Goal: Information Seeking & Learning: Learn about a topic

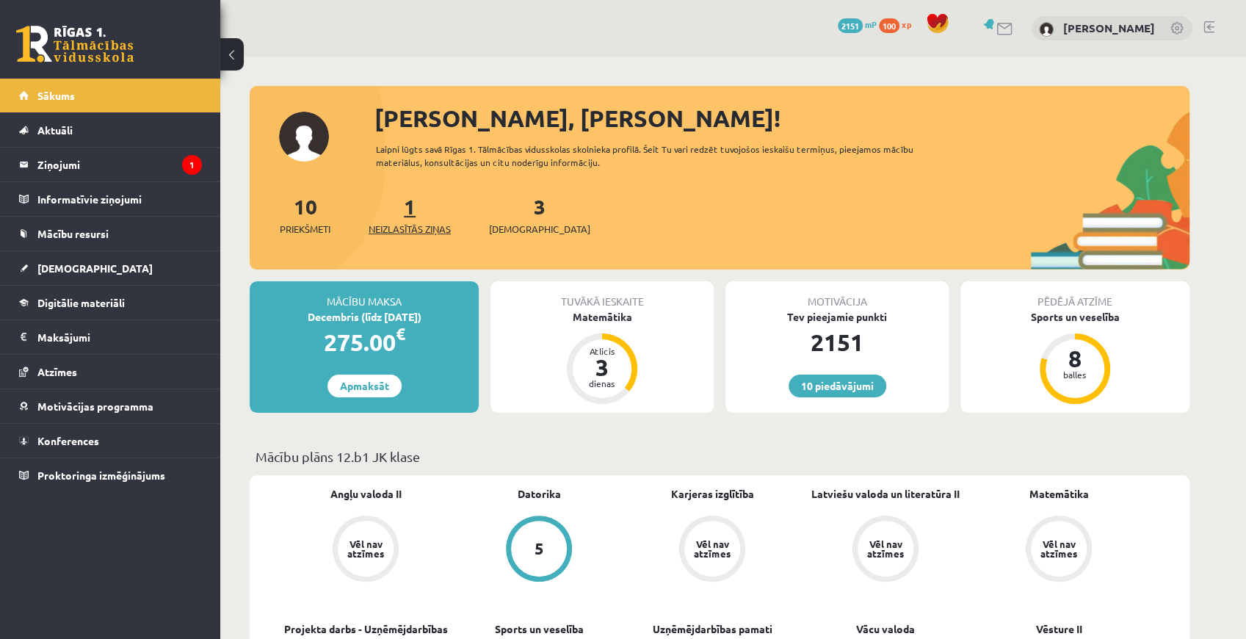
click at [424, 225] on span "Neizlasītās ziņas" at bounding box center [410, 229] width 82 height 15
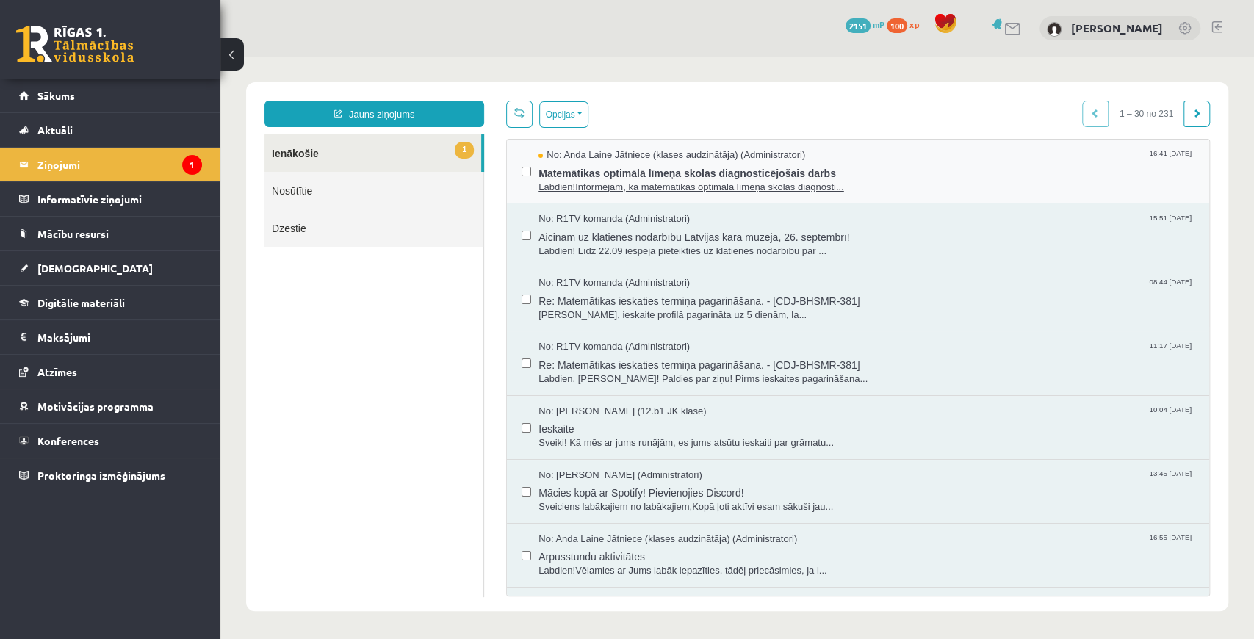
click at [712, 176] on span "Matemātikas optimālā līmeņa skolas diagnosticējošais darbs" at bounding box center [866, 171] width 656 height 18
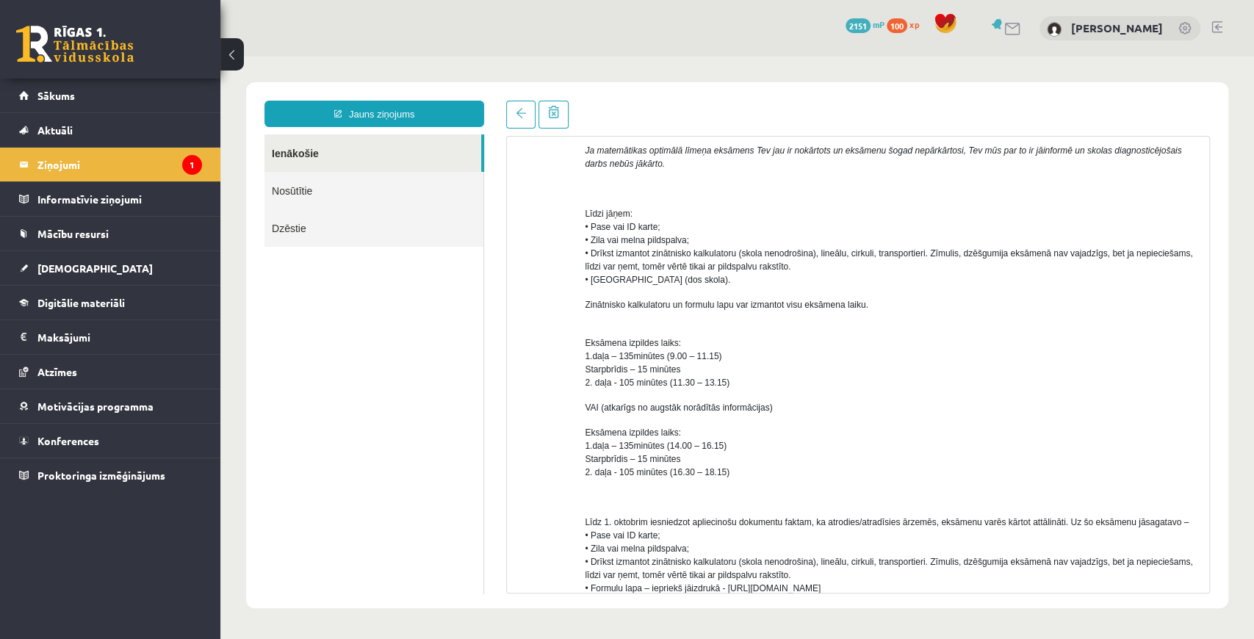
scroll to position [655, 0]
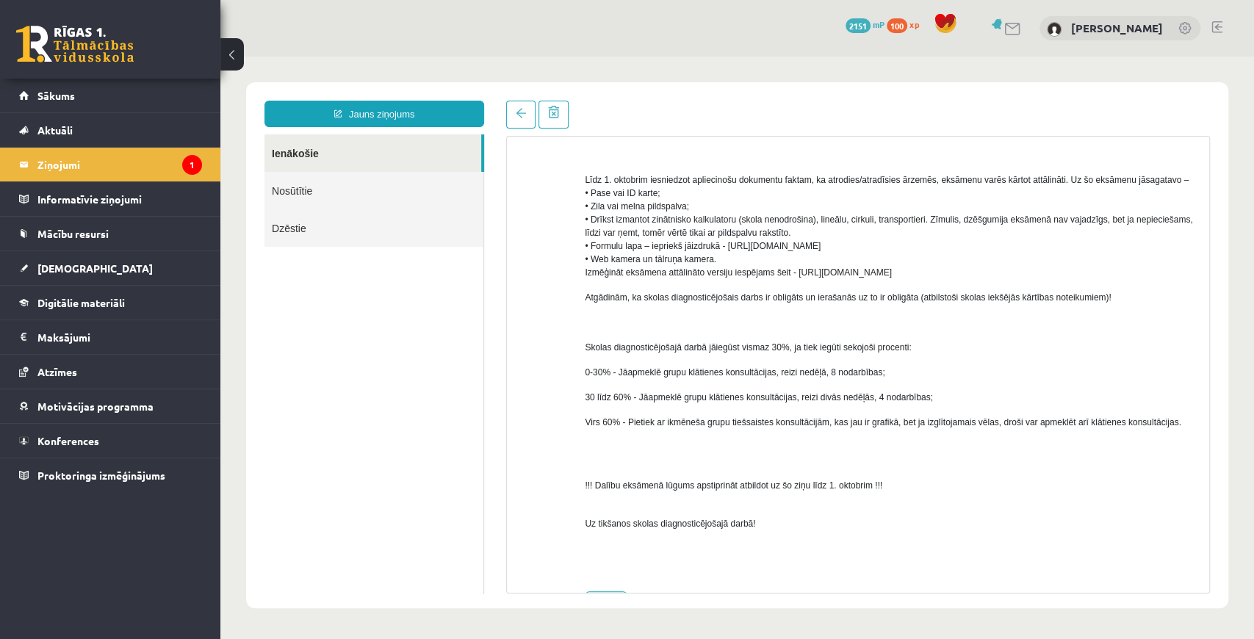
click at [353, 198] on link "Nosūtītie" at bounding box center [373, 190] width 219 height 37
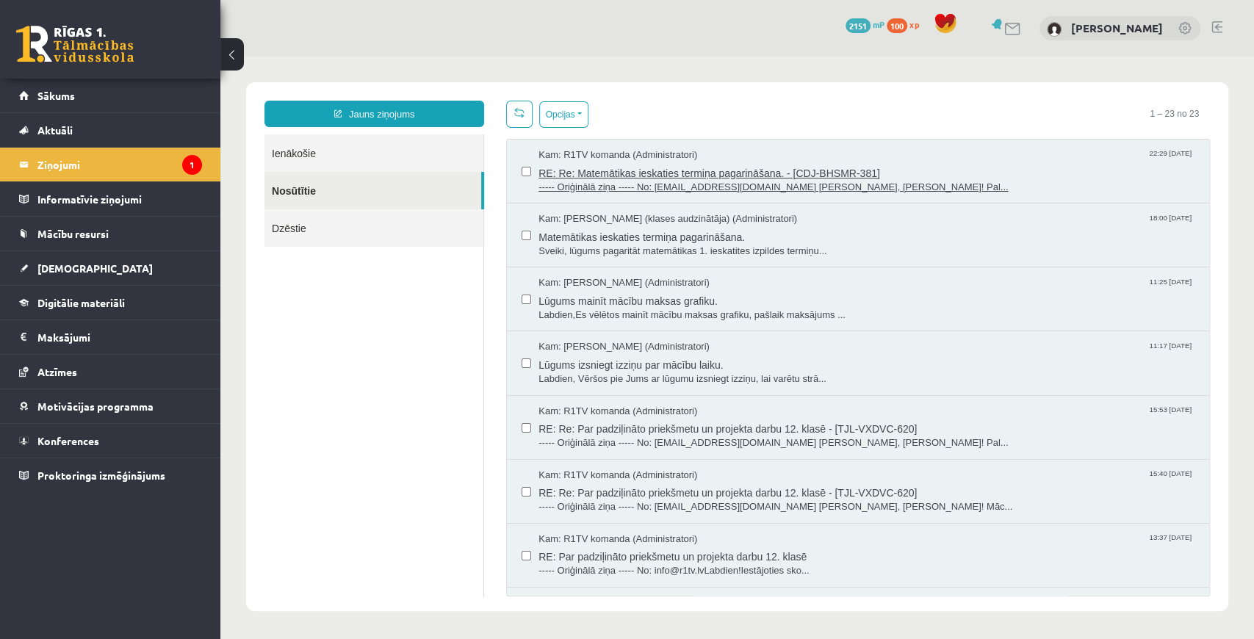
scroll to position [0, 0]
click at [378, 147] on link "Ienākošie" at bounding box center [373, 152] width 219 height 37
click at [357, 149] on link "Ienākošie" at bounding box center [373, 152] width 219 height 37
click at [290, 144] on link "Ienākošie" at bounding box center [373, 152] width 219 height 37
click at [288, 154] on link "Ienākošie" at bounding box center [373, 152] width 219 height 37
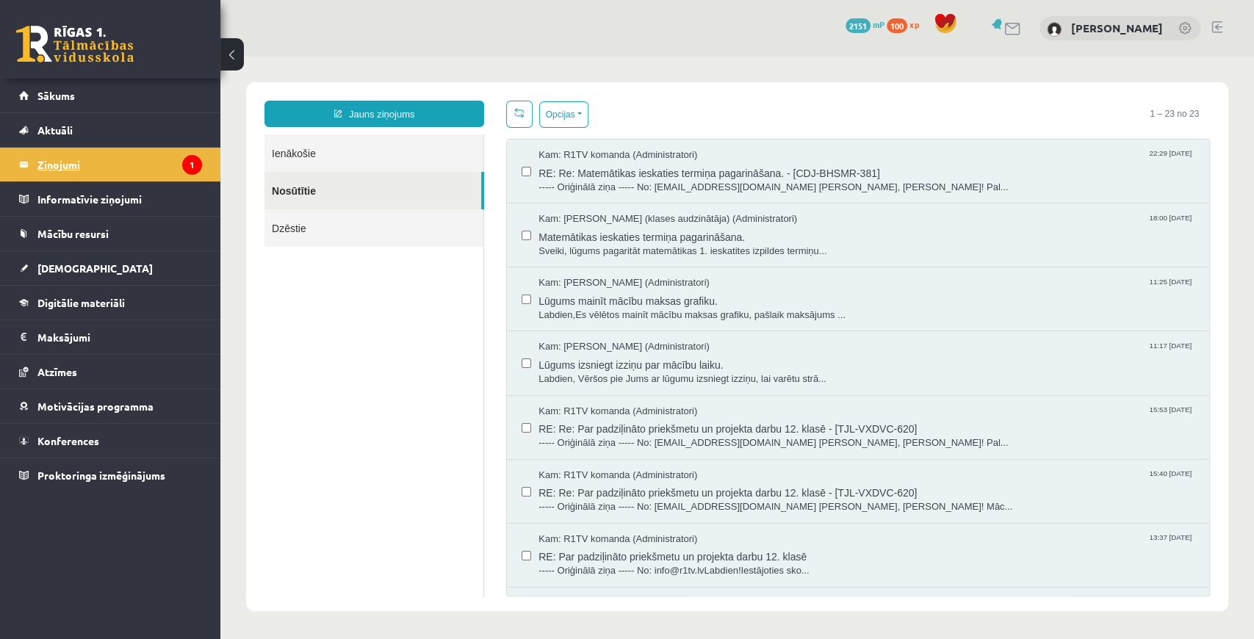
click at [104, 169] on legend "Ziņojumi 1" at bounding box center [119, 165] width 165 height 34
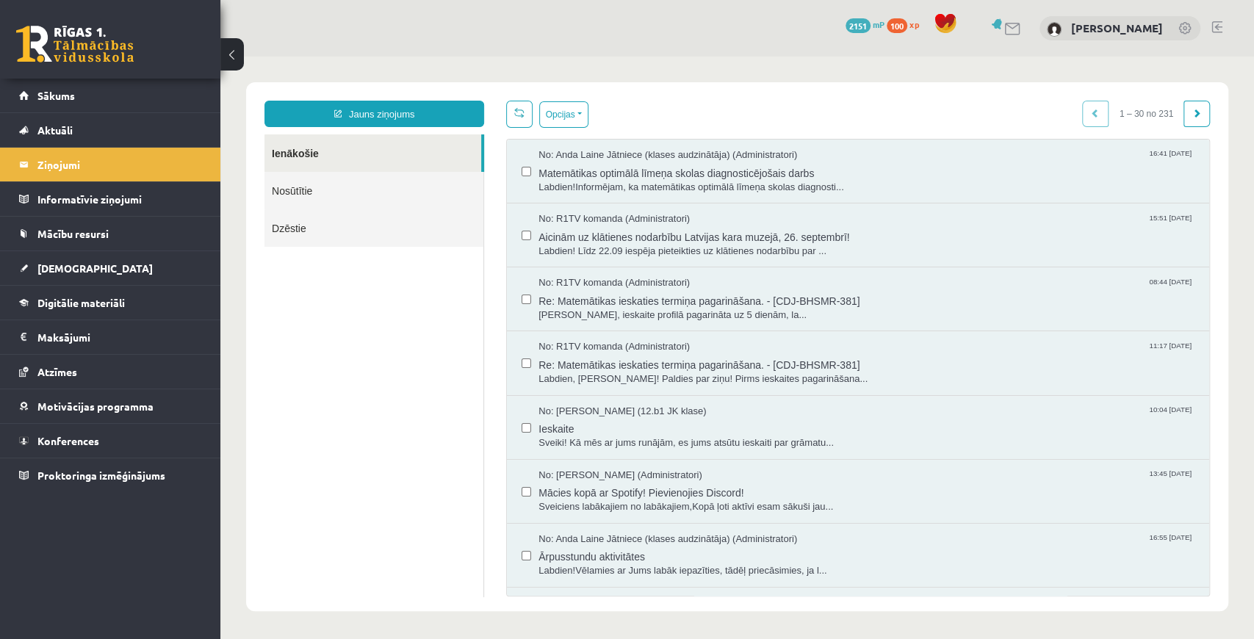
click at [474, 311] on ul "Ienākošie Nosūtītie Dzēstie" at bounding box center [374, 365] width 220 height 463
click at [568, 112] on button "Opcijas" at bounding box center [563, 114] width 49 height 26
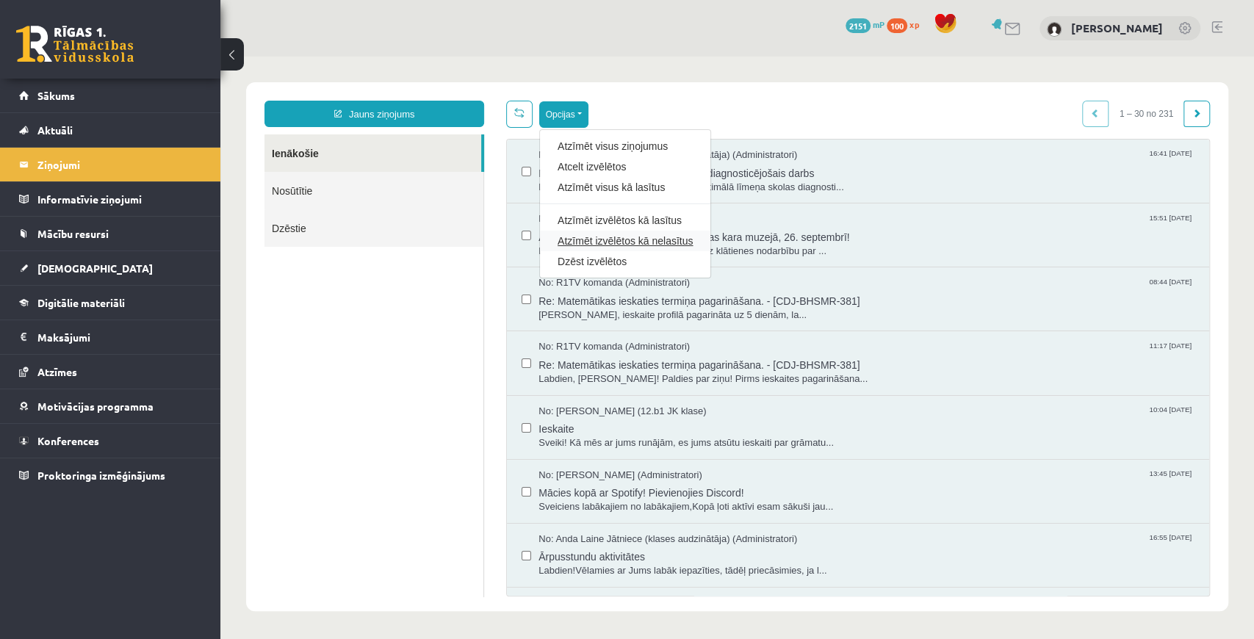
click at [580, 242] on link "Atzīmēt izvēlētos kā nelasītus" at bounding box center [624, 241] width 135 height 15
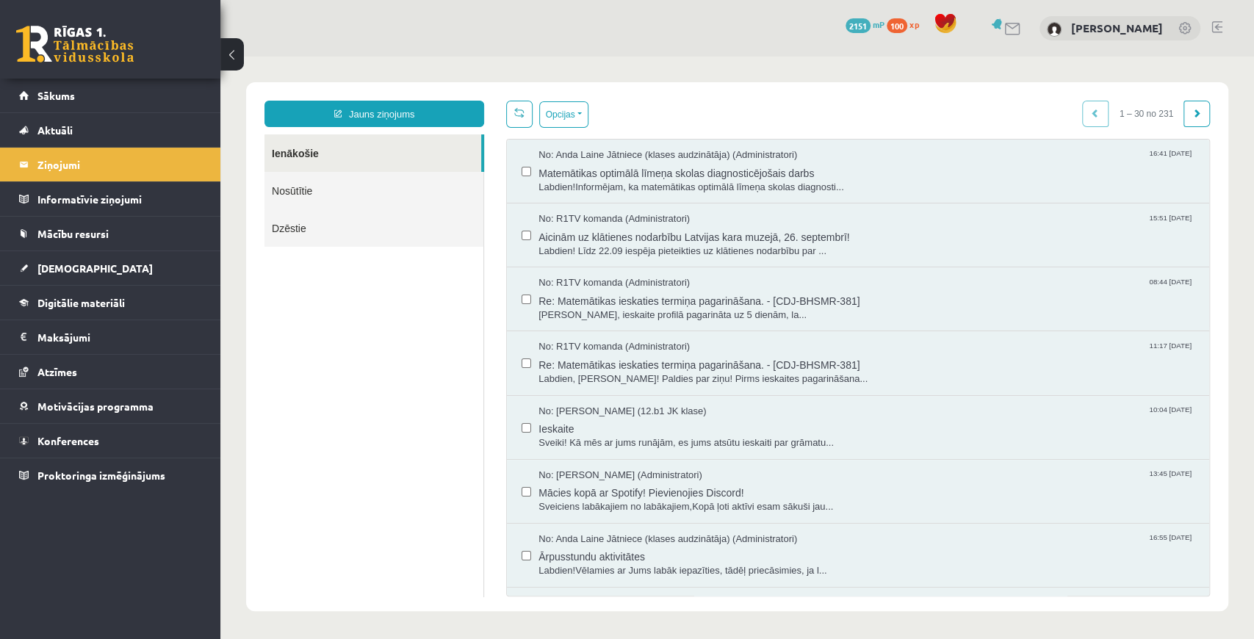
click at [466, 285] on ul "Ienākošie Nosūtītie Dzēstie" at bounding box center [374, 365] width 220 height 463
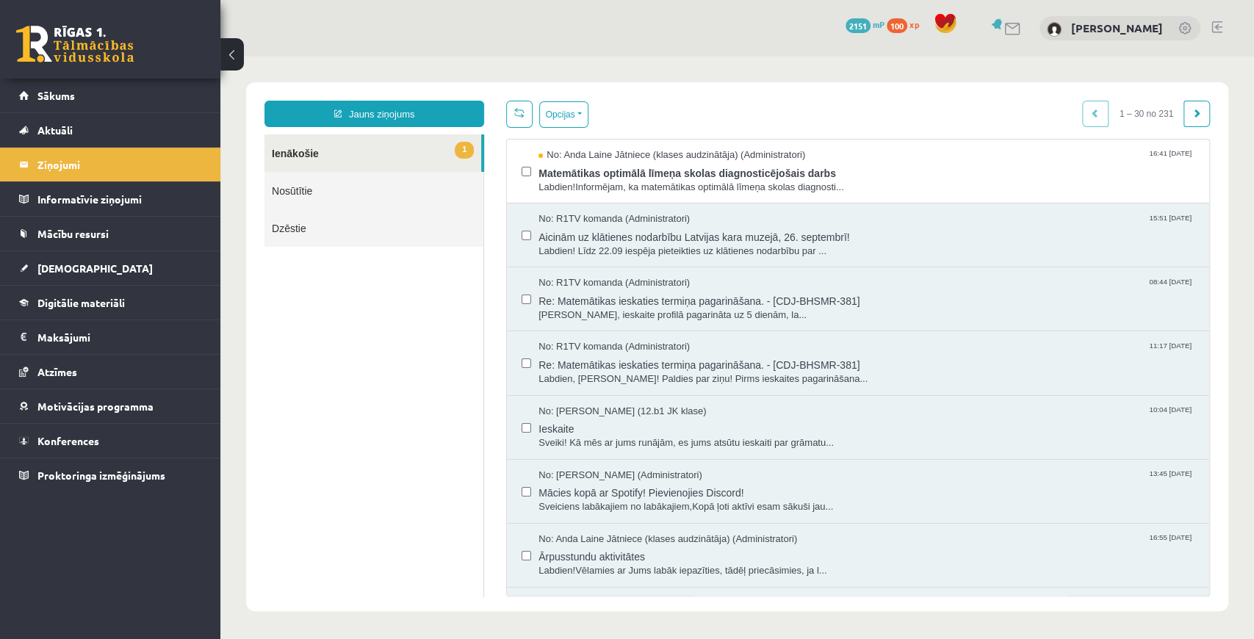
click at [426, 340] on ul "1 Ienākošie Nosūtītie Dzēstie" at bounding box center [374, 365] width 220 height 463
click at [163, 144] on link "Aktuāli" at bounding box center [110, 130] width 183 height 34
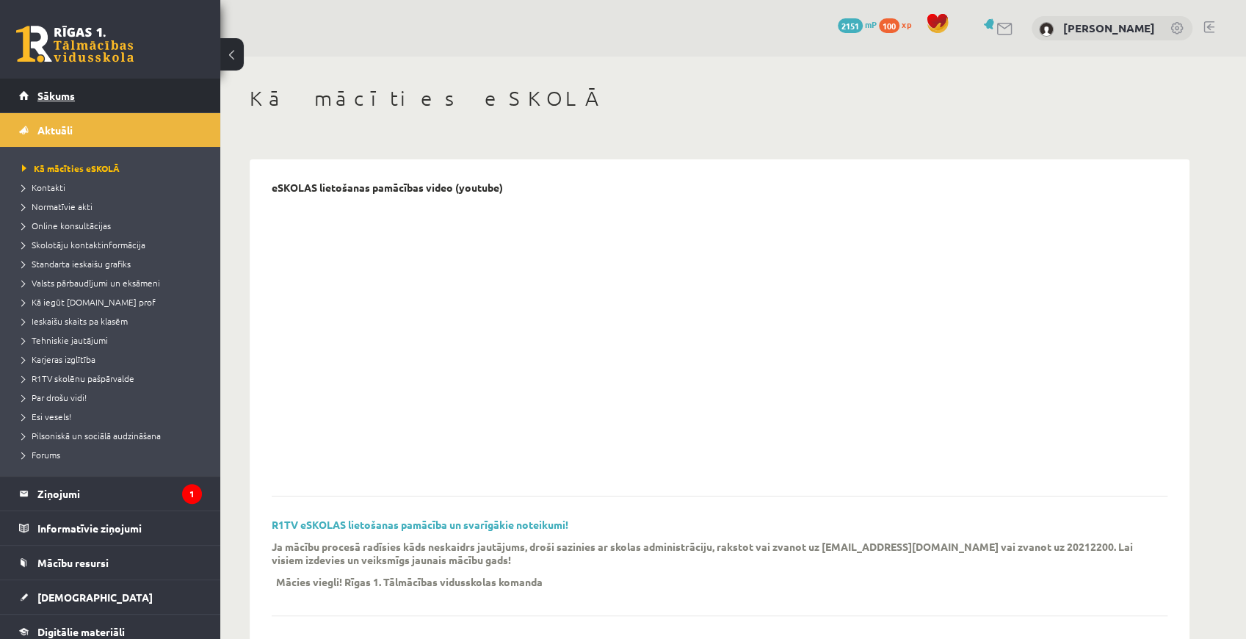
click at [116, 101] on link "Sākums" at bounding box center [110, 96] width 183 height 34
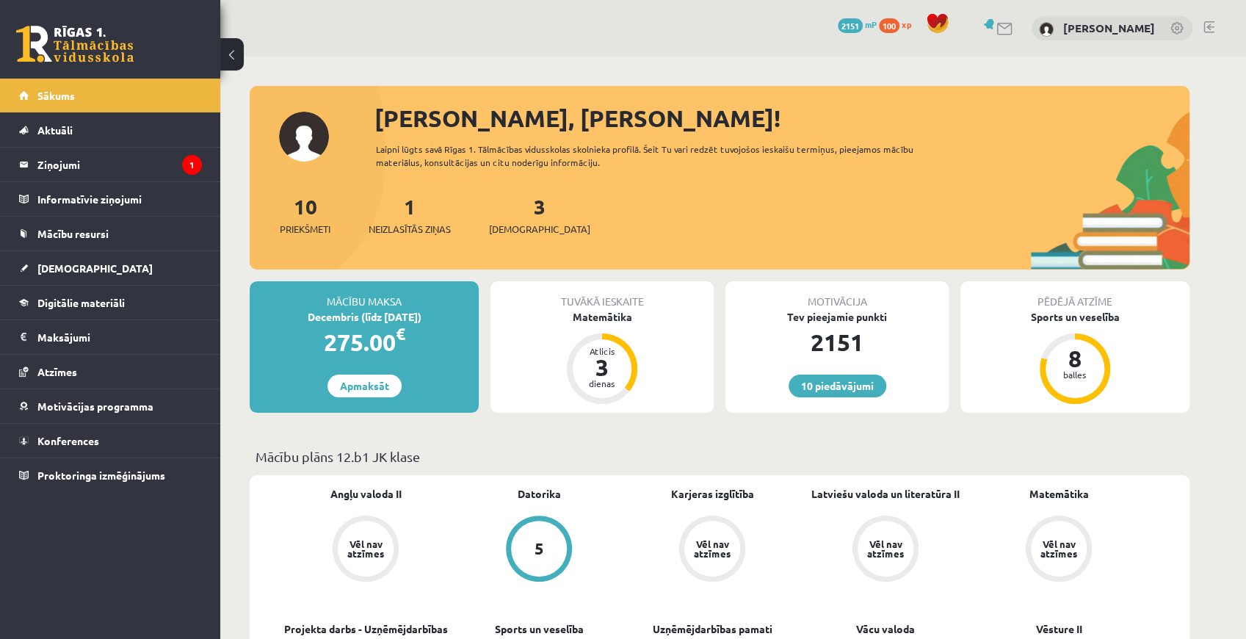
click at [397, 214] on div "1 Neizlasītās ziņas" at bounding box center [410, 214] width 82 height 46
click at [400, 220] on div "1 Neizlasītās ziņas" at bounding box center [410, 214] width 82 height 46
click at [400, 231] on span "Neizlasītās ziņas" at bounding box center [410, 229] width 82 height 15
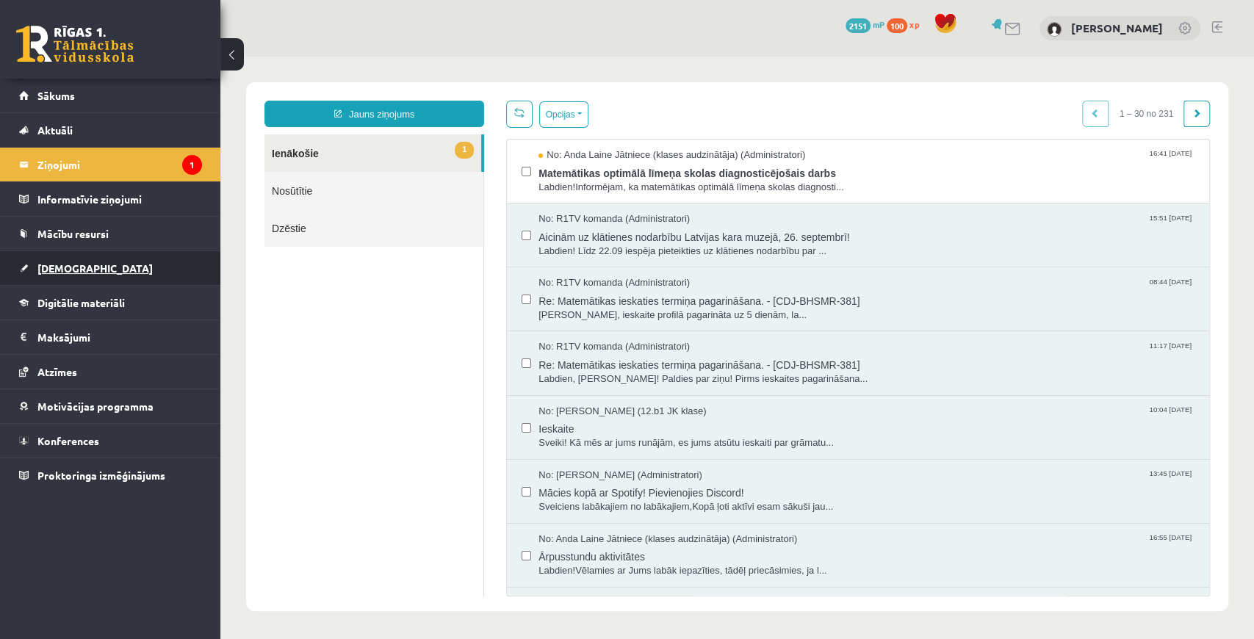
click at [134, 276] on link "[DEMOGRAPHIC_DATA]" at bounding box center [110, 268] width 183 height 34
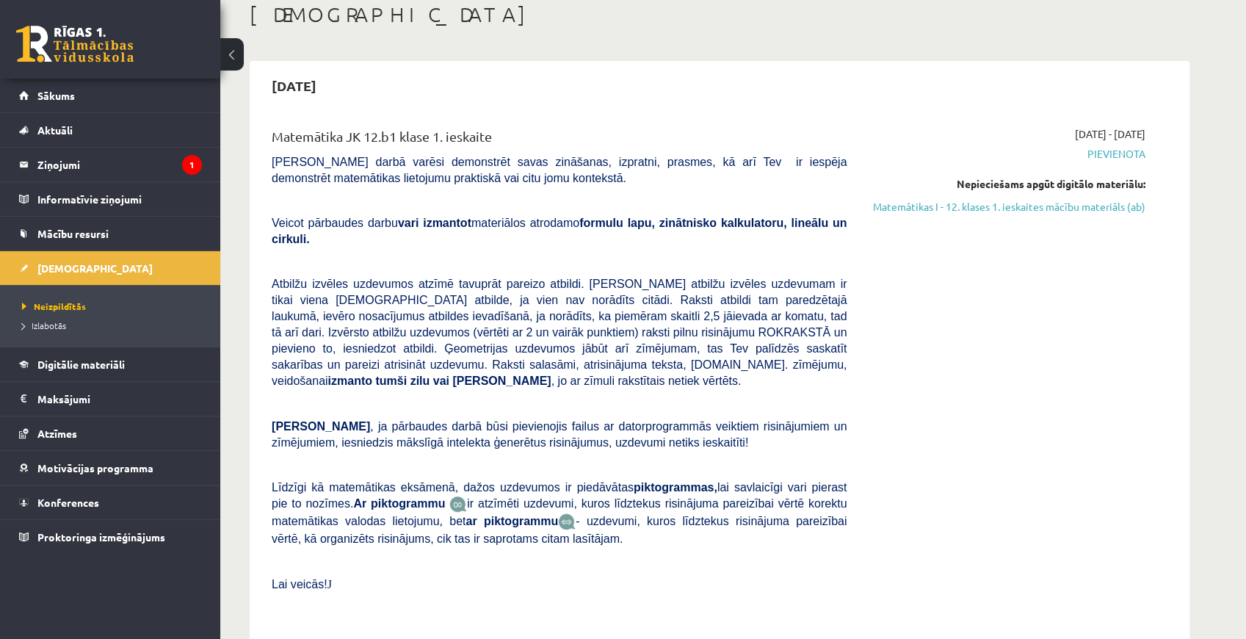
scroll to position [98, 0]
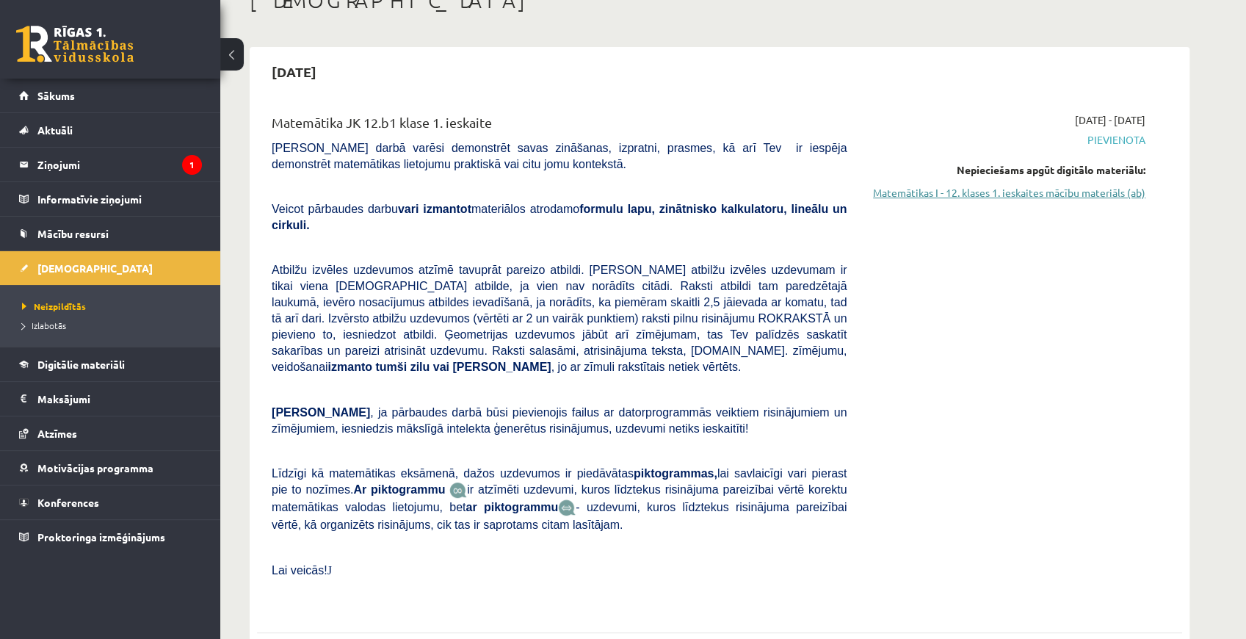
click at [1063, 194] on link "Matemātikas I - 12. klases 1. ieskaites mācību materiāls (ab)" at bounding box center [1007, 192] width 277 height 15
click at [896, 187] on link "Matemātikas I - 12. klases 1. ieskaites mācību materiāls (ab)" at bounding box center [1007, 192] width 277 height 15
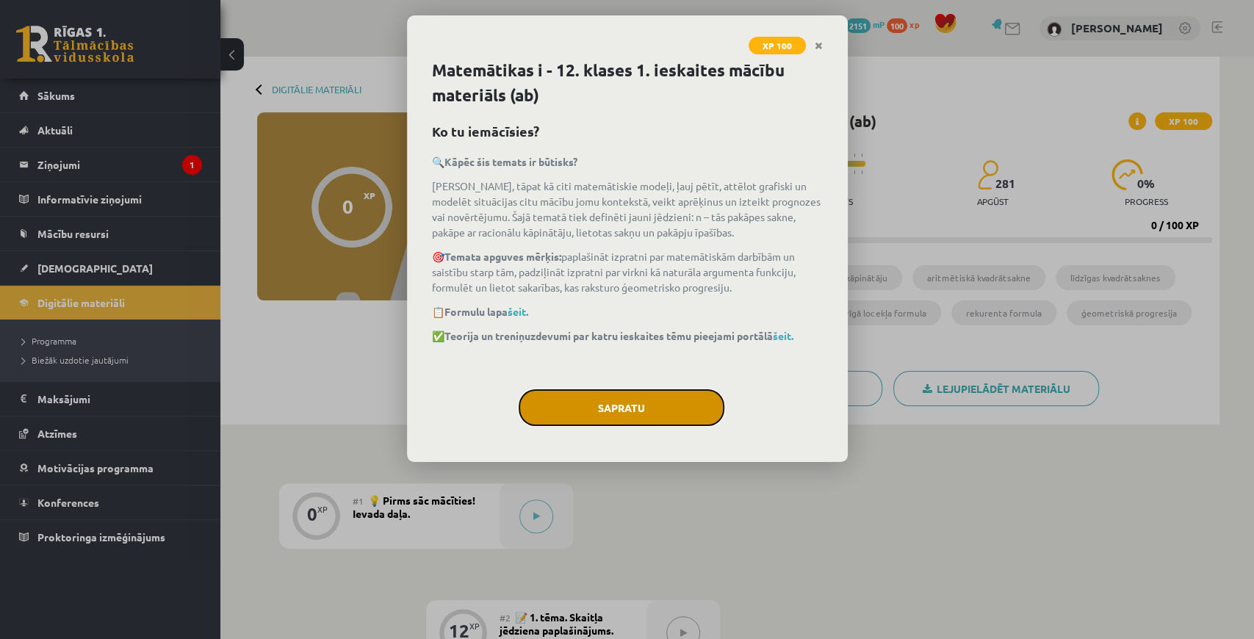
click at [613, 411] on button "Sapratu" at bounding box center [622, 407] width 206 height 37
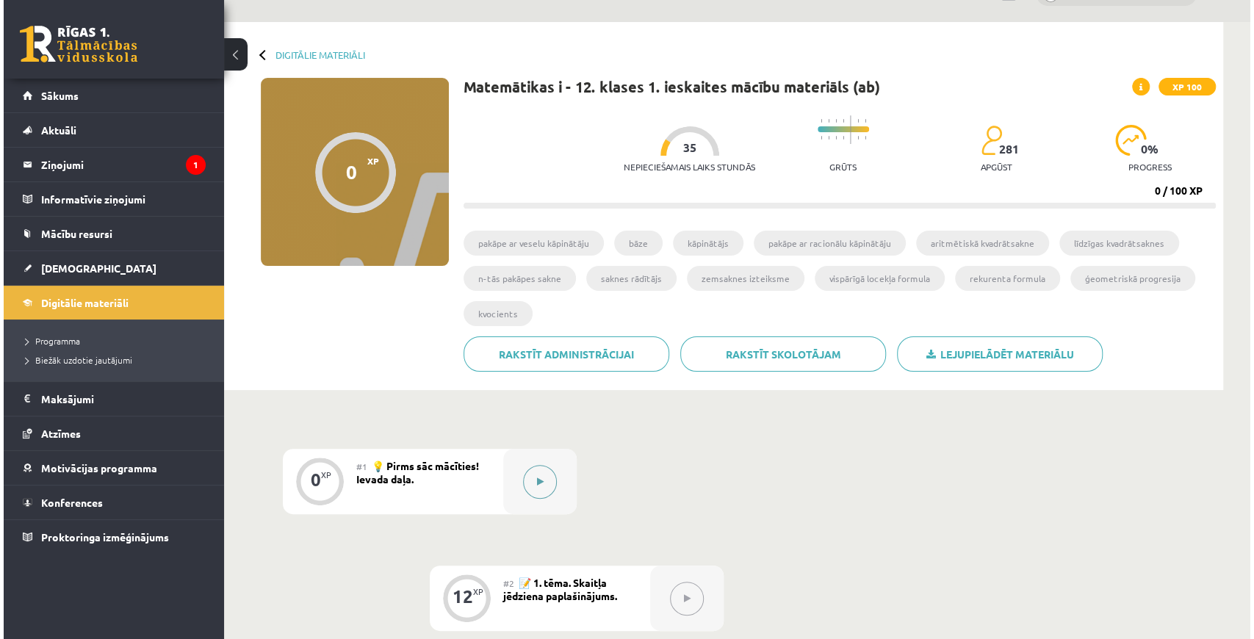
scroll to position [147, 0]
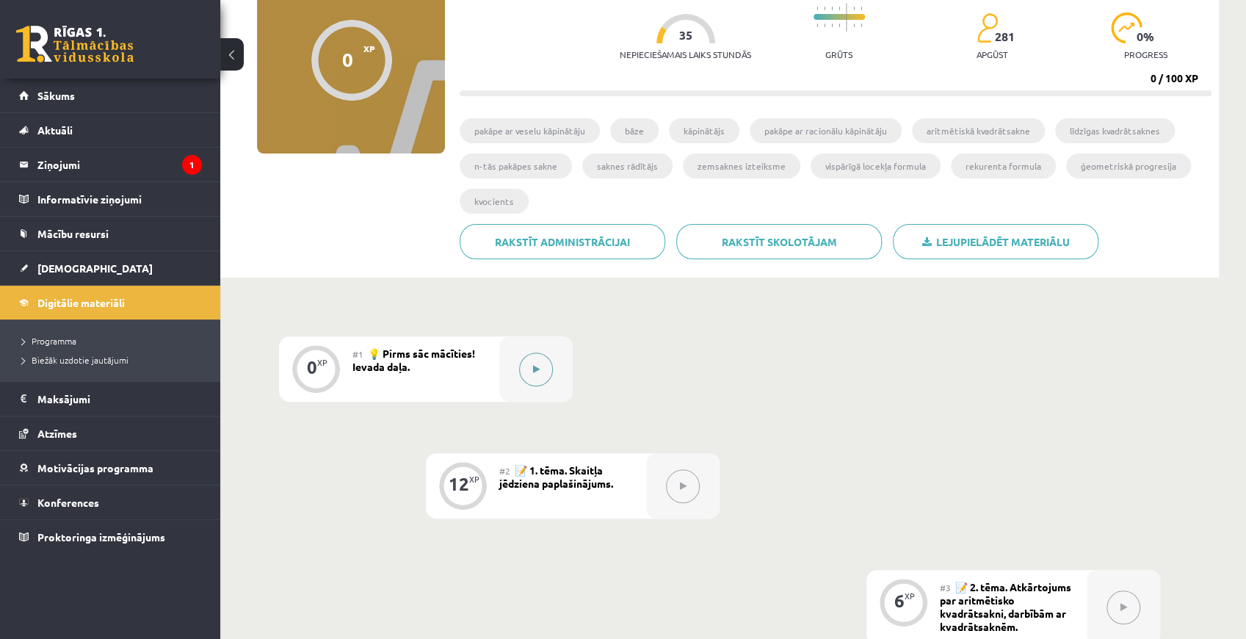
click at [541, 363] on button at bounding box center [536, 370] width 34 height 34
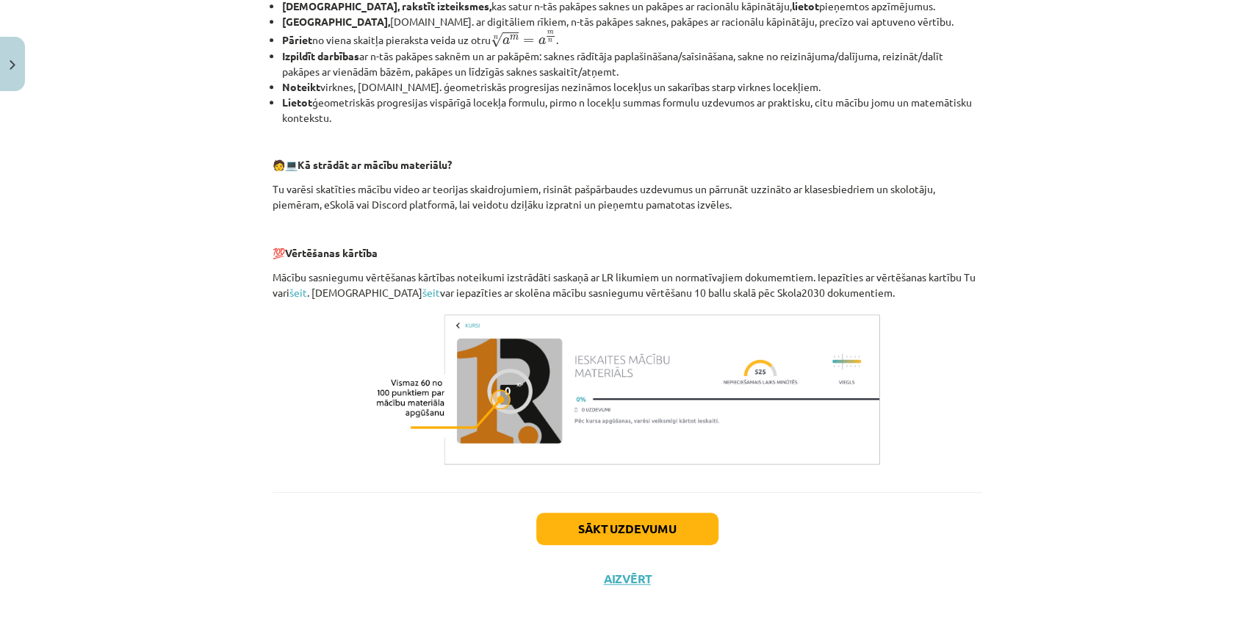
scroll to position [541, 0]
click at [562, 521] on button "Sākt uzdevumu" at bounding box center [627, 528] width 182 height 32
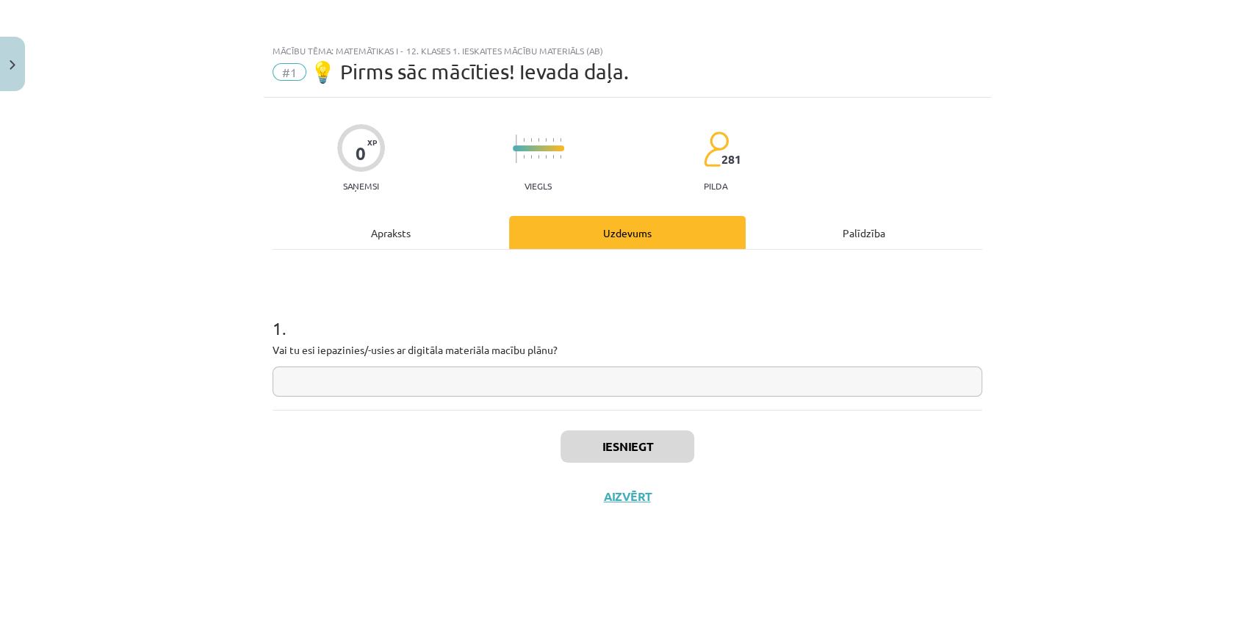
scroll to position [0, 0]
click at [538, 386] on input "text" at bounding box center [626, 381] width 709 height 30
type input "**"
click at [655, 454] on button "Iesniegt" at bounding box center [627, 446] width 134 height 32
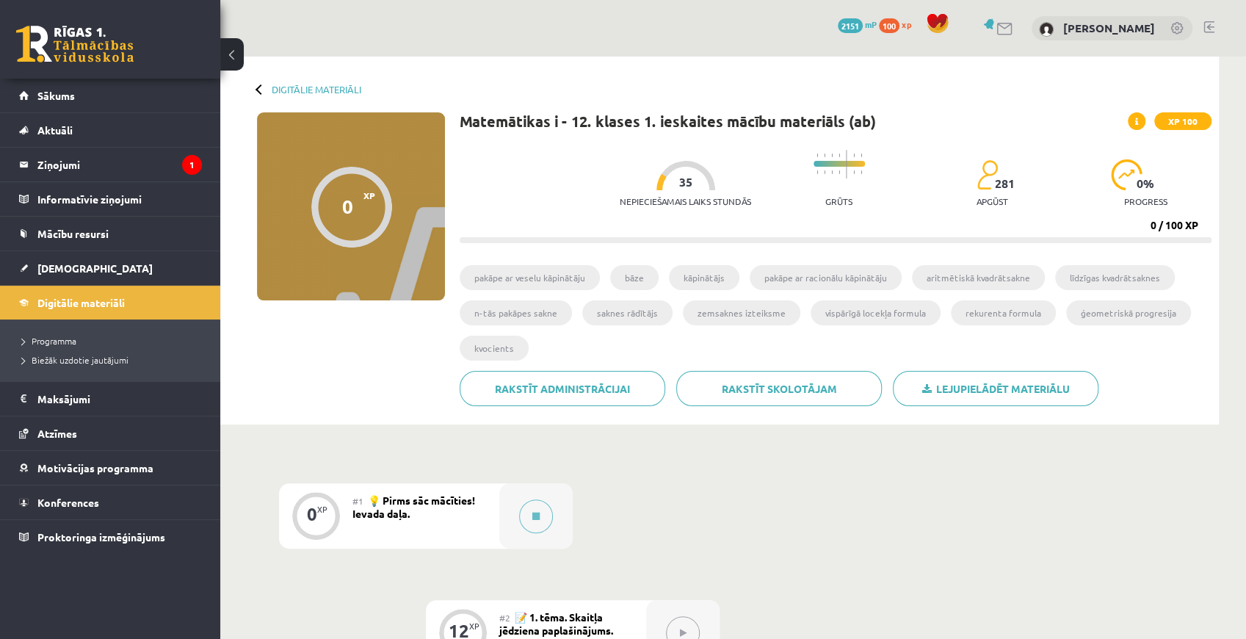
scroll to position [195, 0]
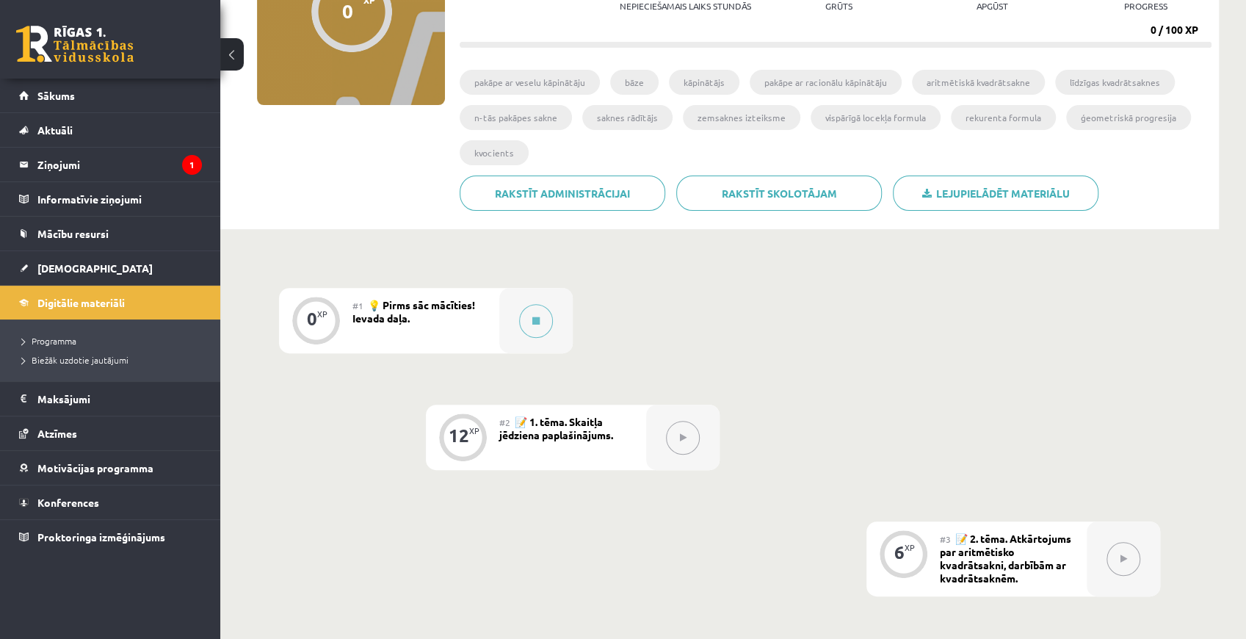
click at [690, 438] on button at bounding box center [683, 438] width 34 height 34
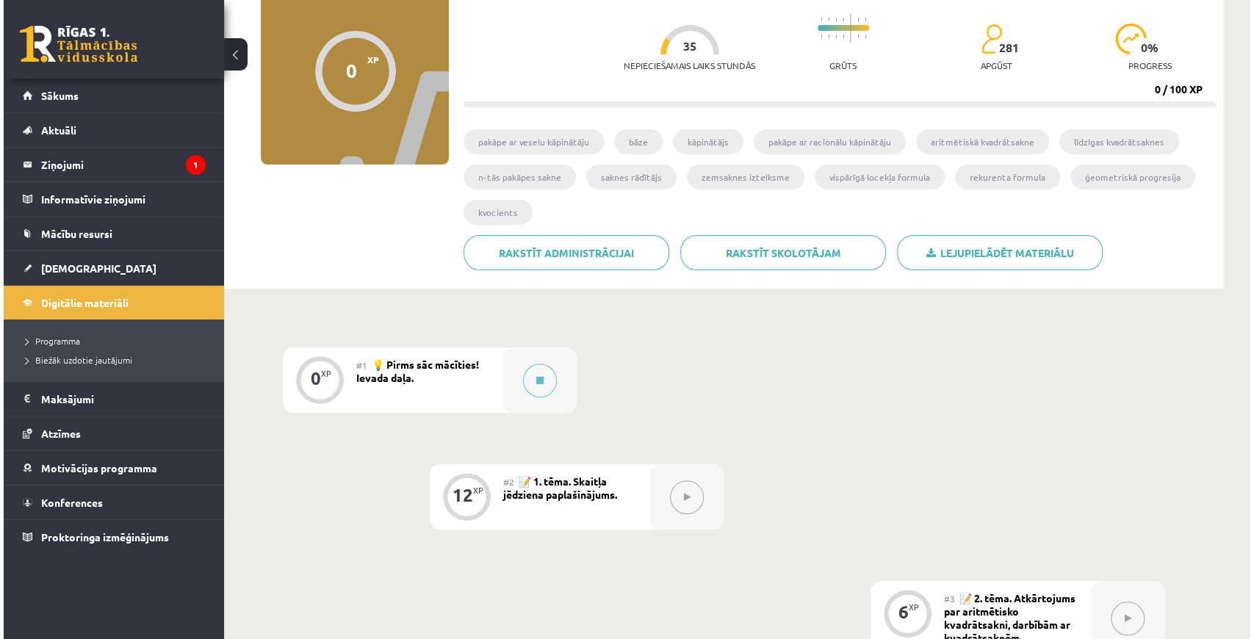
scroll to position [48, 0]
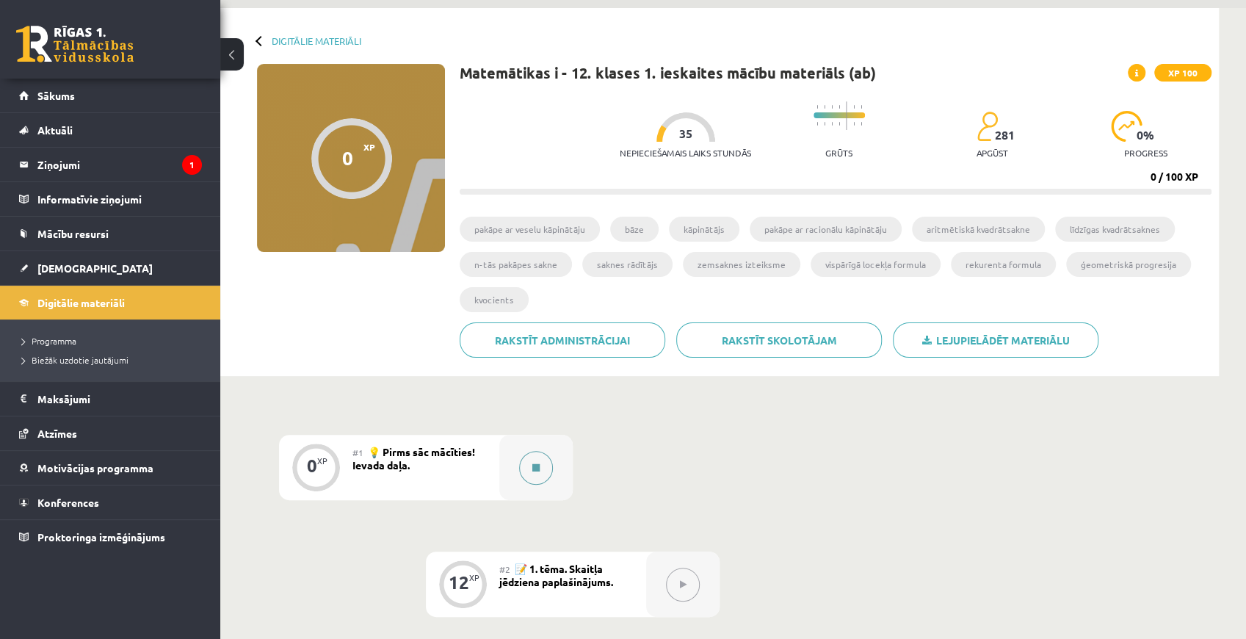
click at [545, 452] on button at bounding box center [536, 468] width 34 height 34
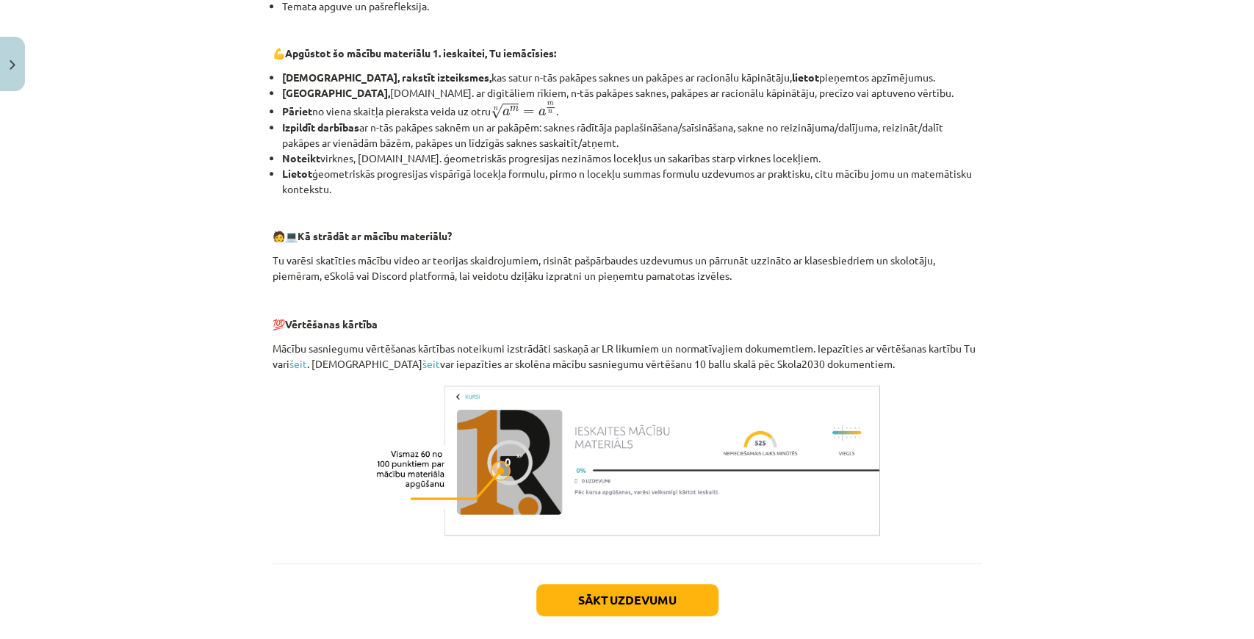
scroll to position [541, 0]
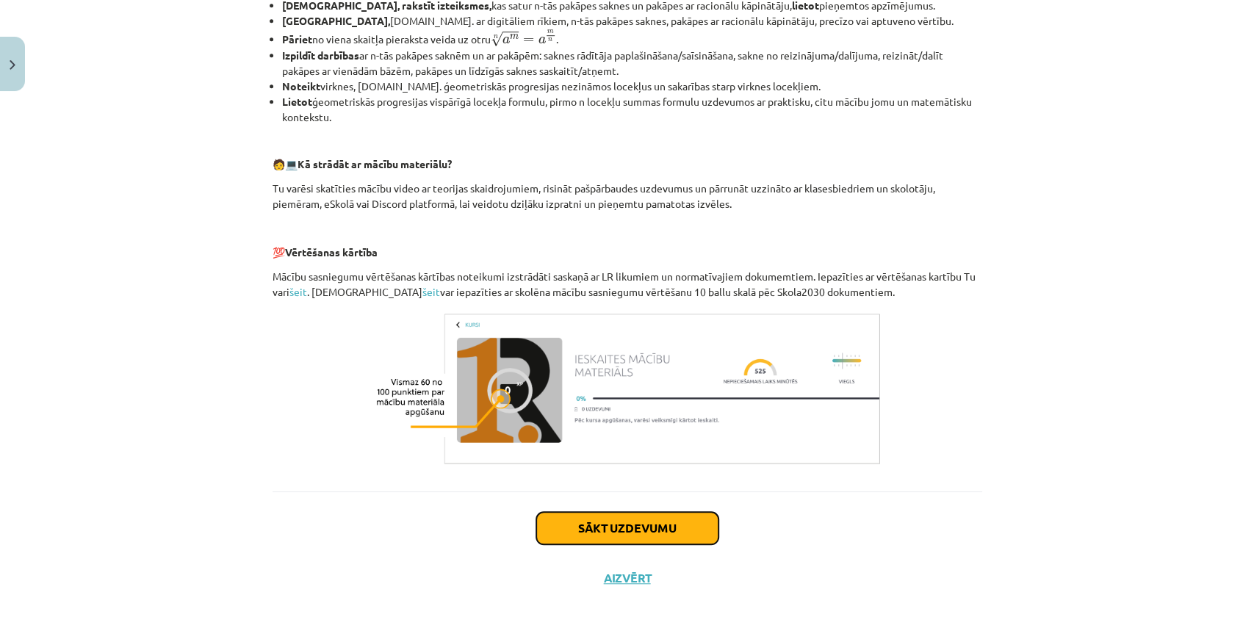
click at [607, 520] on button "Sākt uzdevumu" at bounding box center [627, 528] width 182 height 32
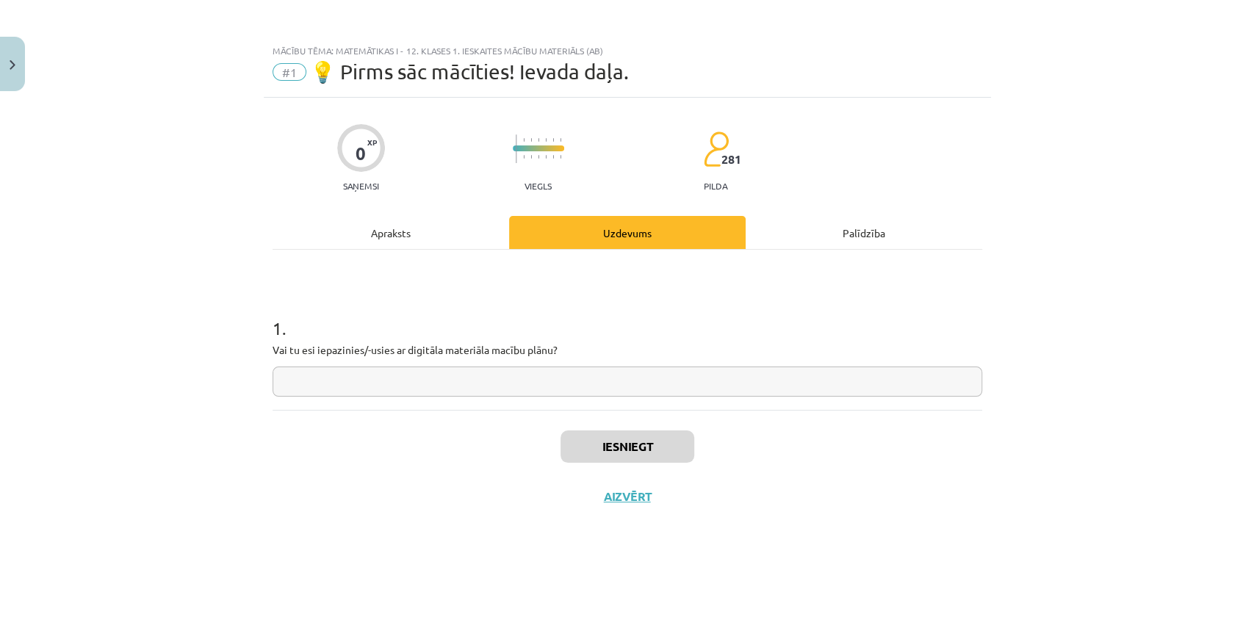
click at [451, 367] on input "text" at bounding box center [626, 381] width 709 height 30
type input "**"
click at [628, 436] on button "Iesniegt" at bounding box center [627, 446] width 134 height 32
click at [628, 510] on button "Nākamā nodarbība" at bounding box center [627, 506] width 144 height 34
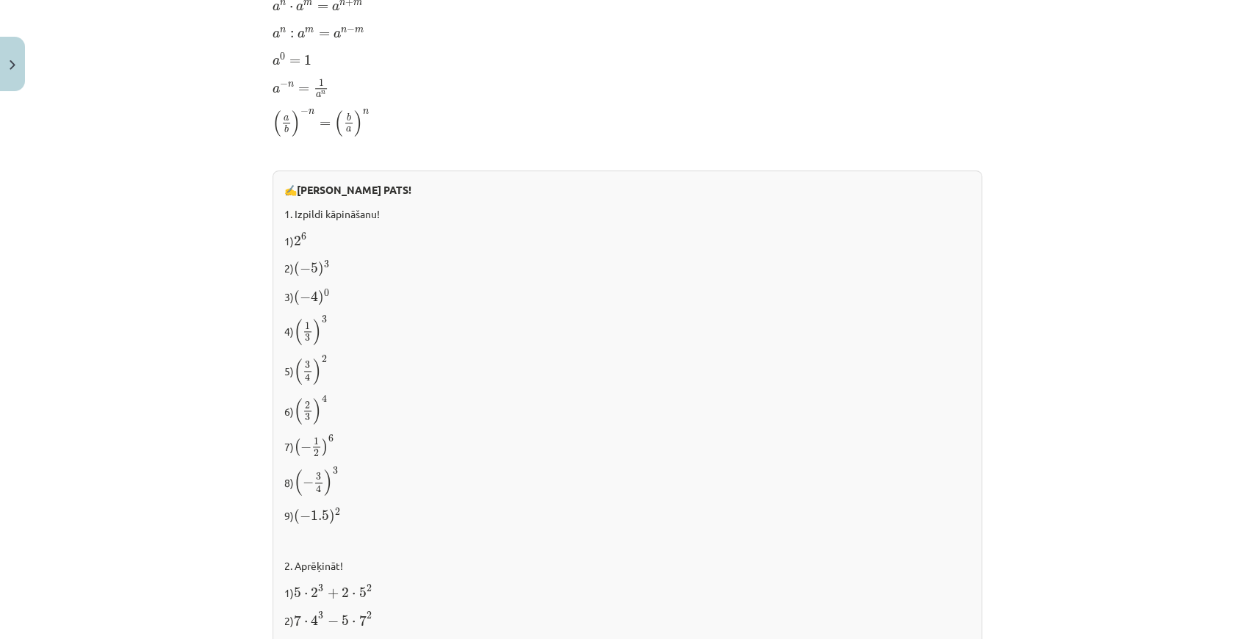
scroll to position [1445, 0]
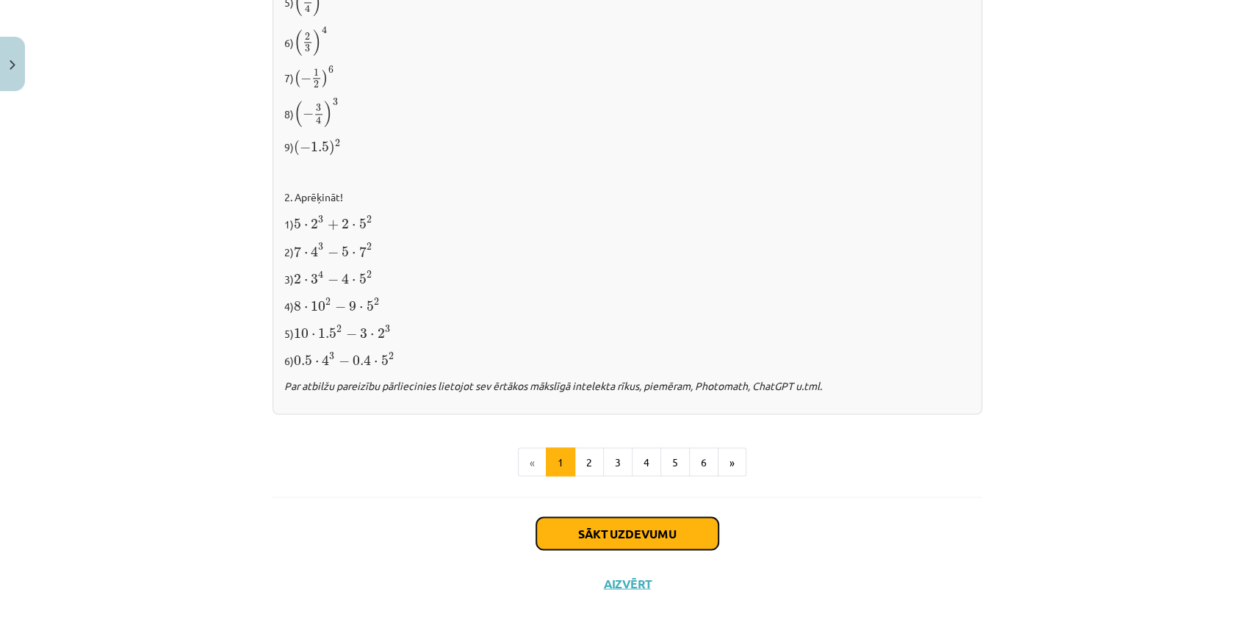
click at [577, 535] on button "Sākt uzdevumu" at bounding box center [627, 533] width 182 height 32
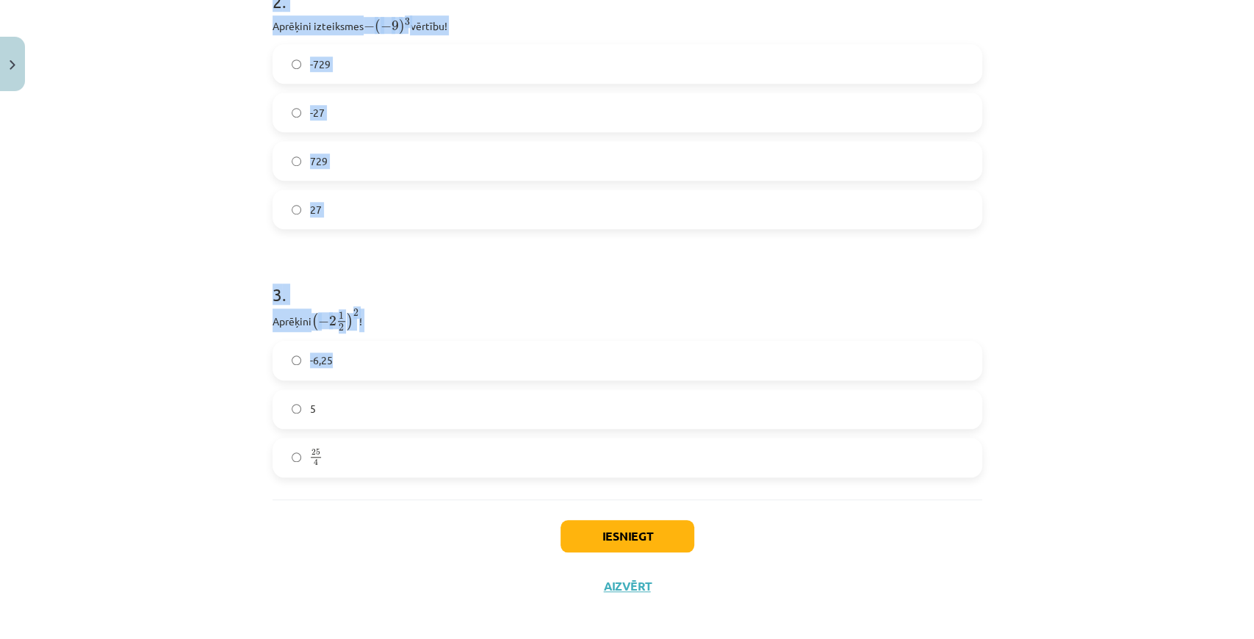
scroll to position [767, 0]
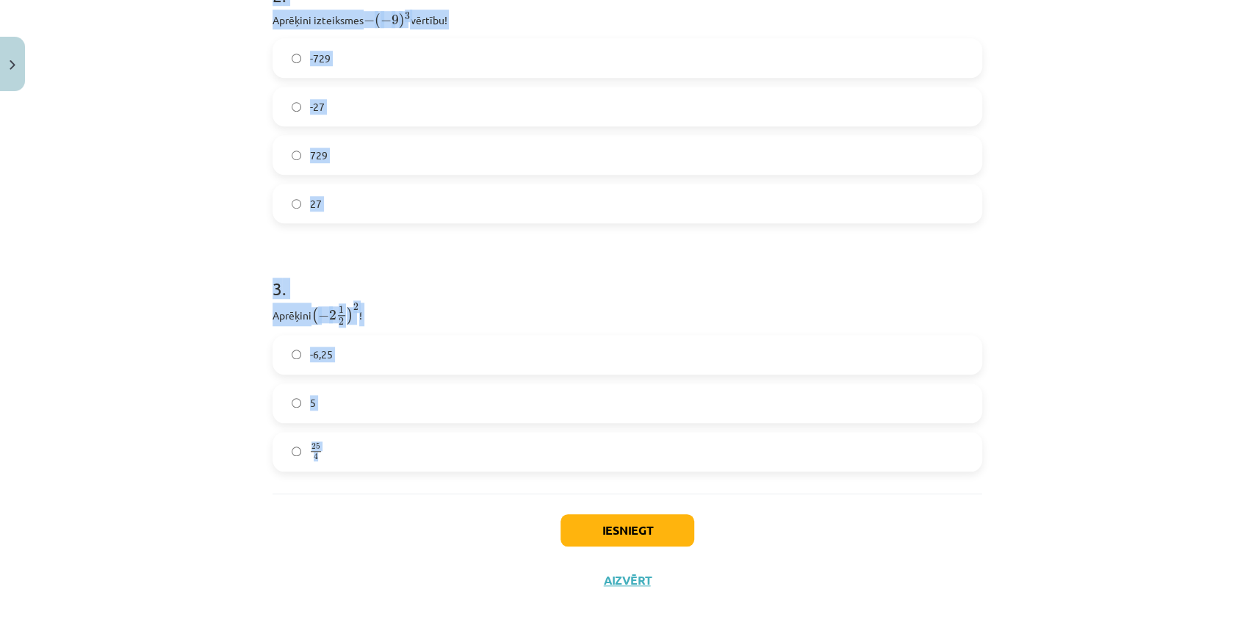
drag, startPoint x: 264, startPoint y: 298, endPoint x: 372, endPoint y: 474, distance: 205.7
copy form "1 . Atzīmē visus skaitļus, kuri ir kāda vesela skaitļa kvadrāts! 60 16 49 100 3…"
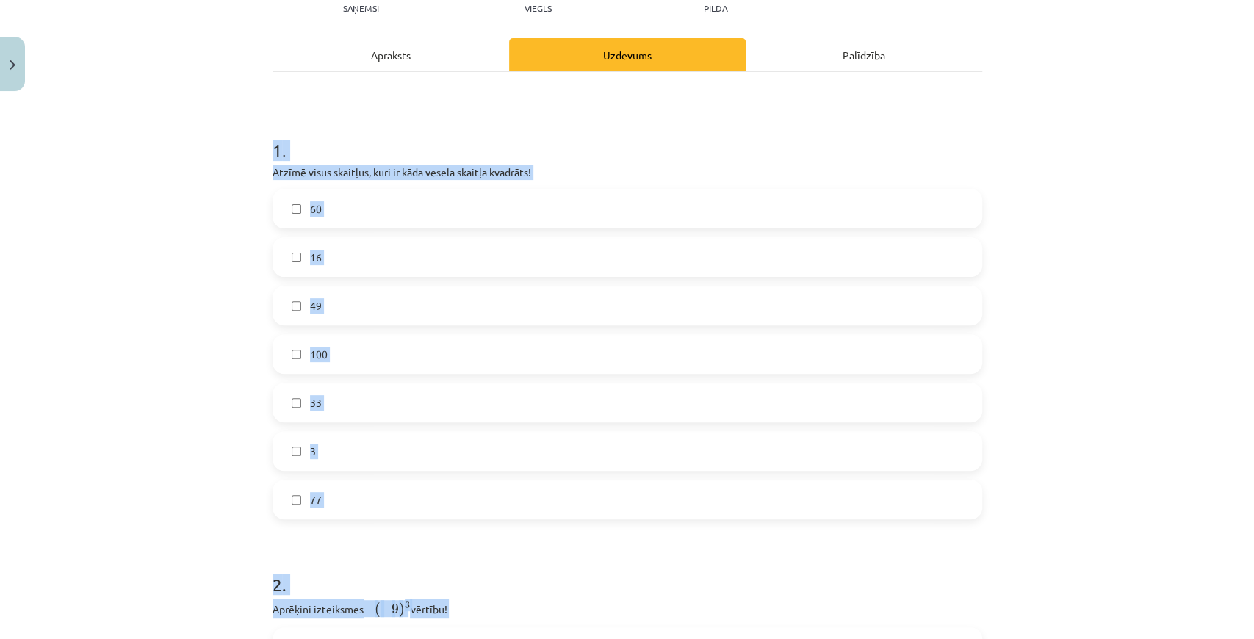
scroll to position [82, 0]
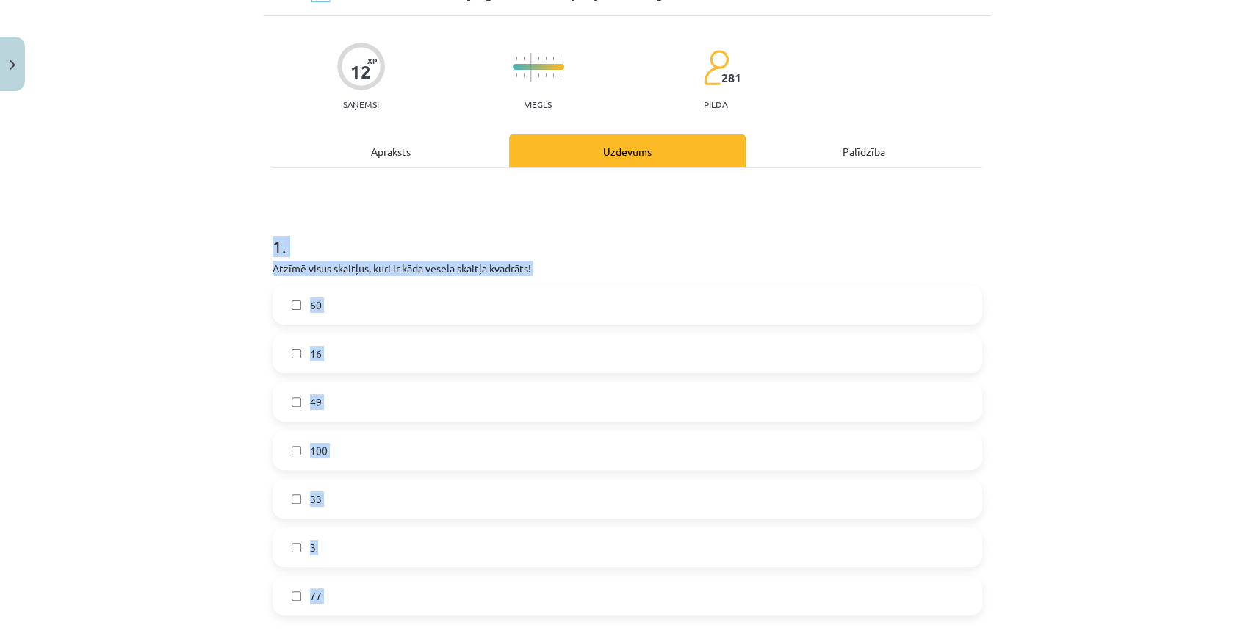
click at [249, 336] on div "Mācību tēma: Matemātikas i - 12. klases 1. ieskaites mācību materiāls (ab) #2 📝…" at bounding box center [627, 319] width 1254 height 639
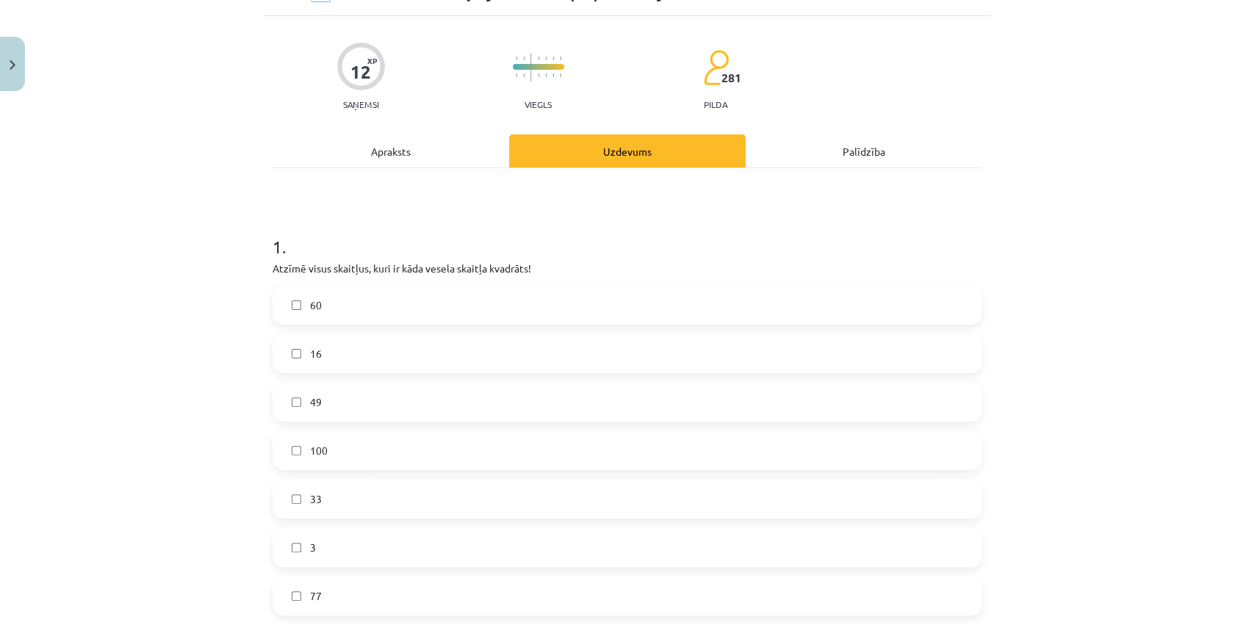
click at [294, 410] on label "49" at bounding box center [627, 401] width 707 height 37
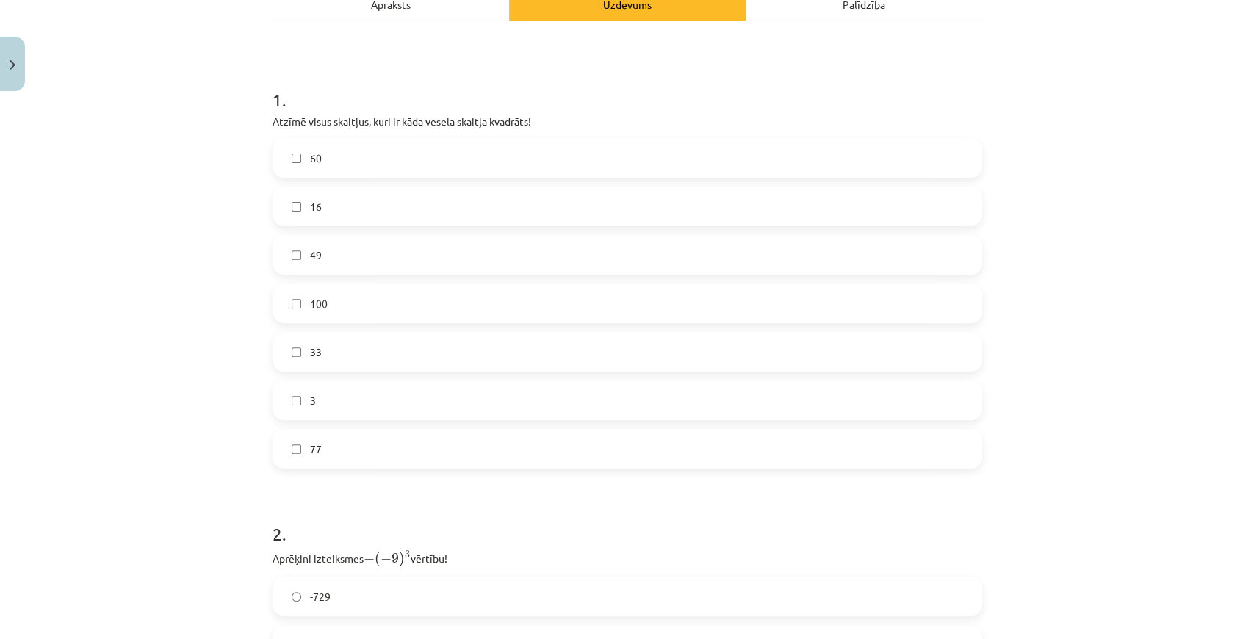
click at [298, 314] on label "100" at bounding box center [627, 303] width 707 height 37
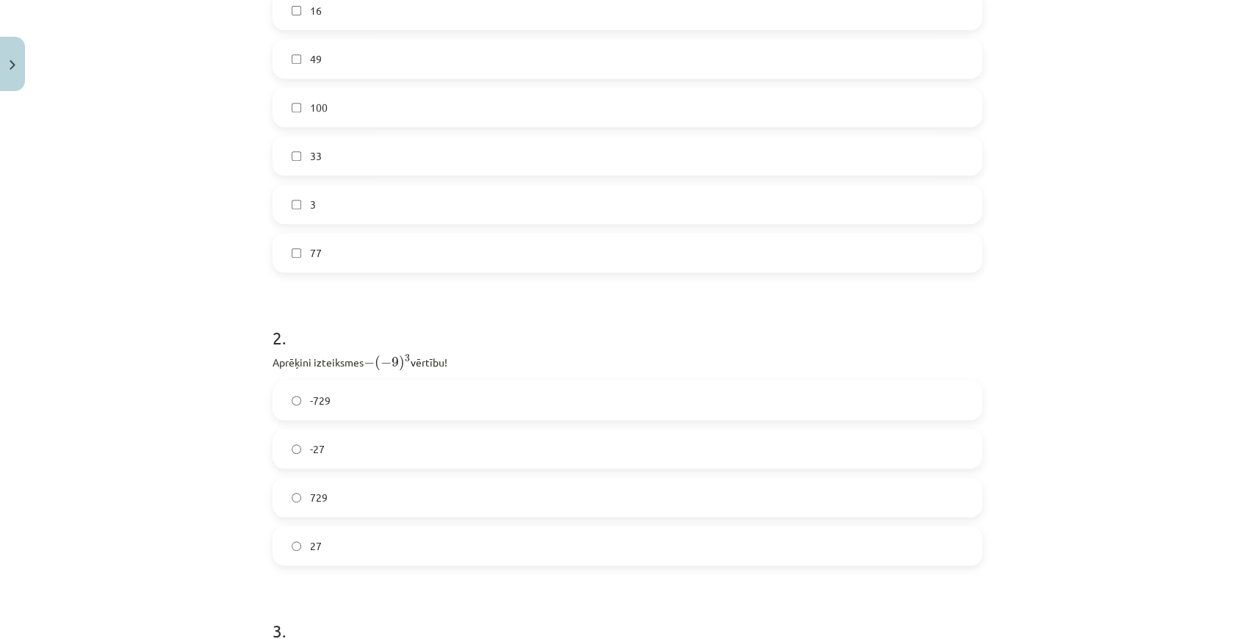
scroll to position [571, 0]
click at [361, 358] on label "729" at bounding box center [627, 350] width 707 height 37
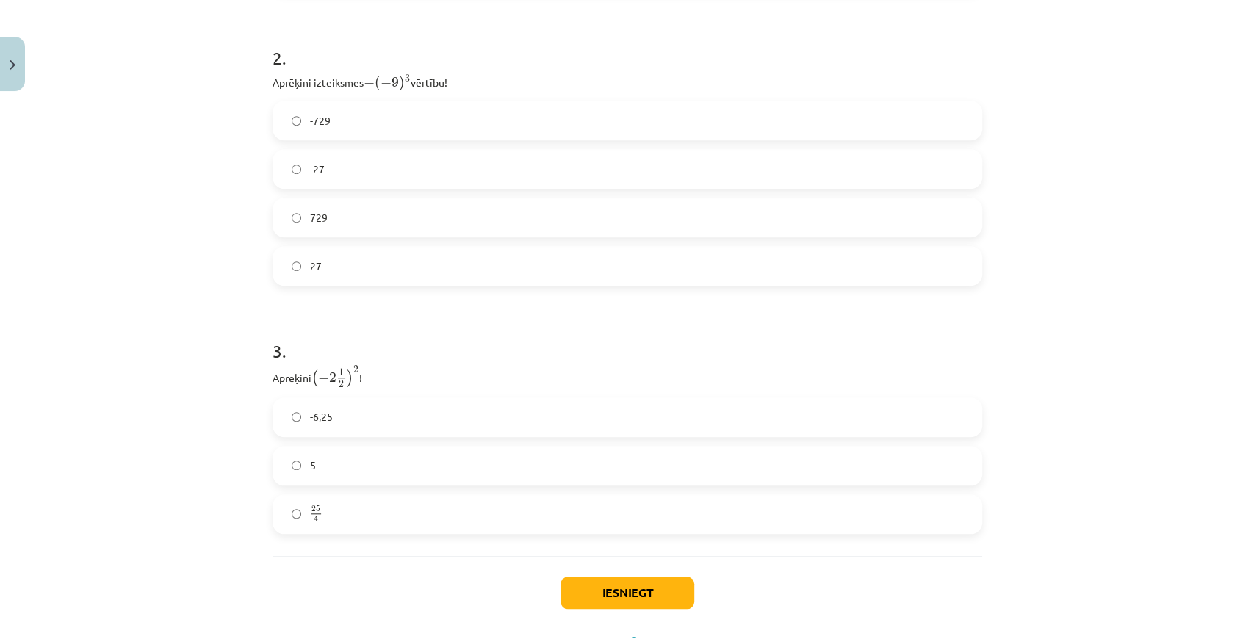
scroll to position [767, 0]
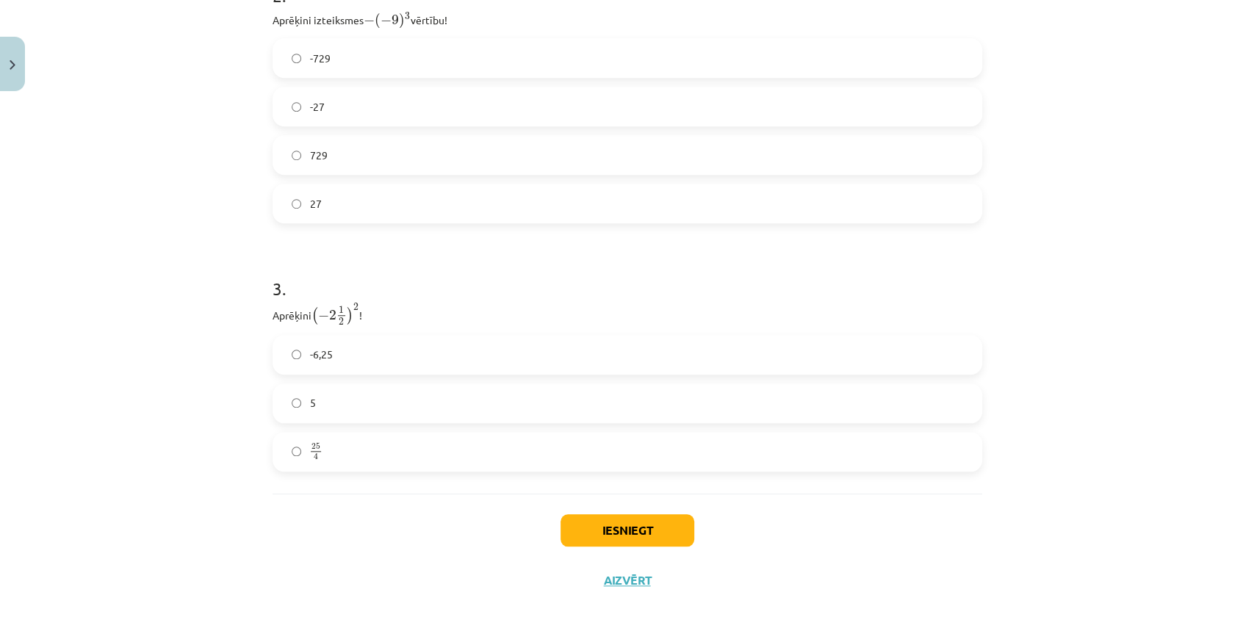
click at [451, 358] on label "-6,25" at bounding box center [627, 354] width 707 height 37
click at [579, 533] on button "Iesniegt" at bounding box center [627, 530] width 134 height 32
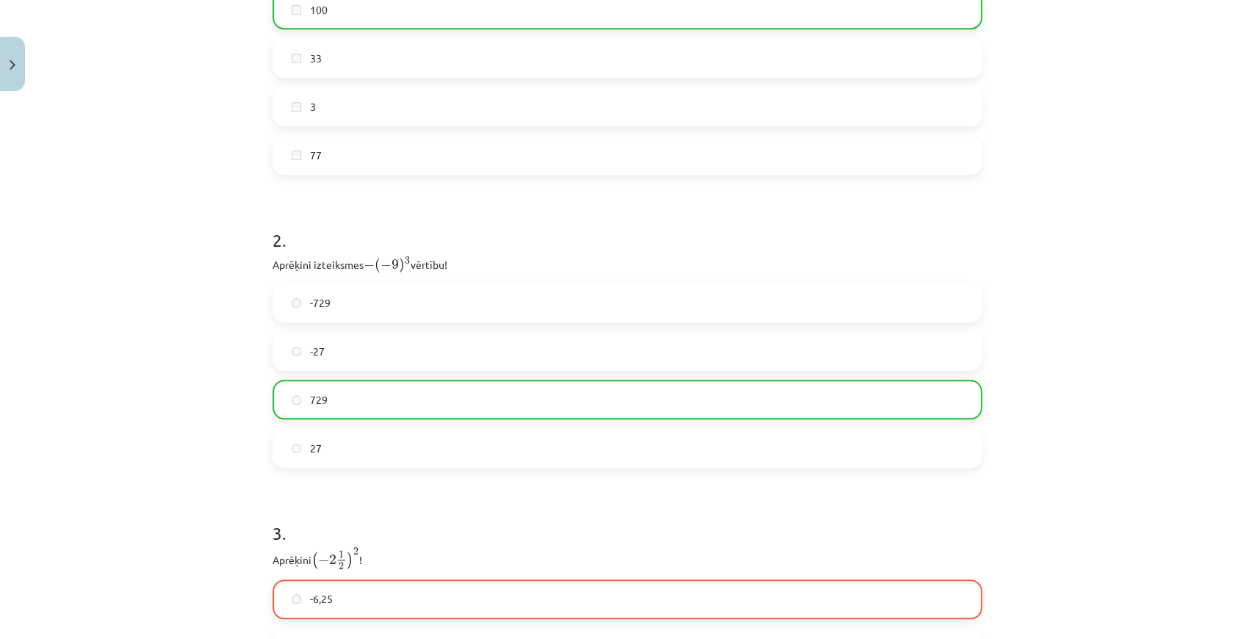
scroll to position [814, 0]
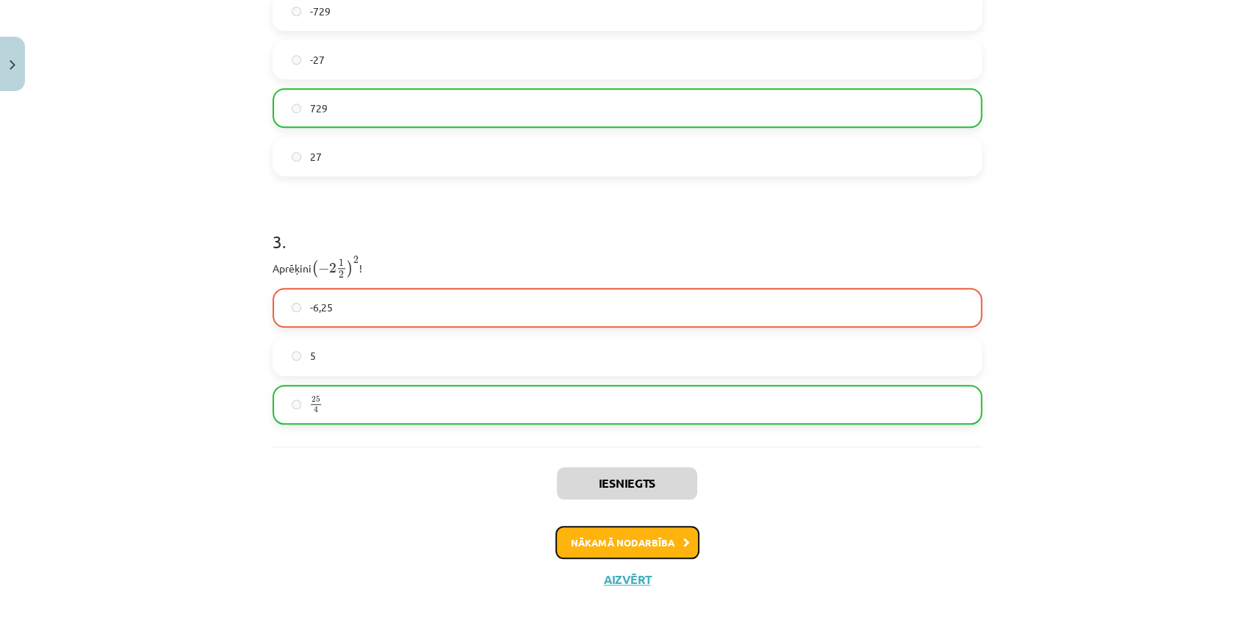
click at [605, 530] on button "Nākamā nodarbība" at bounding box center [627, 543] width 144 height 34
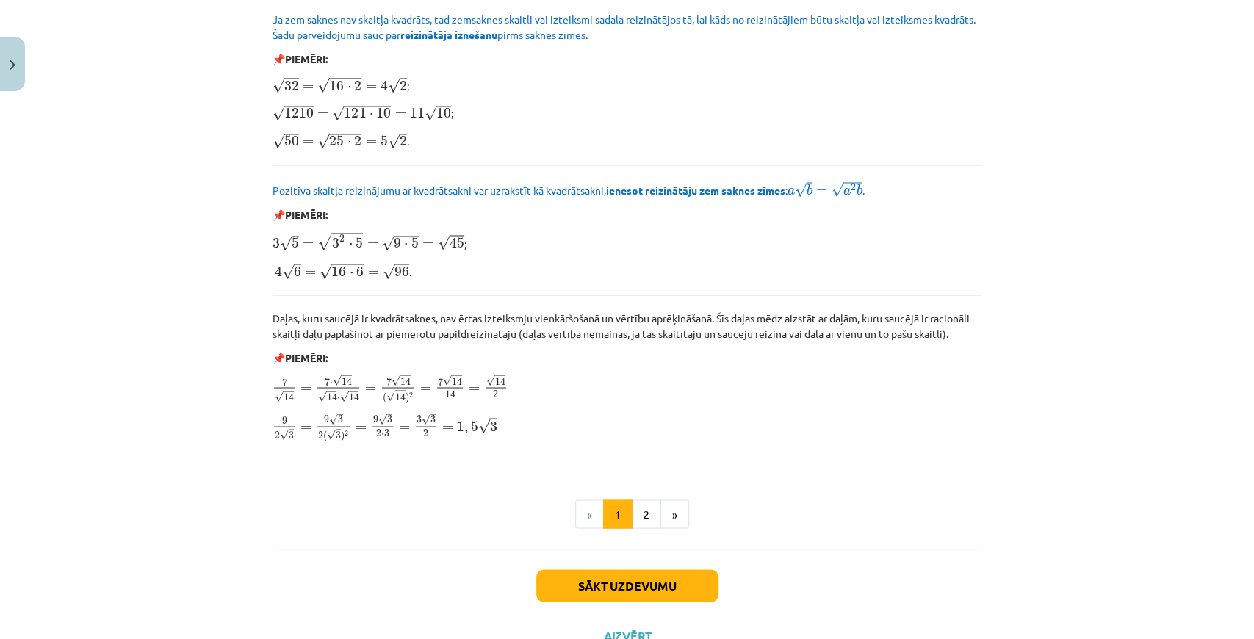
scroll to position [1666, 0]
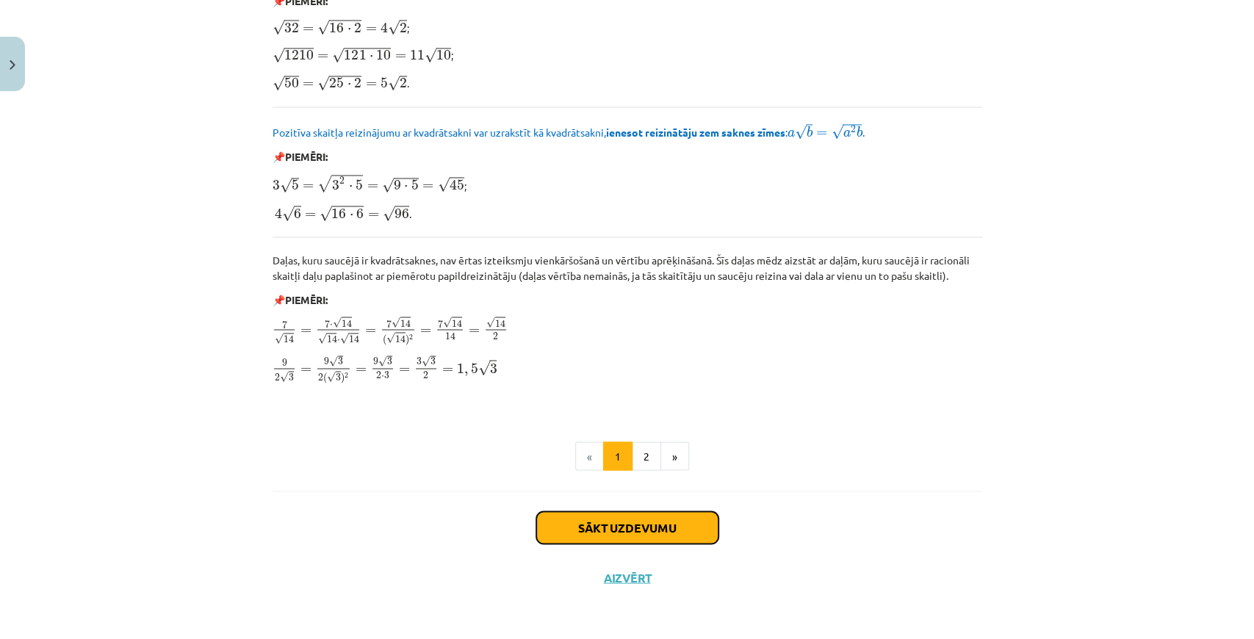
click at [648, 521] on button "Sākt uzdevumu" at bounding box center [627, 527] width 182 height 32
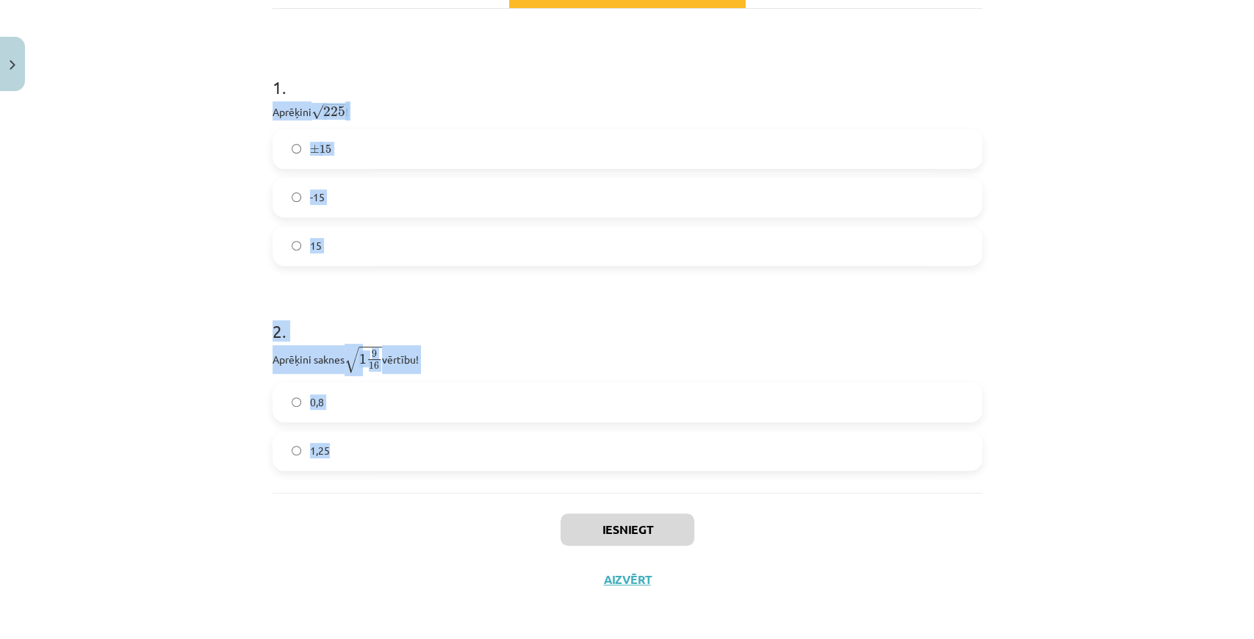
scroll to position [266, 0]
drag, startPoint x: 259, startPoint y: 334, endPoint x: 359, endPoint y: 440, distance: 146.0
click at [359, 440] on div "Mācību tēma: Matemātikas i - 12. klases 1. ieskaites mācību materiāls (ab) #3 📝…" at bounding box center [627, 319] width 1254 height 639
copy form "Aprēķini √ 225 225 ! ± 15 ± 15 -15 15 2 . Aprēķini saknes √ 1 9 16 1 9 16 vērtī…"
click at [326, 233] on label "15" at bounding box center [627, 244] width 707 height 37
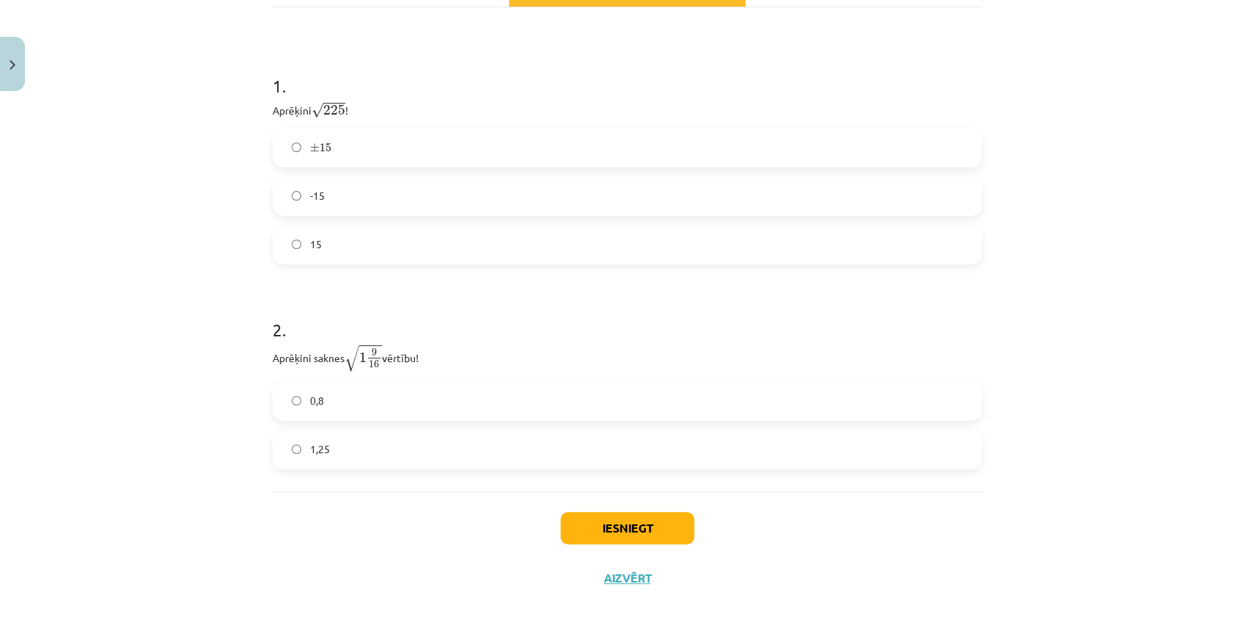
click at [348, 454] on label "1,25" at bounding box center [627, 449] width 707 height 37
click at [363, 410] on label "0,8" at bounding box center [627, 401] width 707 height 37
click at [349, 444] on label "1,25" at bounding box center [627, 449] width 707 height 37
click at [640, 541] on button "Iesniegt" at bounding box center [627, 528] width 134 height 32
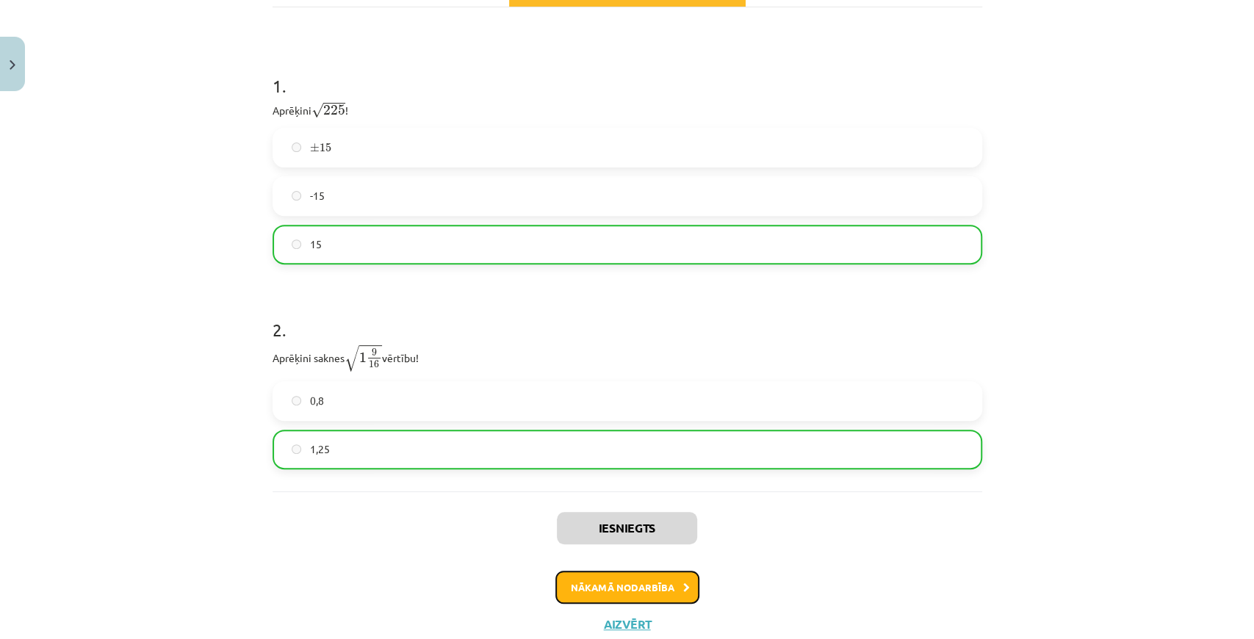
click at [629, 589] on button "Nākamā nodarbība" at bounding box center [627, 588] width 144 height 34
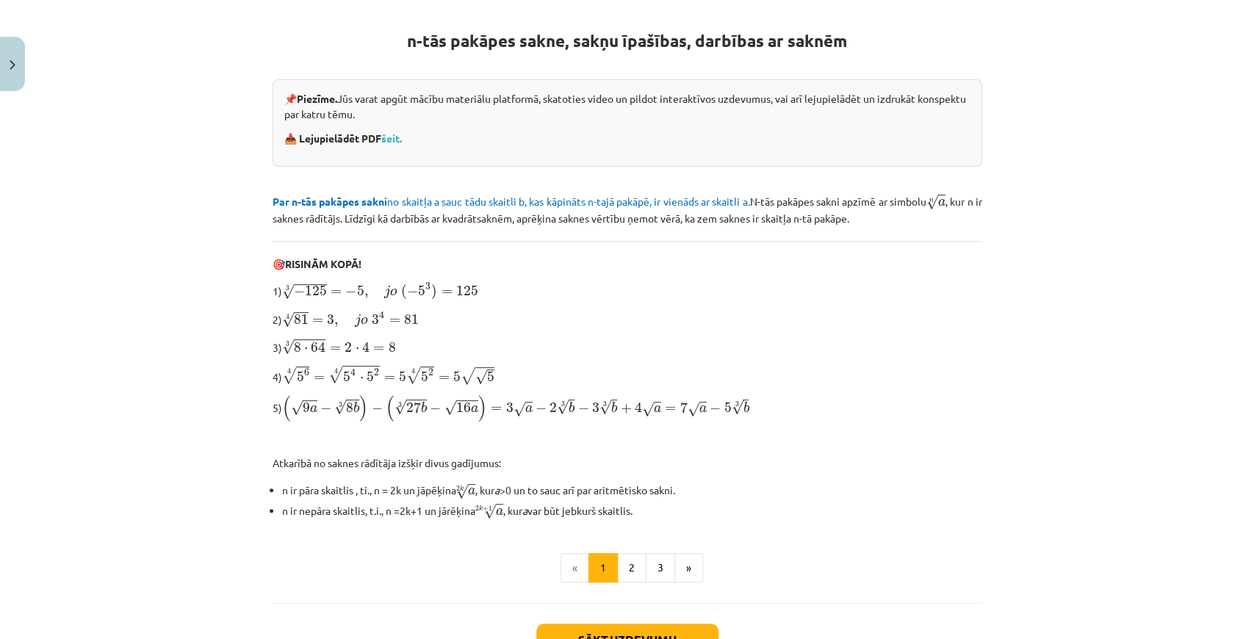
scroll to position [364, 0]
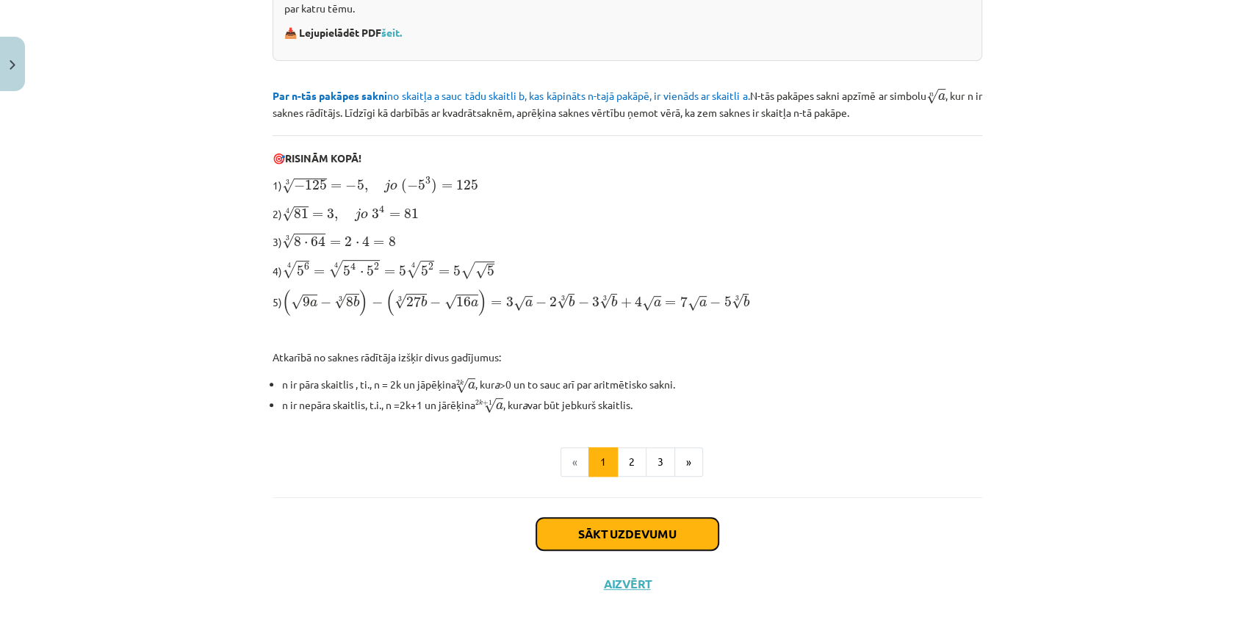
click at [578, 519] on button "Sākt uzdevumu" at bounding box center [627, 534] width 182 height 32
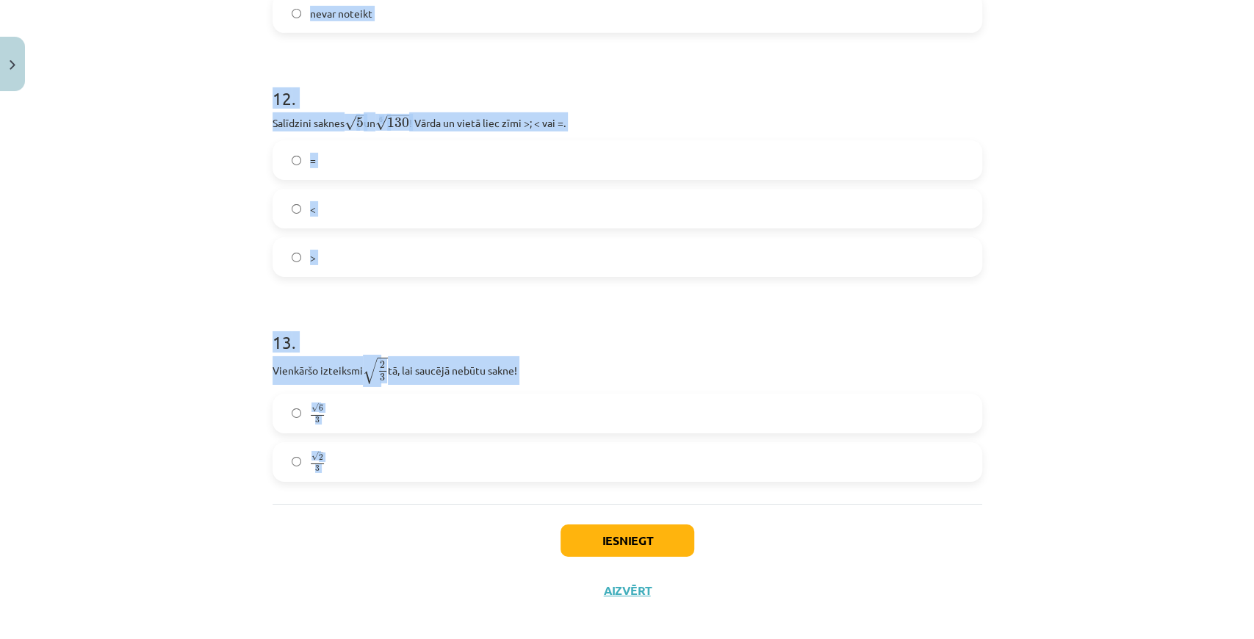
scroll to position [3186, 0]
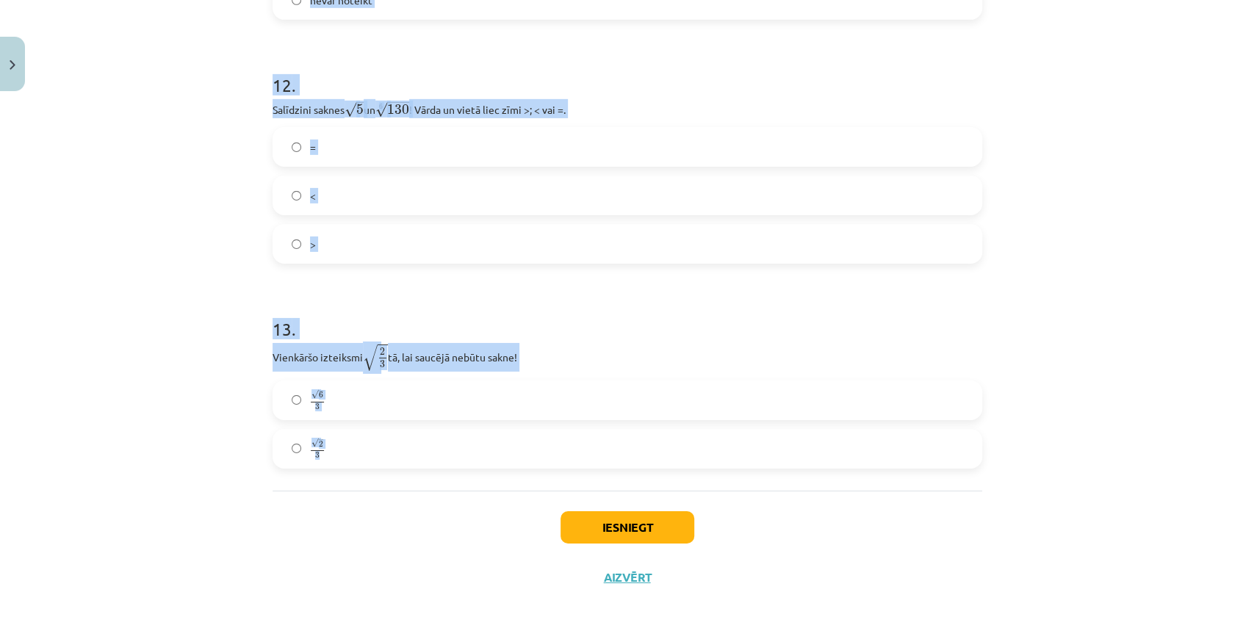
drag, startPoint x: 253, startPoint y: 313, endPoint x: 443, endPoint y: 483, distance: 255.4
click at [443, 483] on div "Mācību tēma: Matemātikas i - 12. klases 1. ieskaites mācību materiāls (ab) #4 📝…" at bounding box center [627, 319] width 1254 height 639
copy form "Kura izteiksme jāizvēlas vienādības a m n a m n = ⋯ labajā pusē, lai būtu parei…"
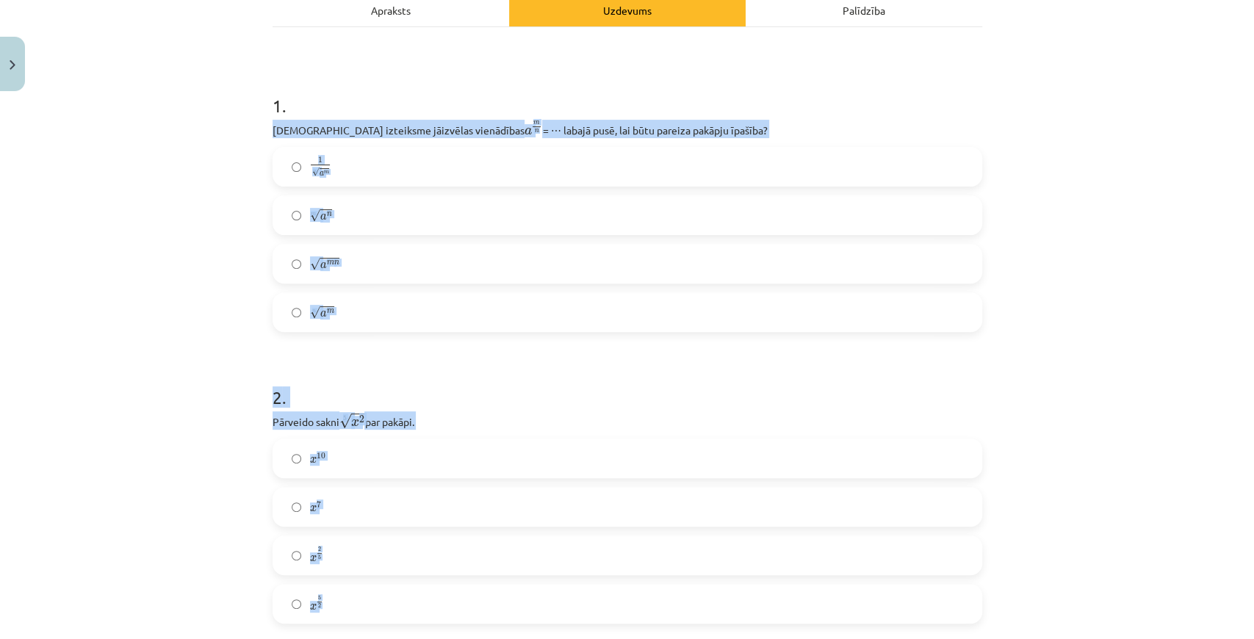
scroll to position [4, 0]
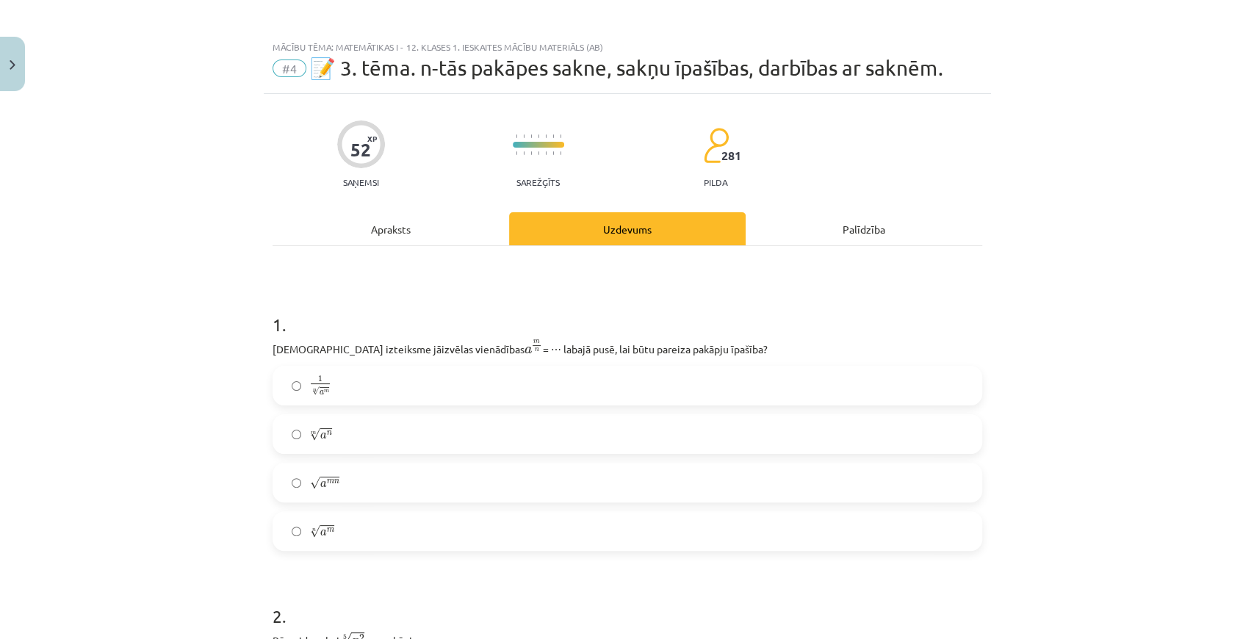
click at [671, 325] on h1 "1 ." at bounding box center [626, 312] width 709 height 46
click at [386, 432] on label "m √ a n a n m" at bounding box center [627, 434] width 707 height 37
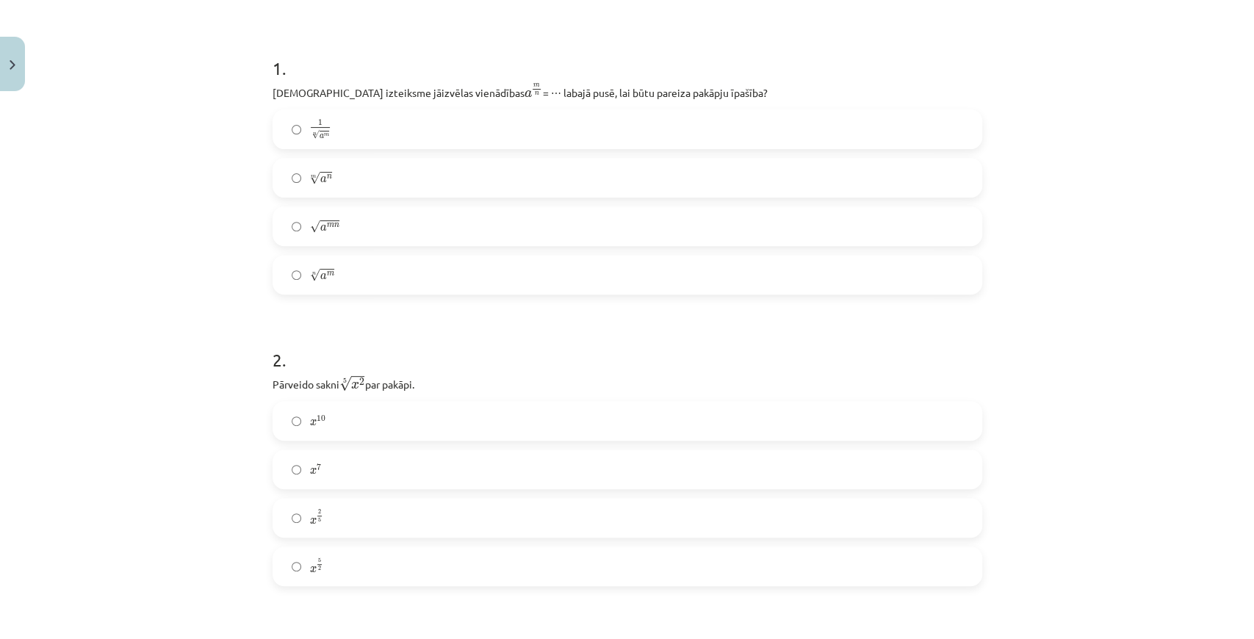
scroll to position [297, 0]
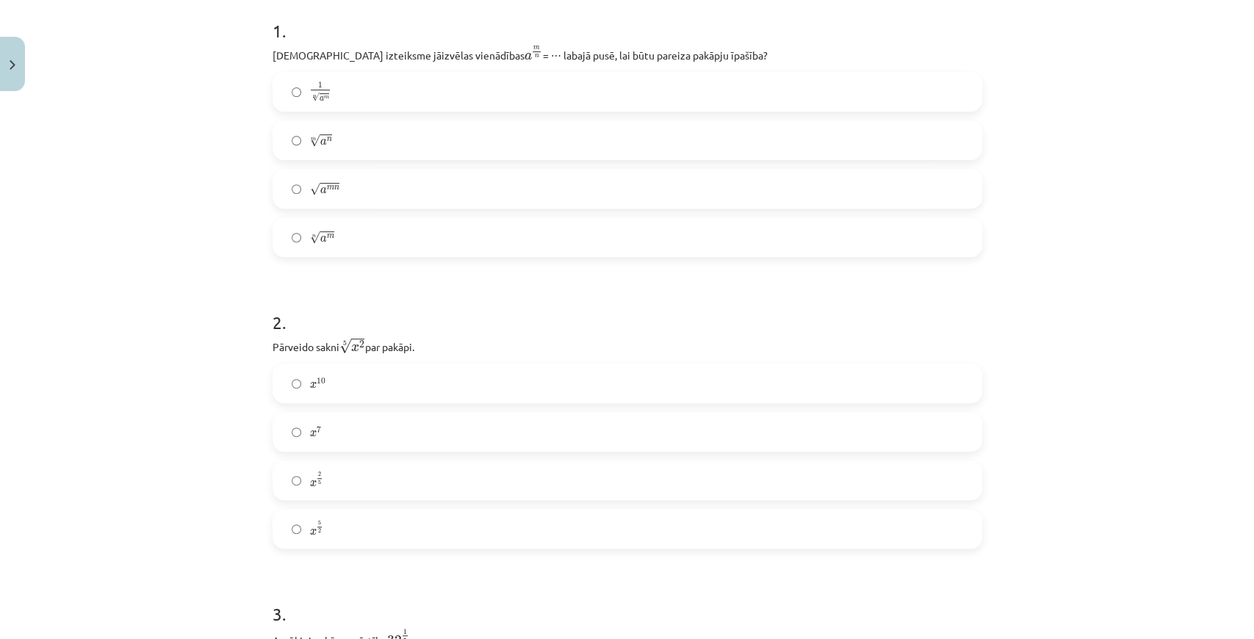
click at [324, 480] on label "x 2 5 x 2 5" at bounding box center [627, 480] width 707 height 37
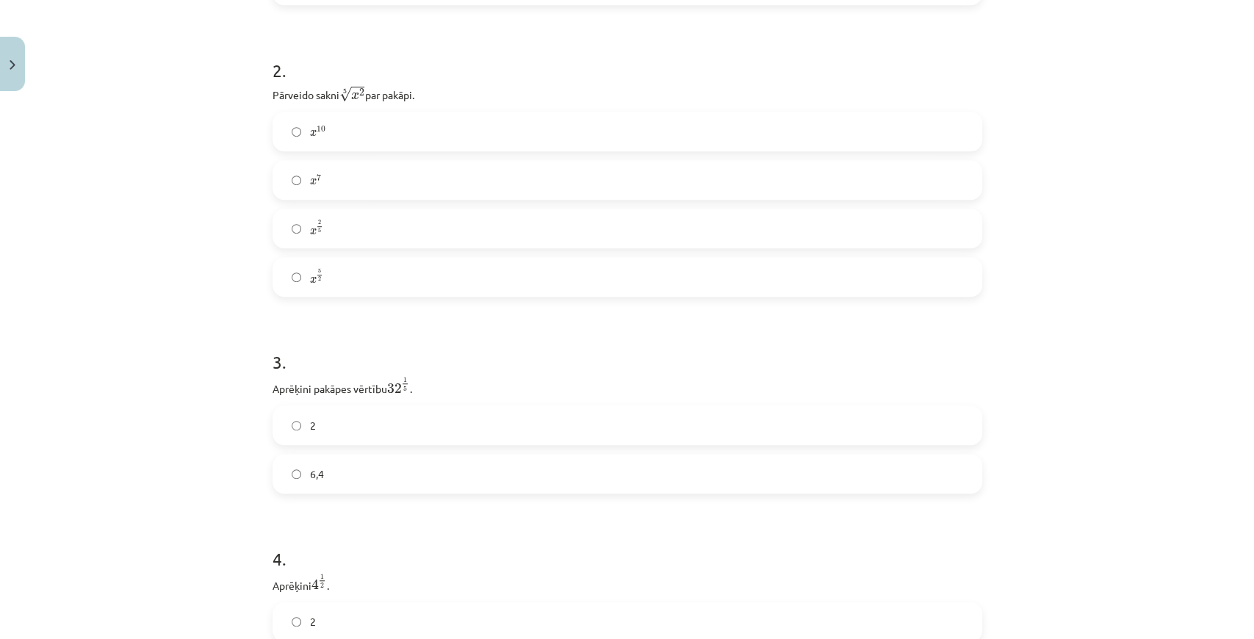
scroll to position [591, 0]
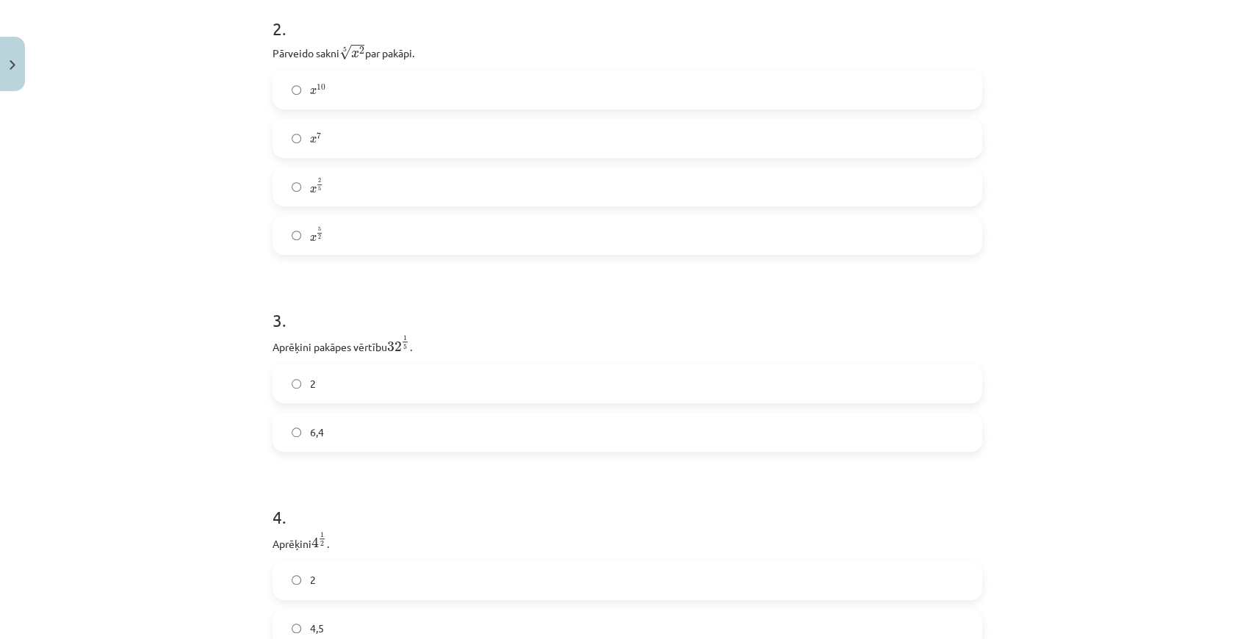
click at [309, 395] on label "2" at bounding box center [627, 383] width 707 height 37
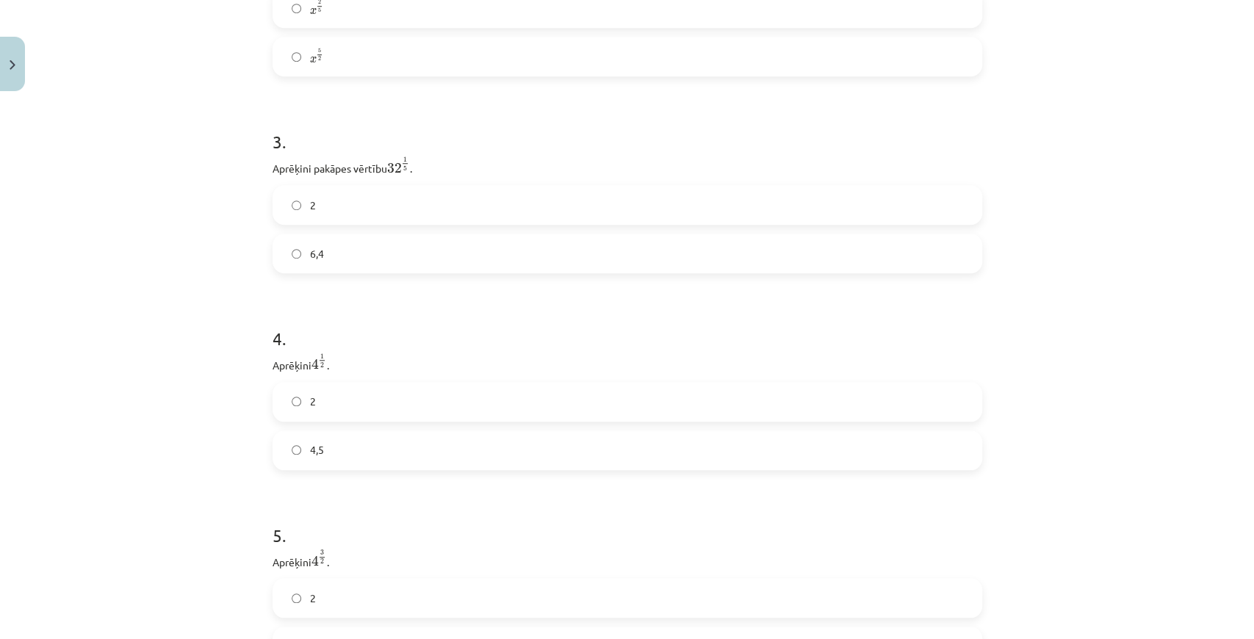
scroll to position [787, 0]
click at [297, 387] on label "2" at bounding box center [627, 384] width 707 height 37
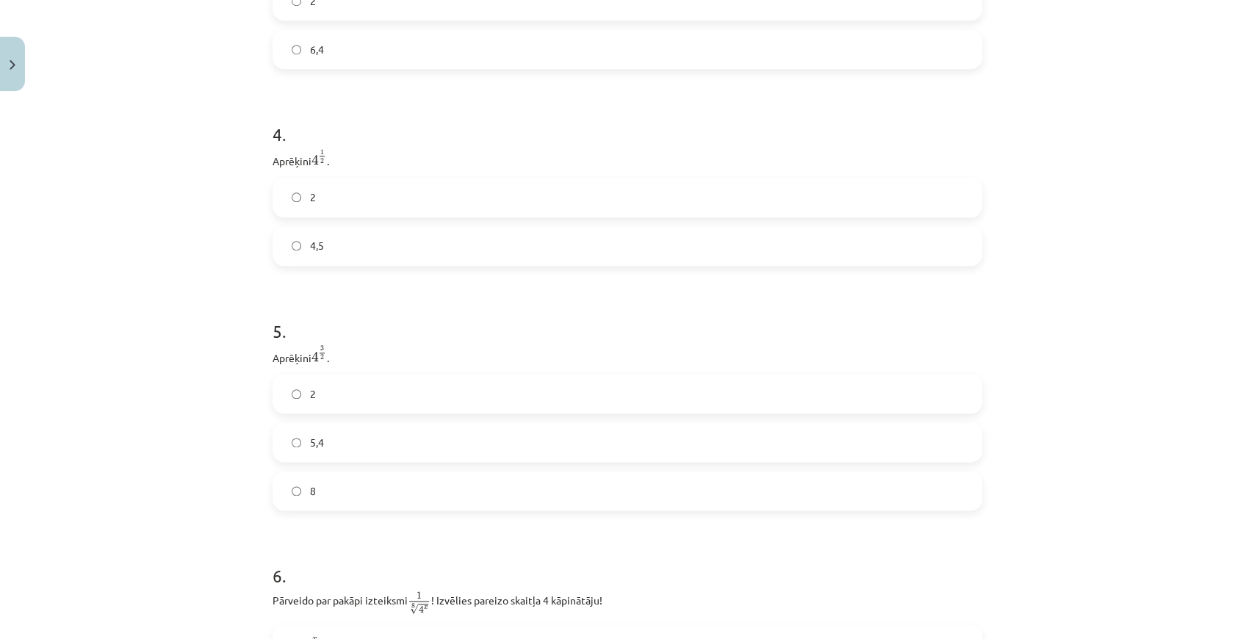
scroll to position [1130, 0]
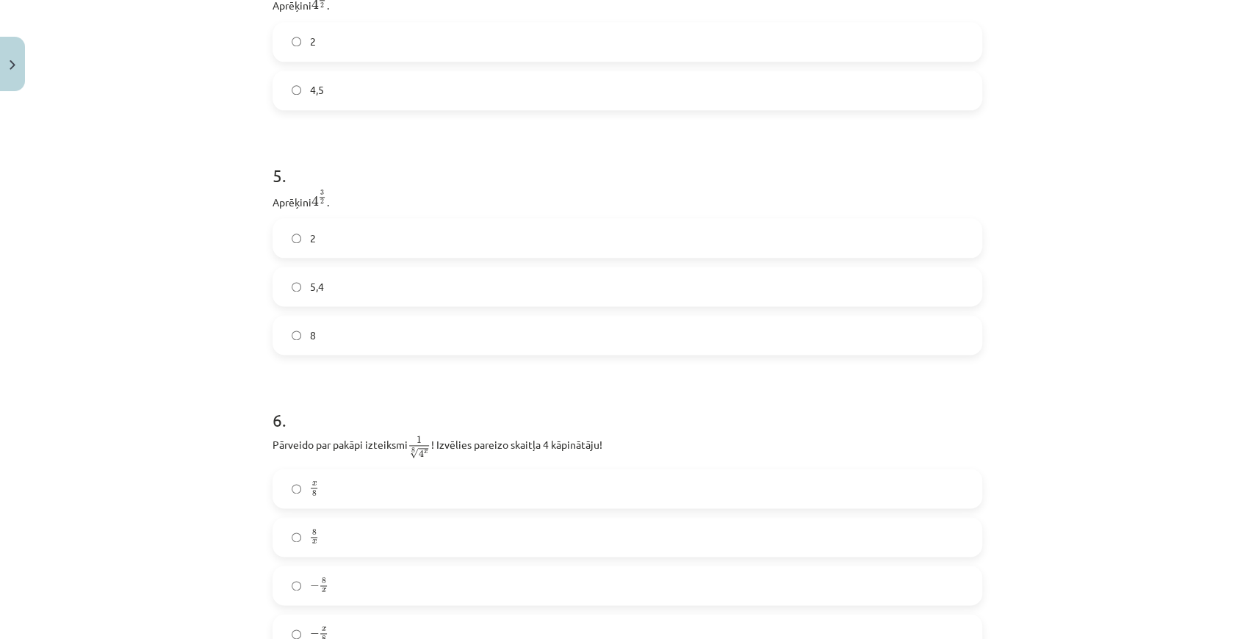
click at [300, 345] on label "8" at bounding box center [627, 335] width 707 height 37
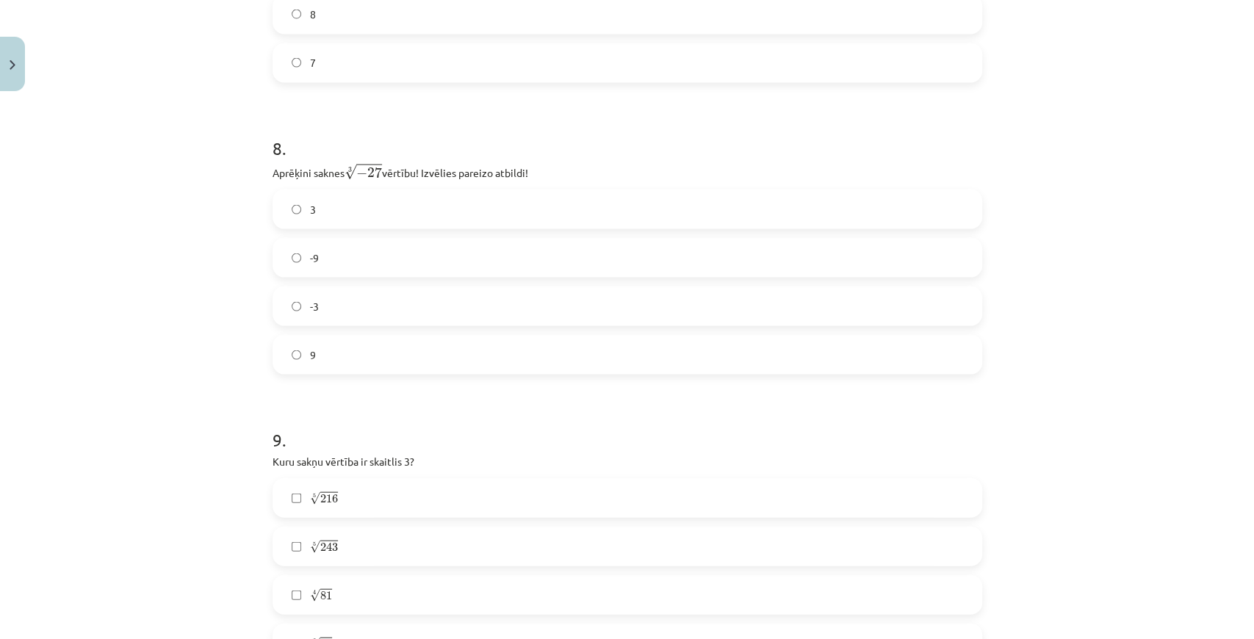
scroll to position [1962, 0]
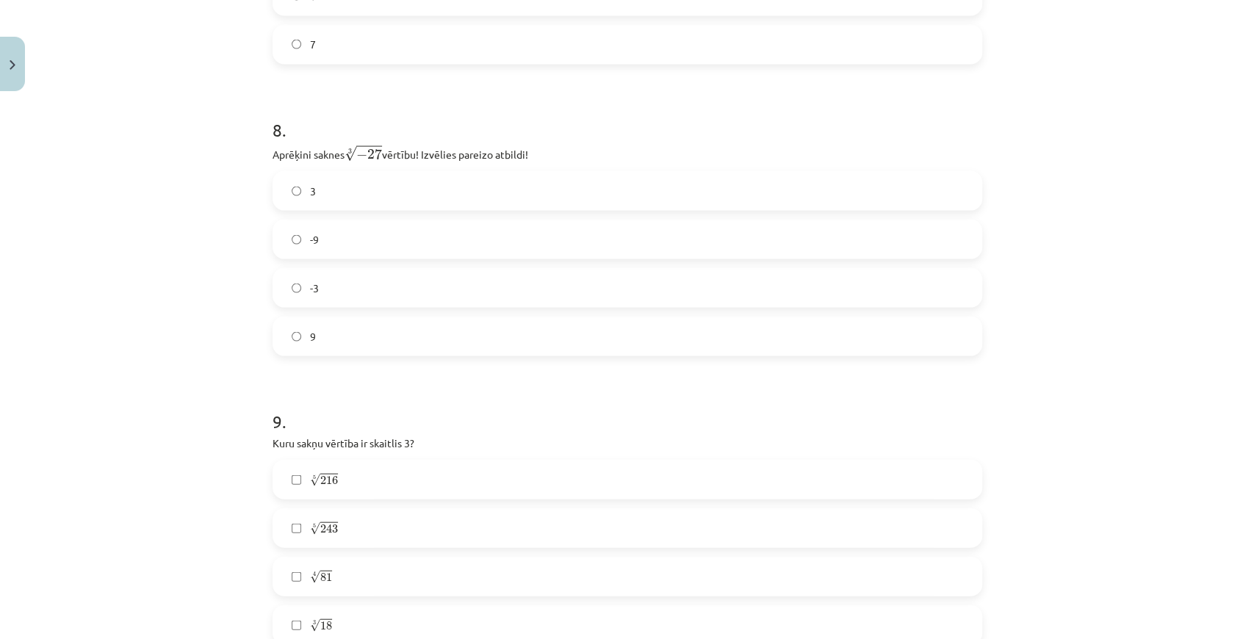
click at [299, 283] on label "-3" at bounding box center [627, 288] width 707 height 37
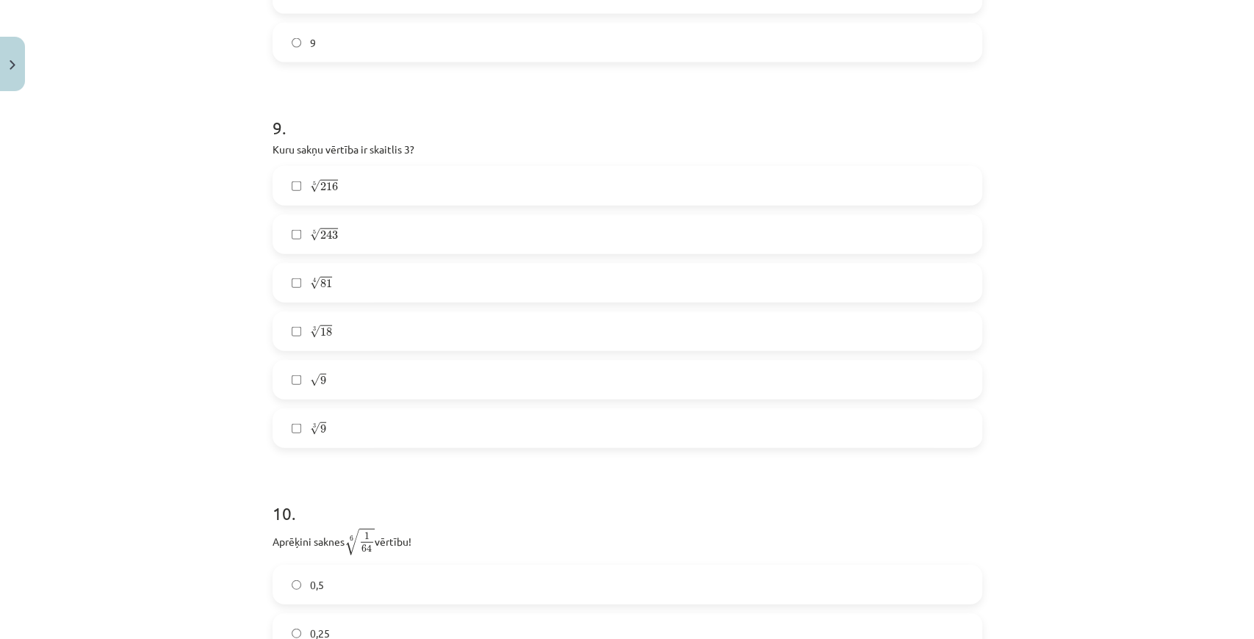
click at [299, 248] on label "5 √ 243 243 5" at bounding box center [627, 234] width 707 height 37
click at [303, 282] on label "4 √ 81 81 4" at bounding box center [627, 282] width 707 height 37
click at [286, 385] on label "√ 9 9" at bounding box center [627, 379] width 707 height 37
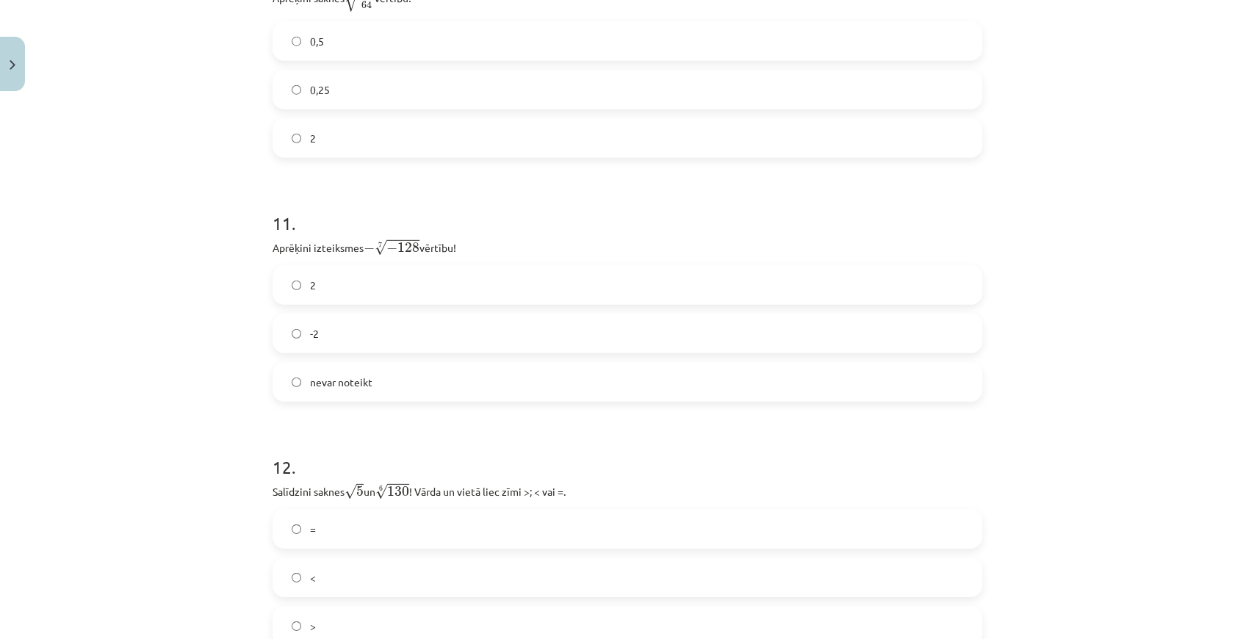
scroll to position [2892, 0]
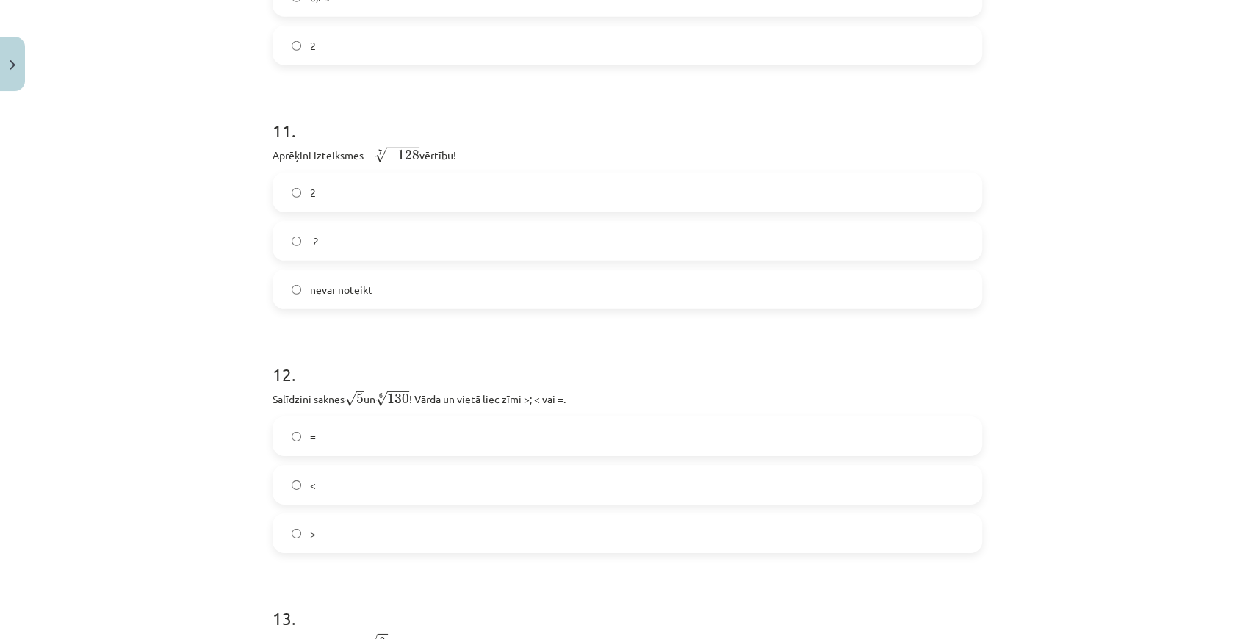
click at [283, 238] on label "-2" at bounding box center [627, 241] width 707 height 37
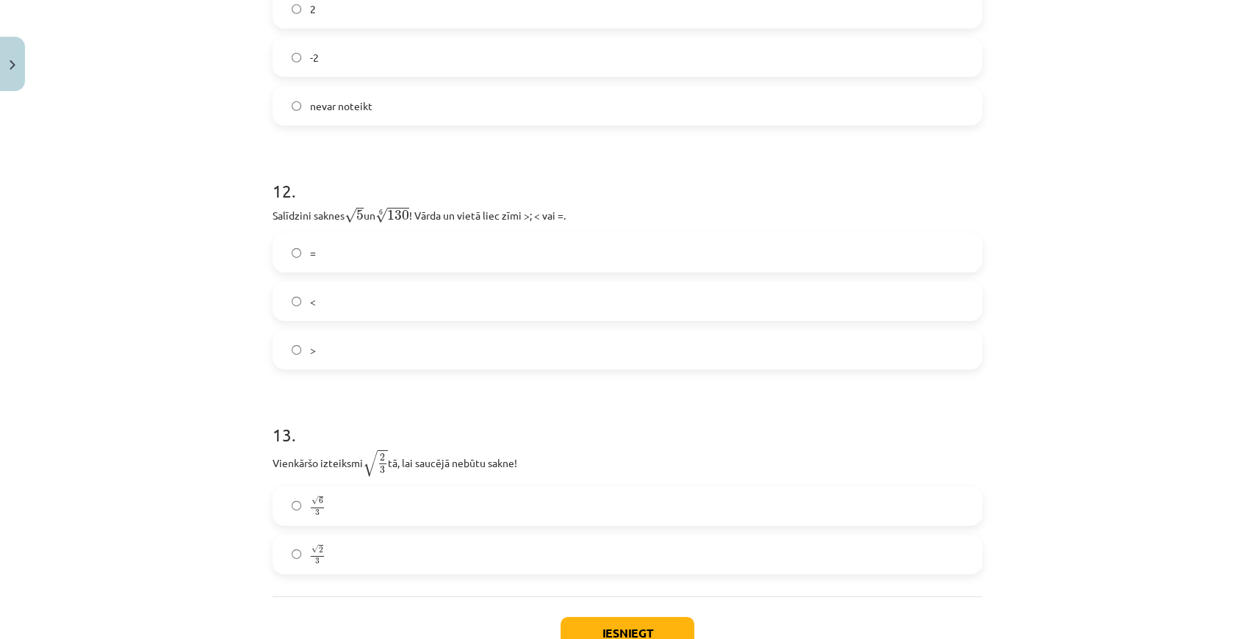
scroll to position [3088, 0]
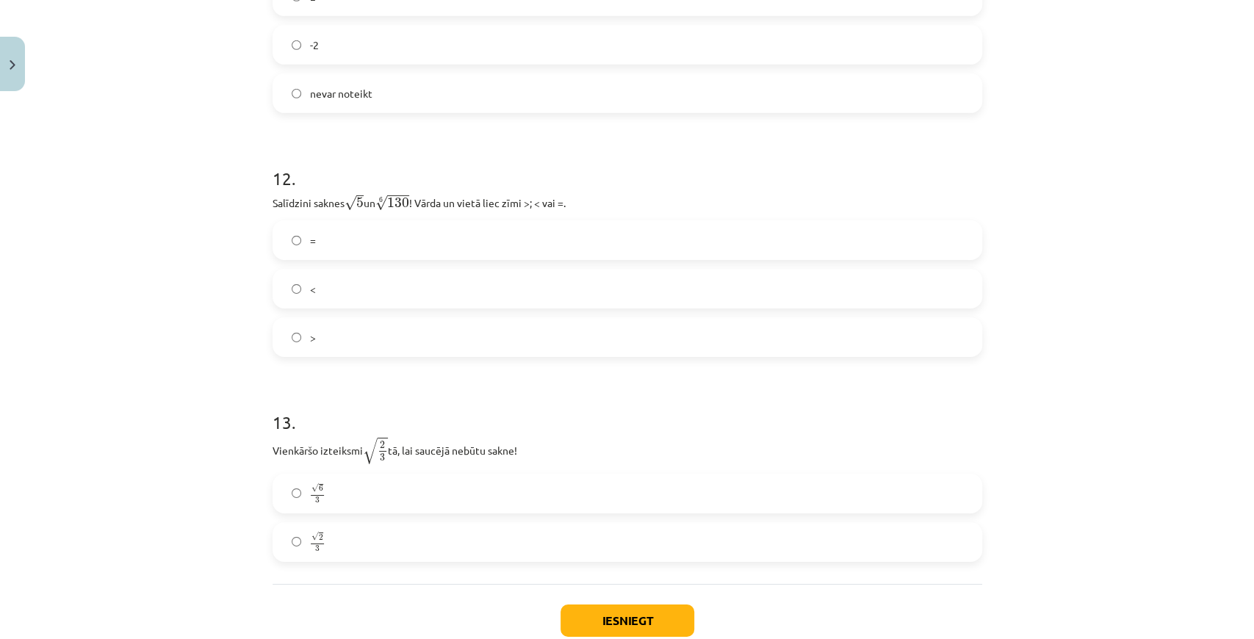
click at [372, 251] on label "=" at bounding box center [627, 240] width 707 height 37
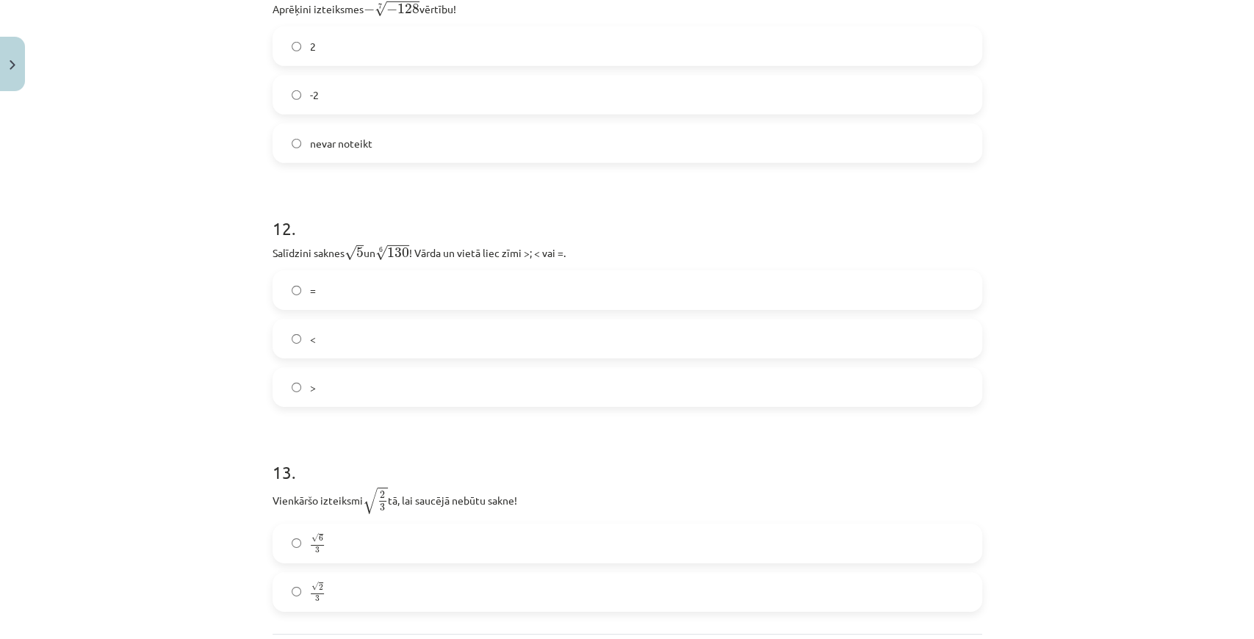
scroll to position [3039, 0]
click at [317, 347] on label "<" at bounding box center [627, 337] width 707 height 37
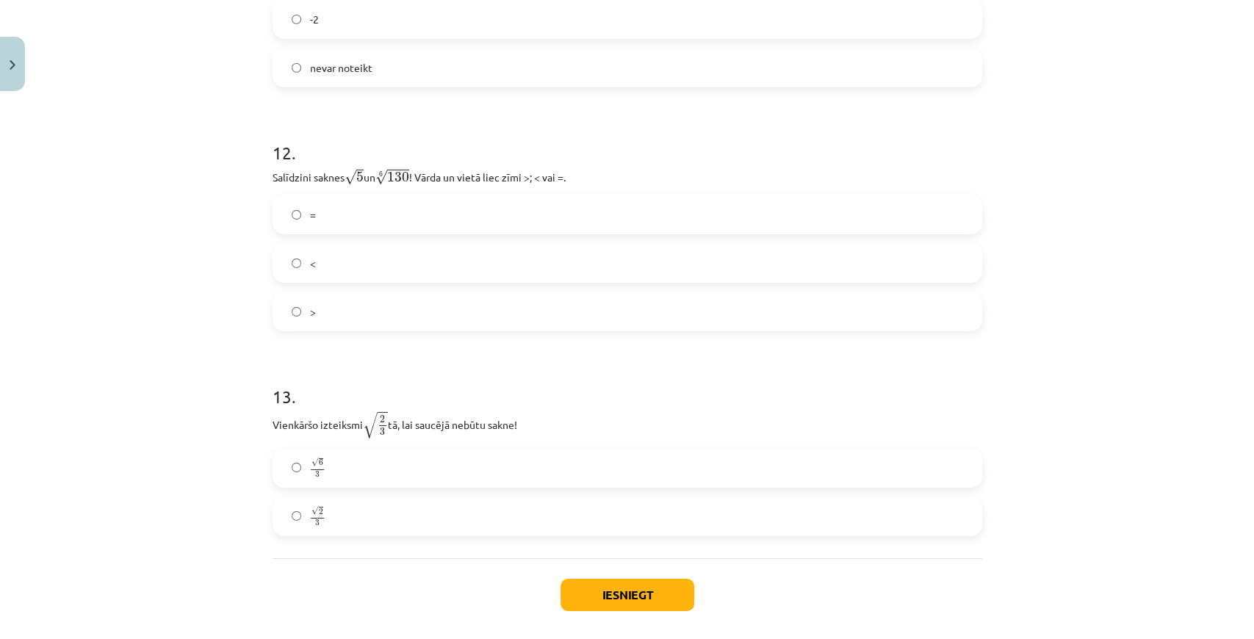
scroll to position [3186, 0]
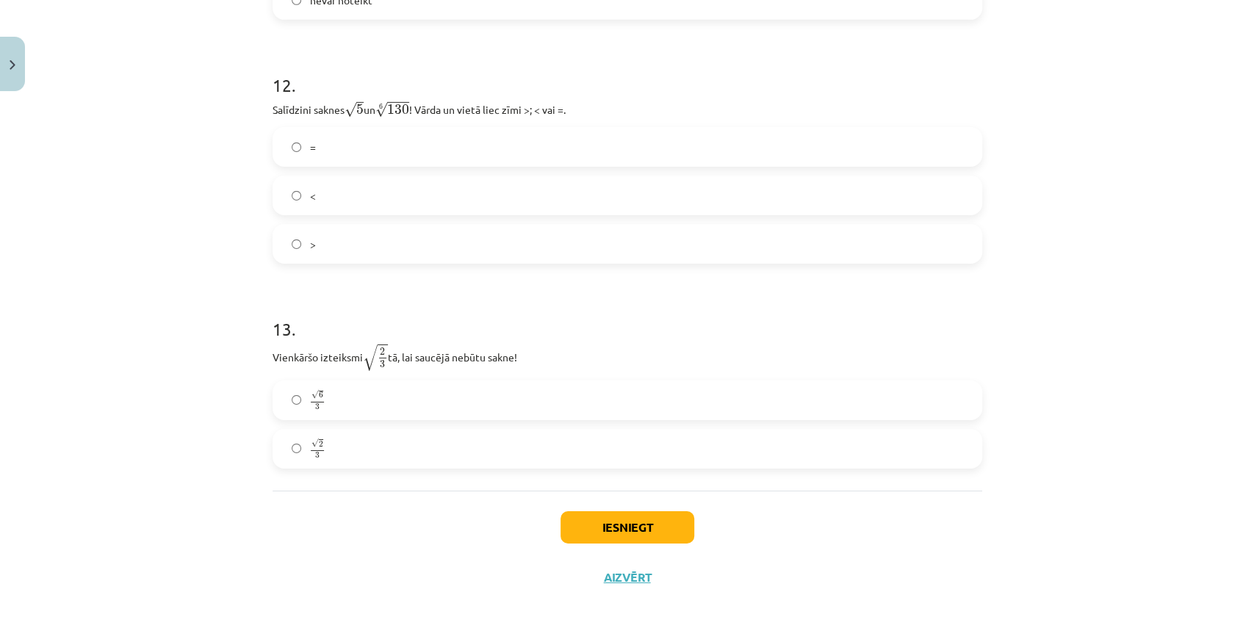
click at [290, 385] on label "√ 6 3 6 3" at bounding box center [627, 400] width 707 height 37
click at [640, 533] on button "Iesniegt" at bounding box center [627, 527] width 134 height 32
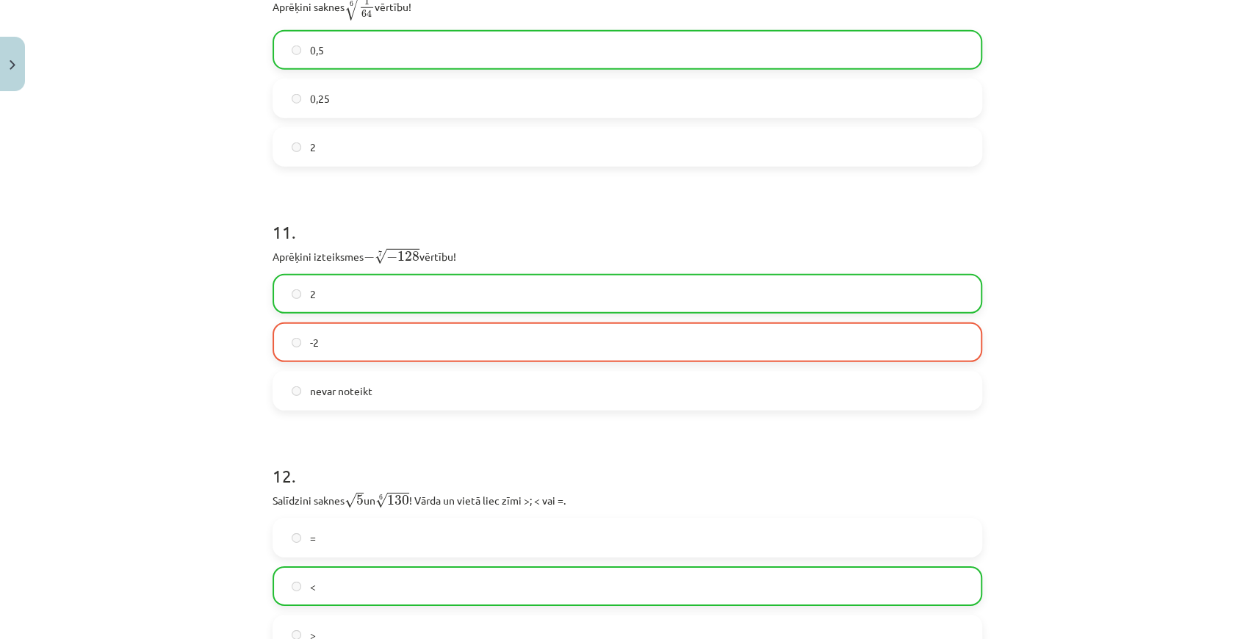
scroll to position [3232, 0]
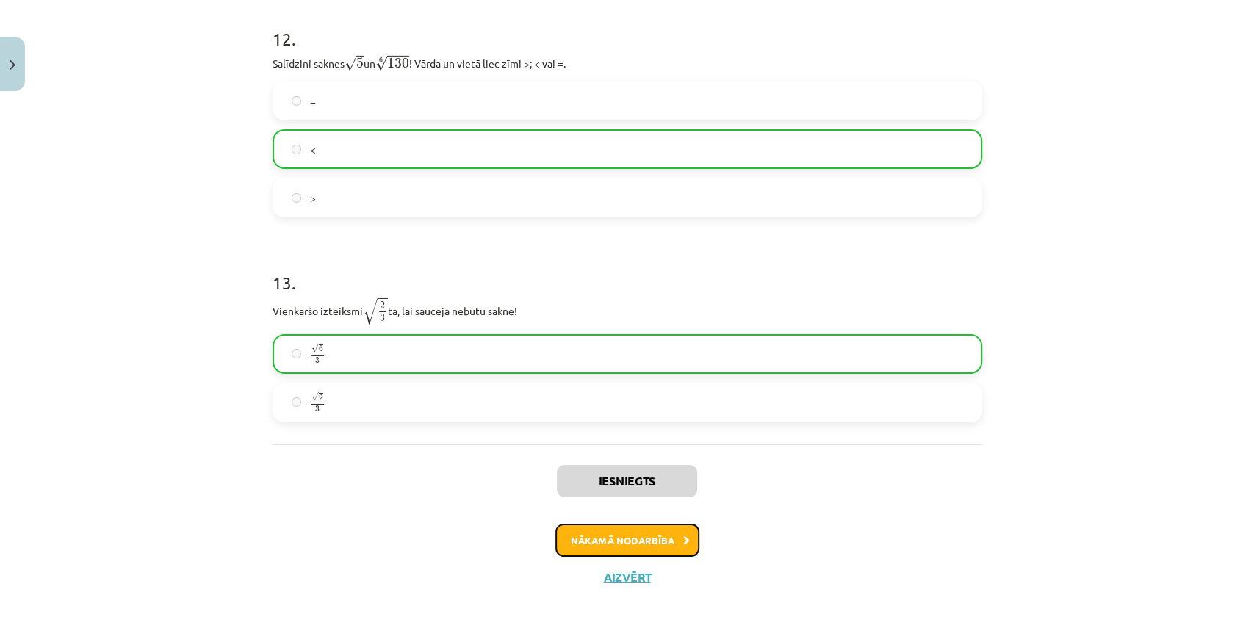
click at [618, 538] on button "Nākamā nodarbība" at bounding box center [627, 541] width 144 height 34
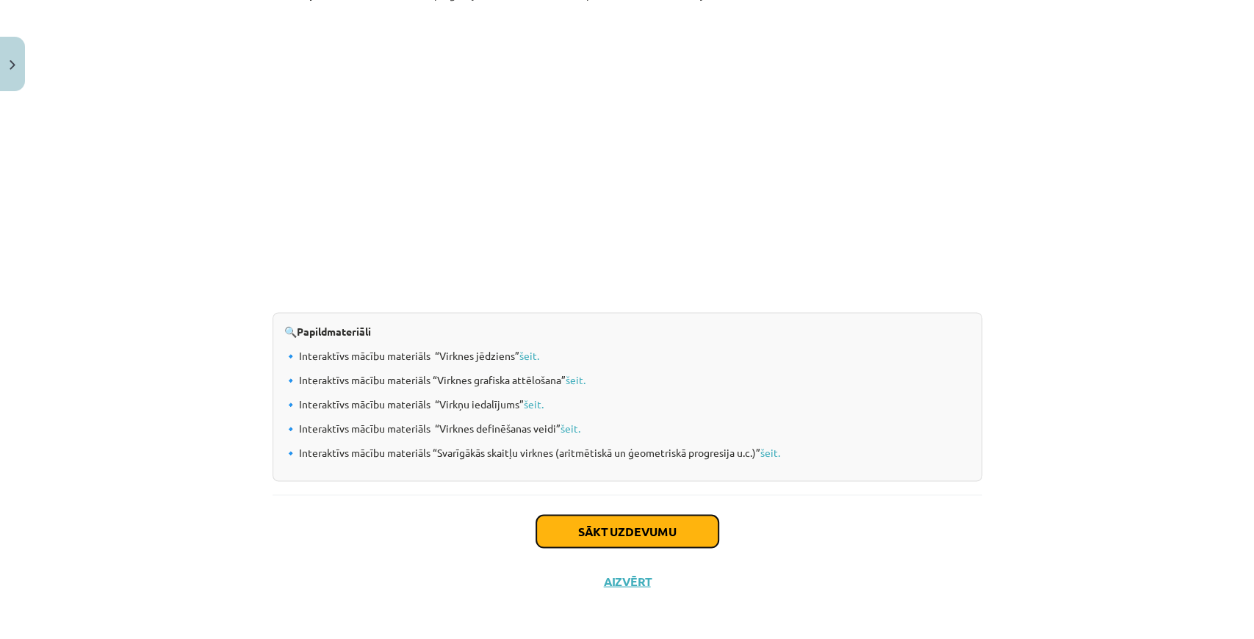
click at [597, 520] on button "Sākt uzdevumu" at bounding box center [627, 531] width 182 height 32
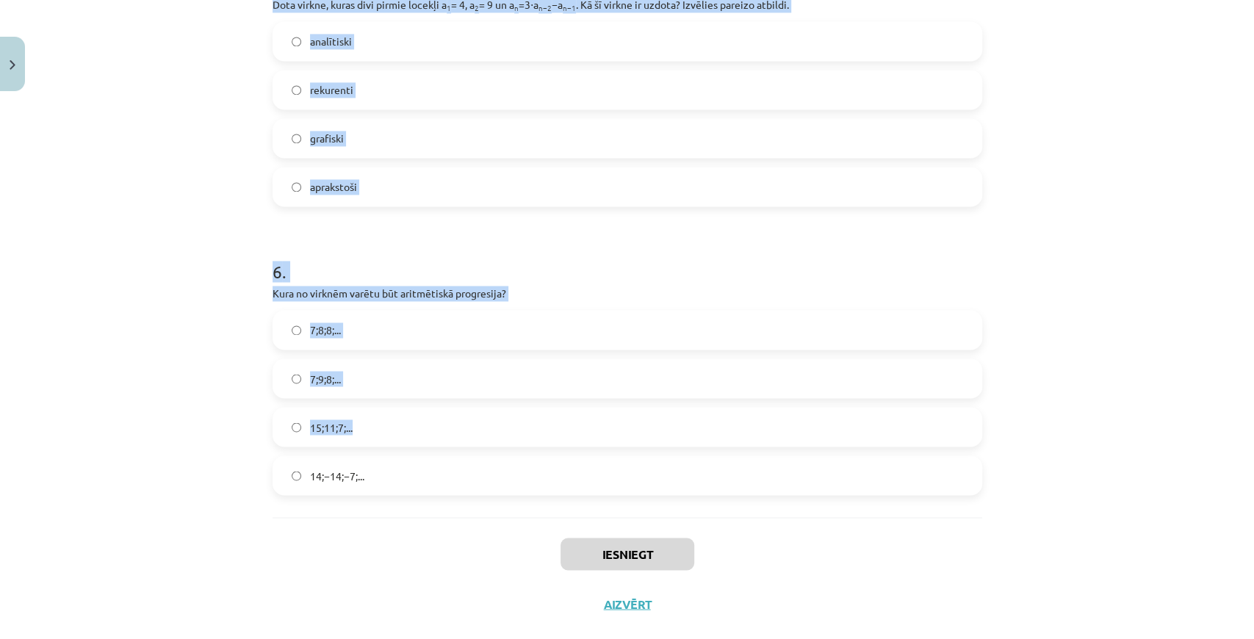
scroll to position [1531, 0]
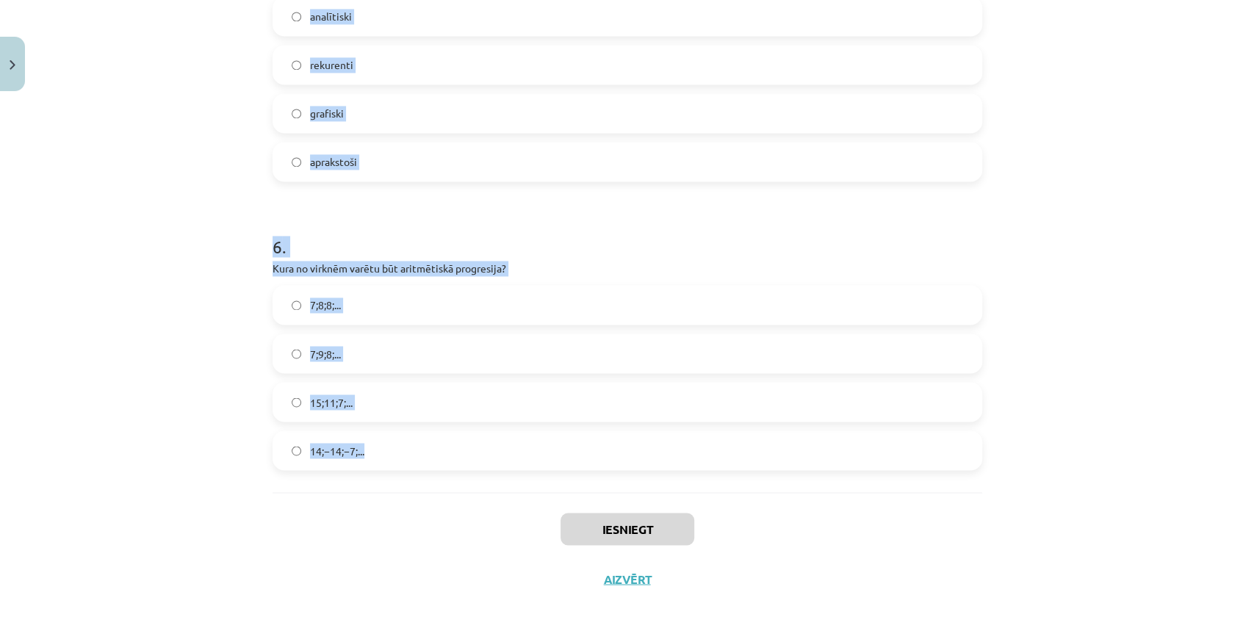
drag, startPoint x: 270, startPoint y: 311, endPoint x: 422, endPoint y: 446, distance: 202.4
copy form "Skaitļu virkne -7; -4; -1; 2; 5; ... ir Konstanta Augoša Dilstoša Ne augoša, ne…"
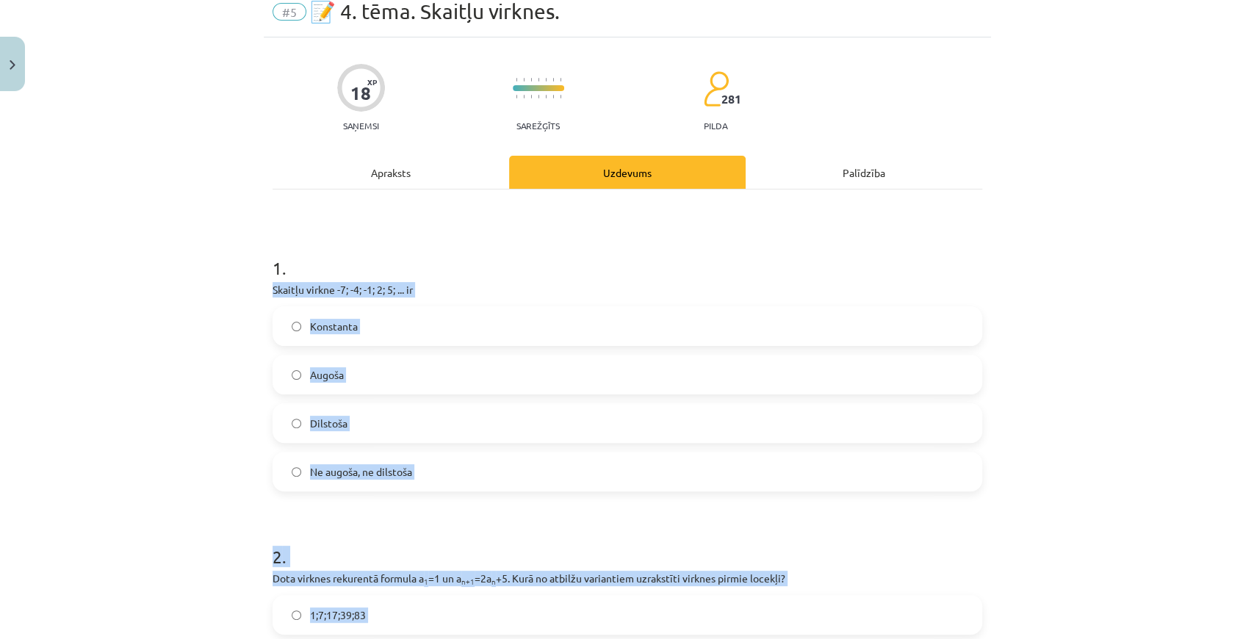
scroll to position [0, 0]
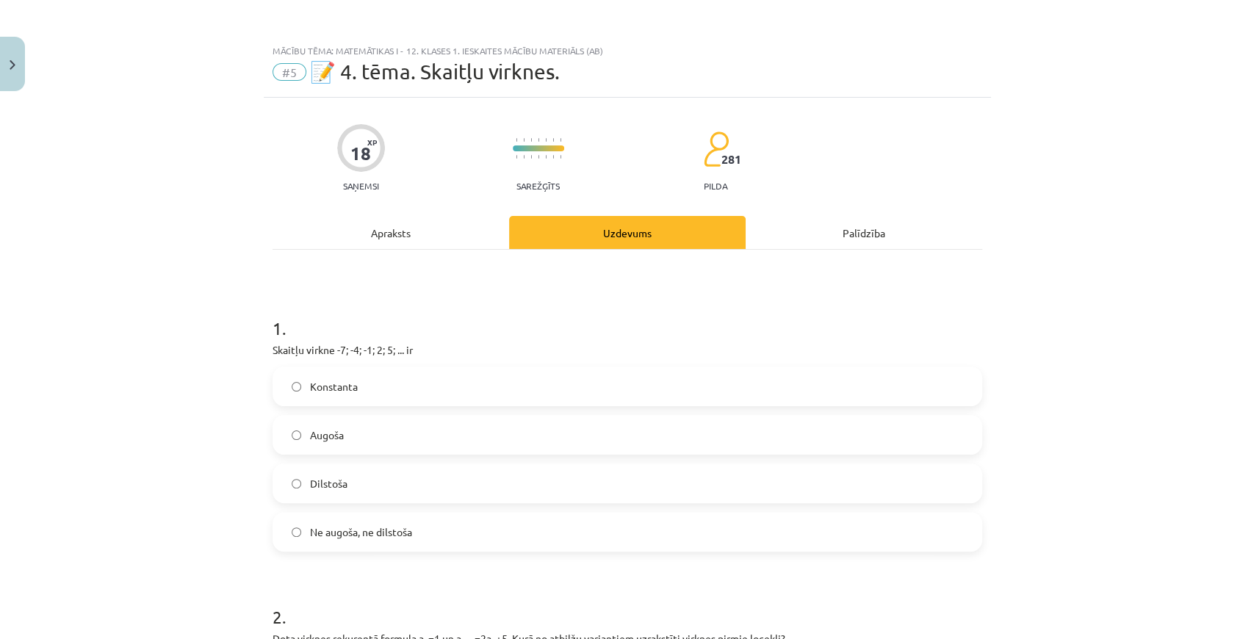
click at [363, 436] on label "Augoša" at bounding box center [627, 434] width 707 height 37
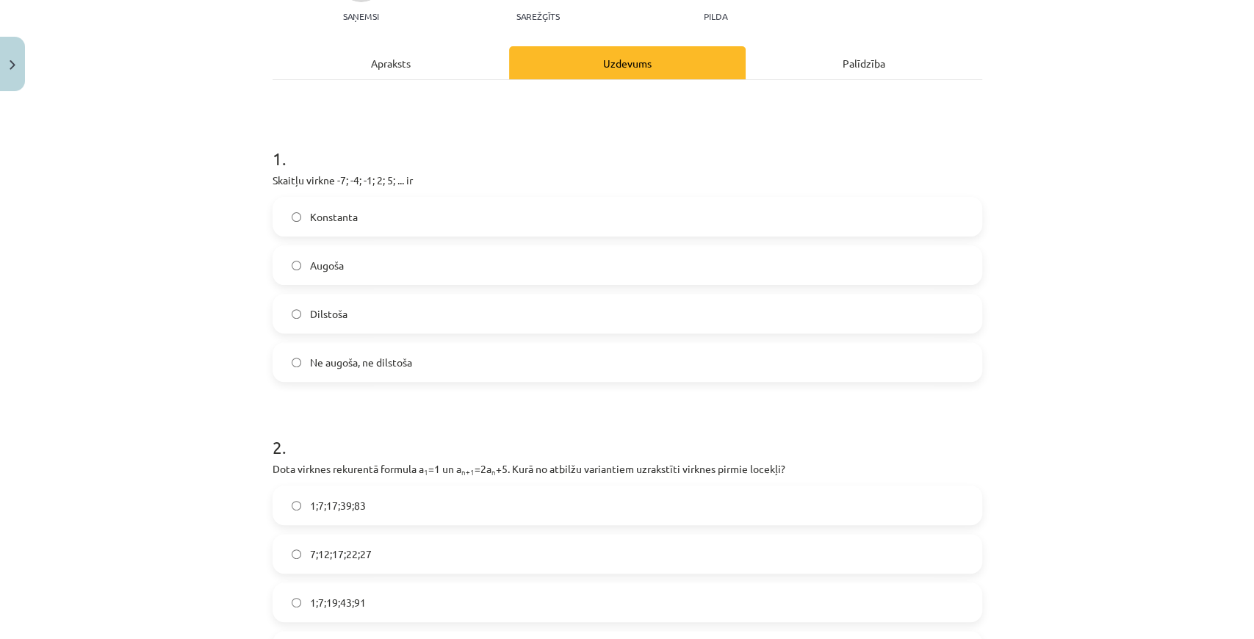
scroll to position [342, 0]
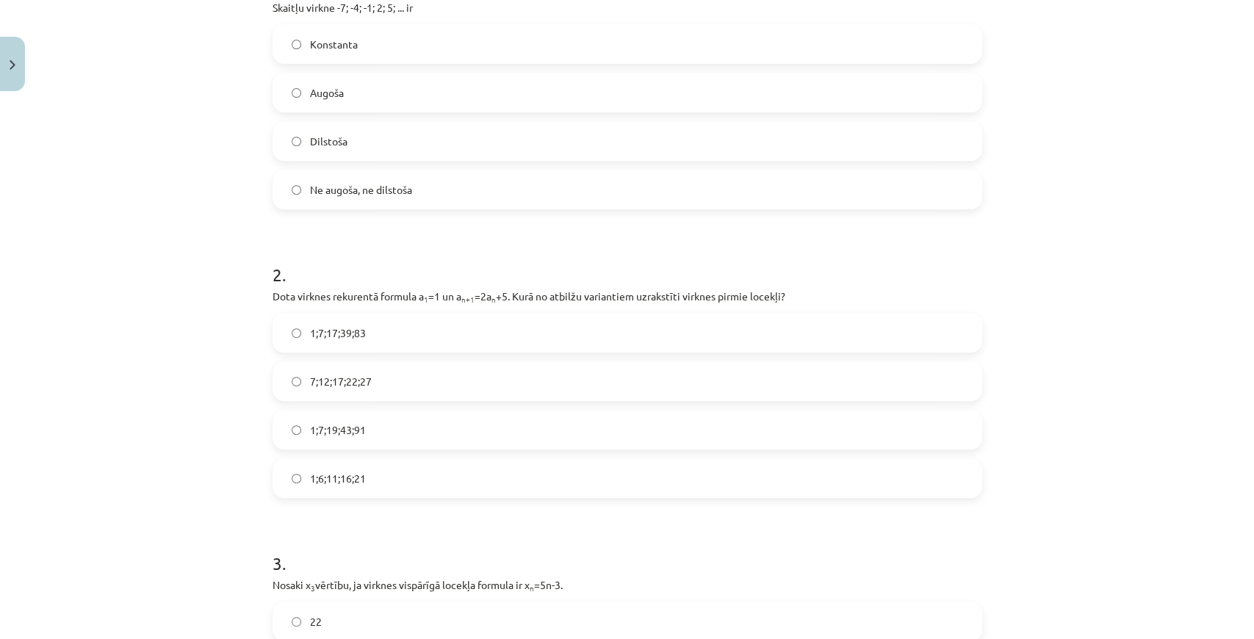
click at [348, 426] on span "1;7;19;43;91" at bounding box center [338, 429] width 56 height 15
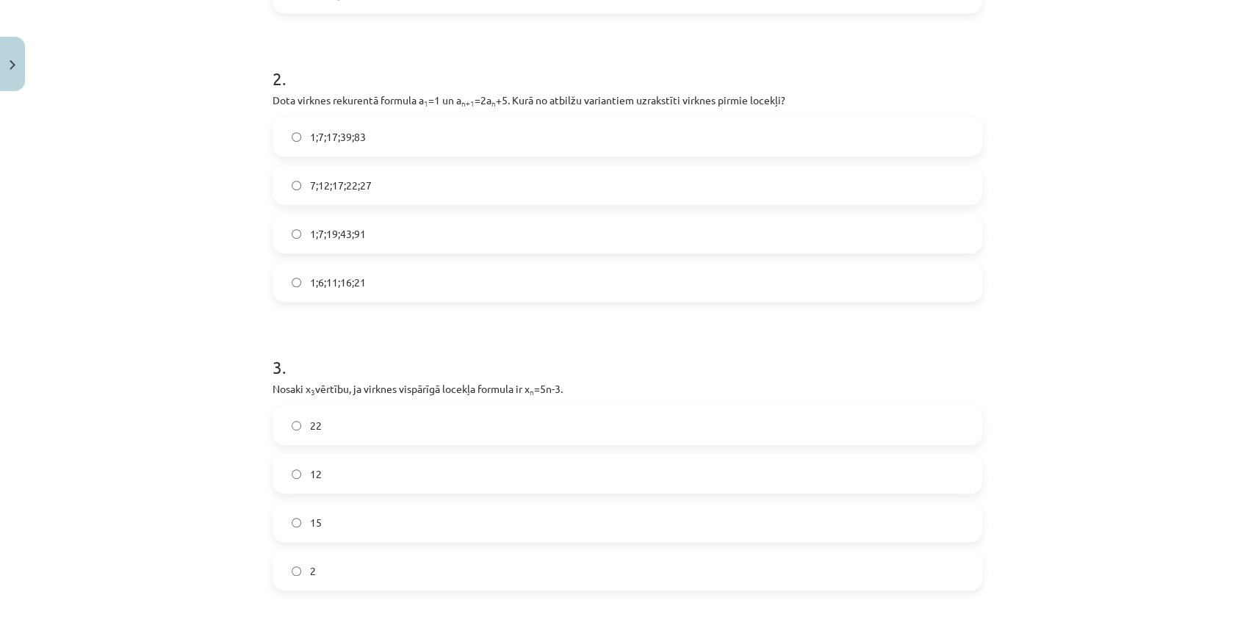
scroll to position [734, 0]
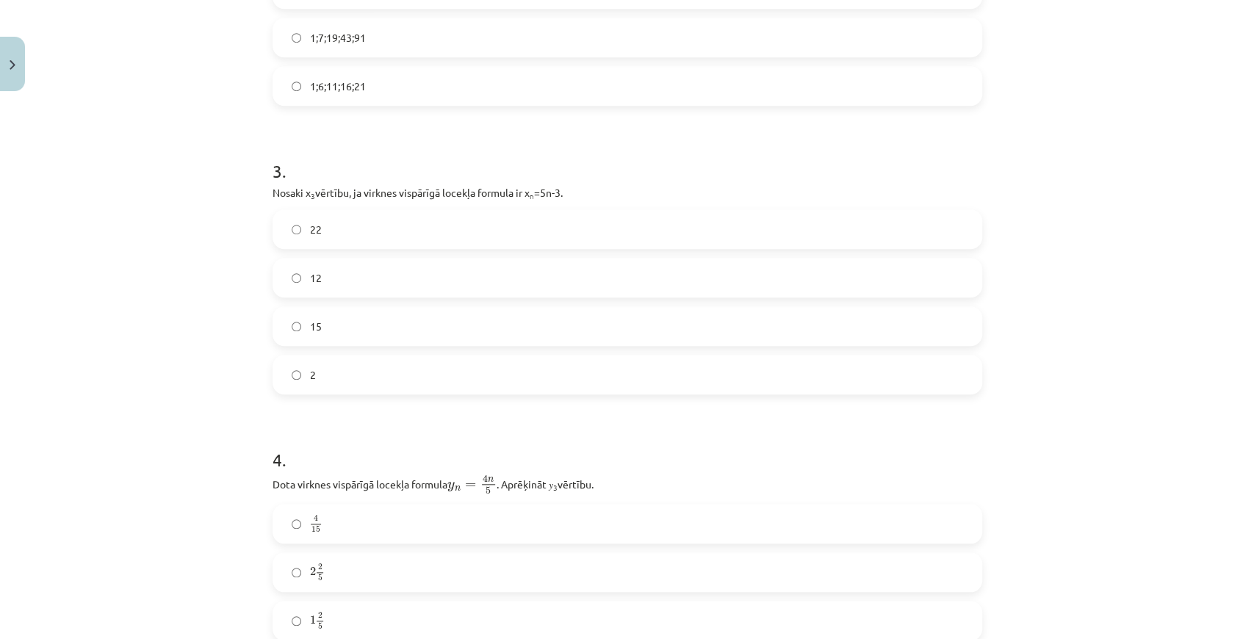
click at [347, 300] on div "22 12 15 2" at bounding box center [626, 301] width 709 height 185
click at [341, 279] on label "12" at bounding box center [627, 277] width 707 height 37
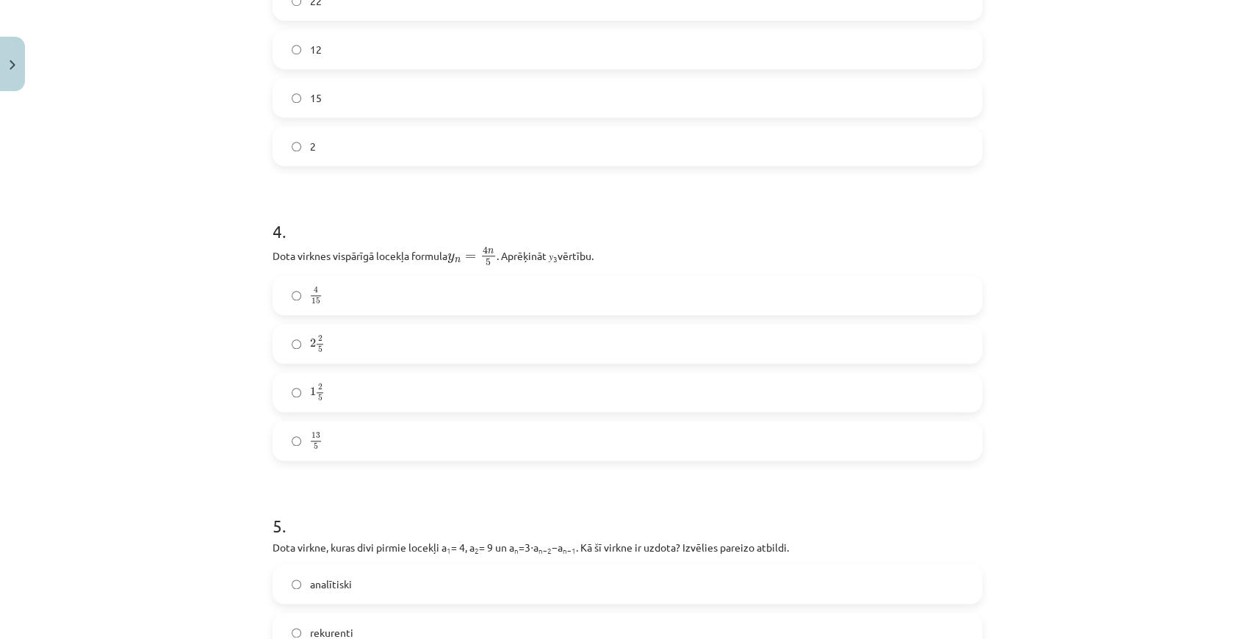
scroll to position [979, 0]
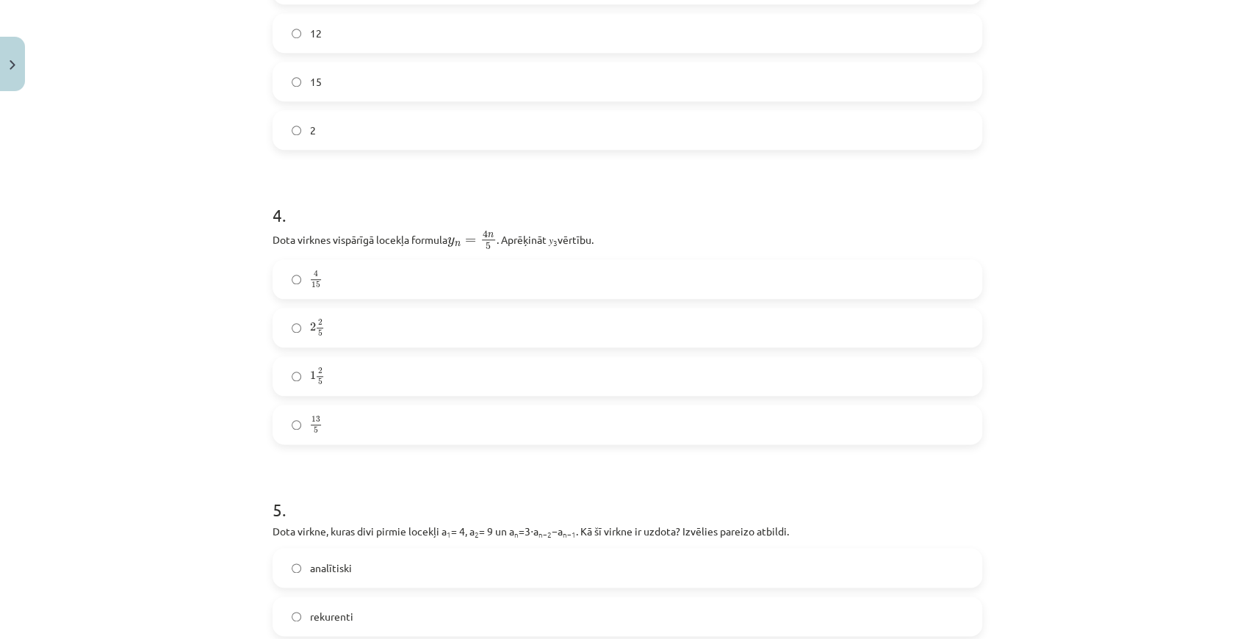
click at [299, 319] on label "2 2 5 2 2 5" at bounding box center [627, 327] width 707 height 37
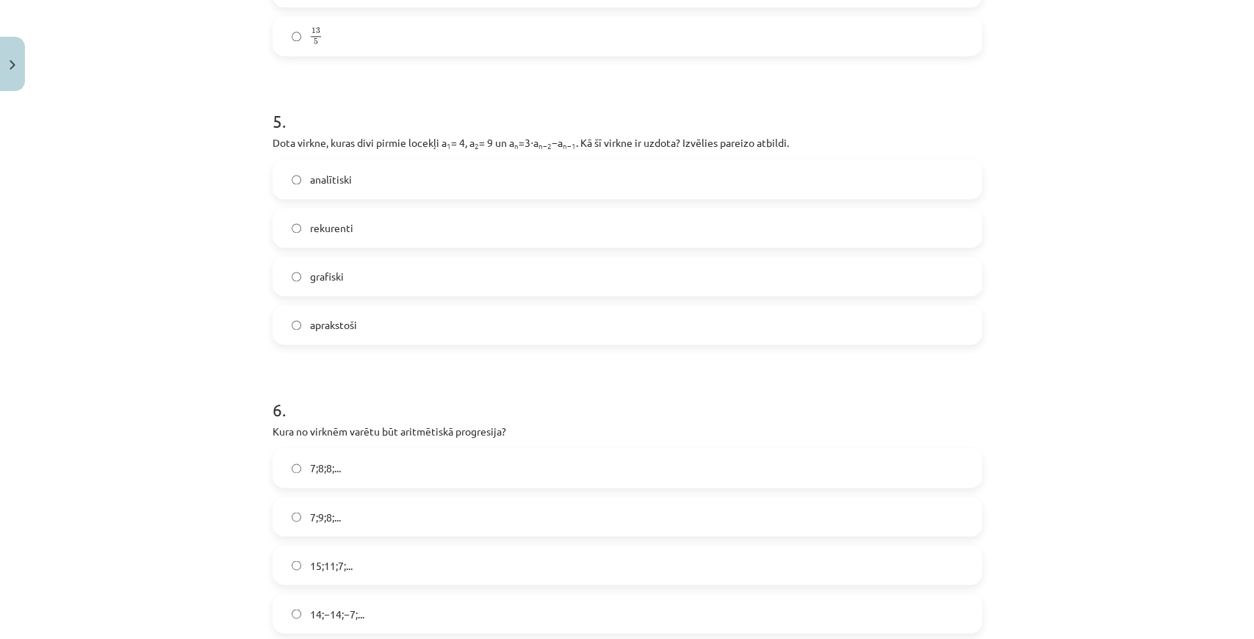
scroll to position [1370, 0]
click at [322, 217] on span "rekurenti" at bounding box center [331, 224] width 43 height 15
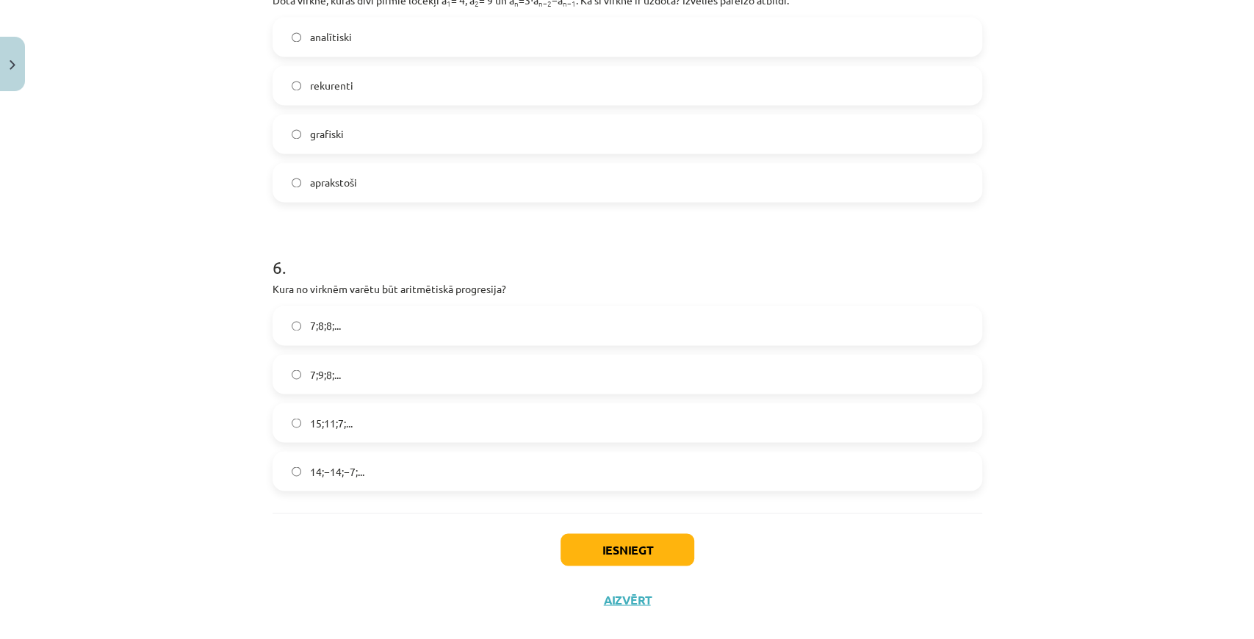
scroll to position [1531, 0]
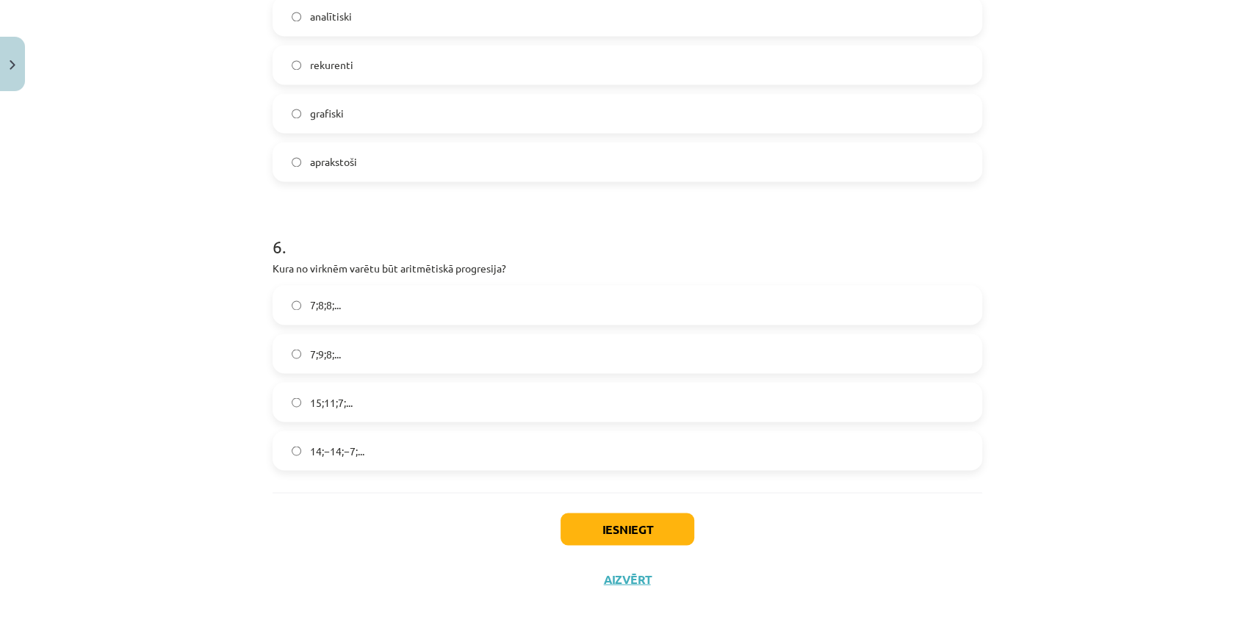
click at [394, 394] on label "15;11;7;..." at bounding box center [627, 401] width 707 height 37
click at [605, 514] on button "Iesniegt" at bounding box center [627, 529] width 134 height 32
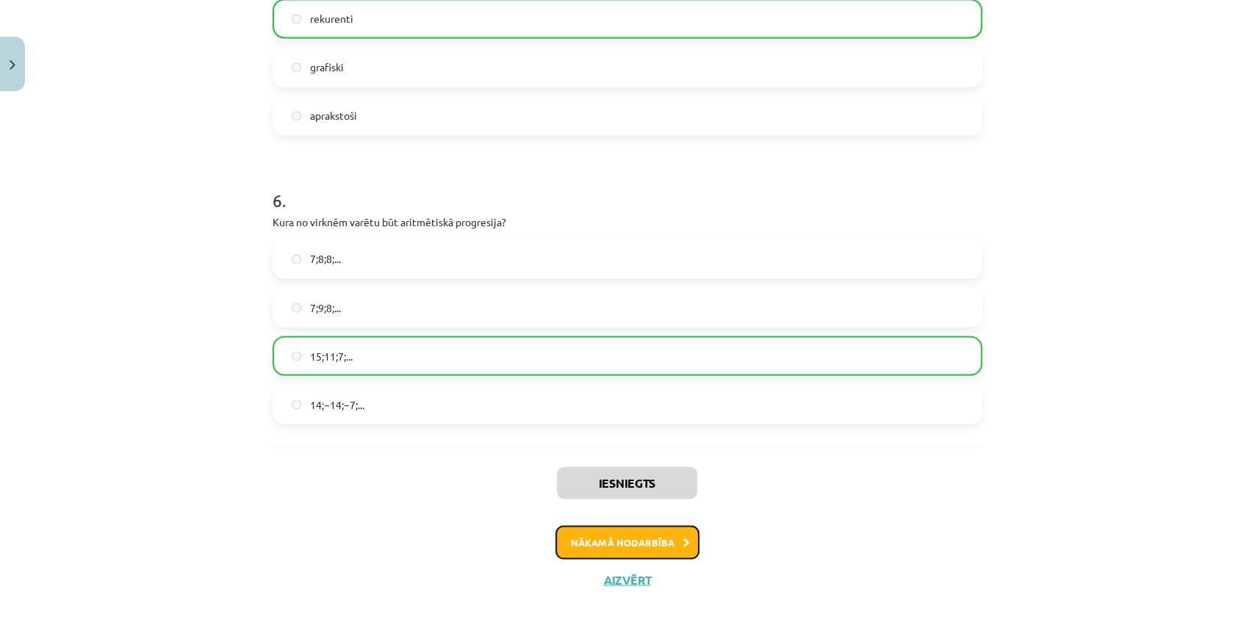
click at [566, 546] on button "Nākamā nodarbība" at bounding box center [627, 542] width 144 height 34
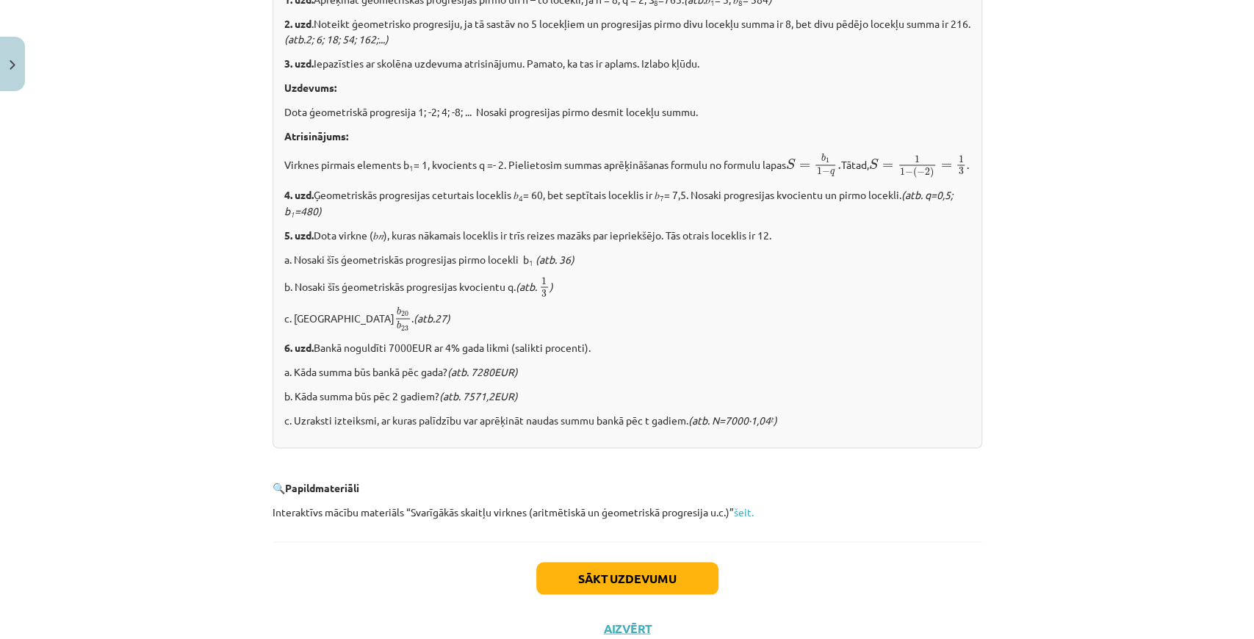
scroll to position [1740, 0]
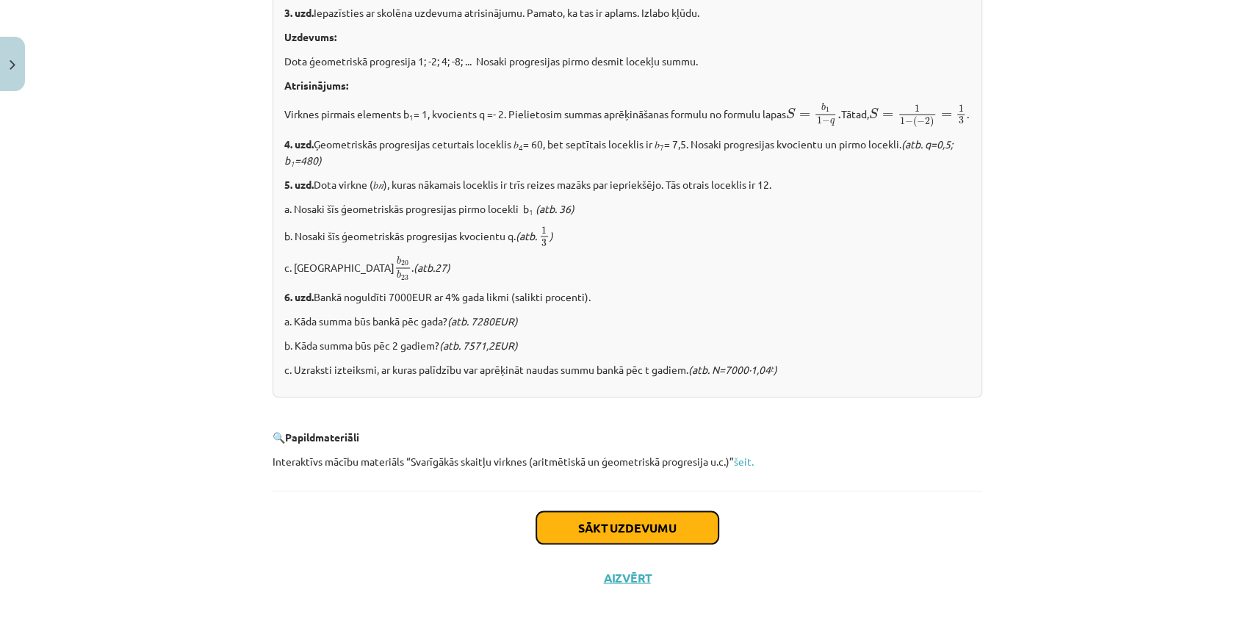
click at [604, 519] on button "Sākt uzdevumu" at bounding box center [627, 527] width 182 height 32
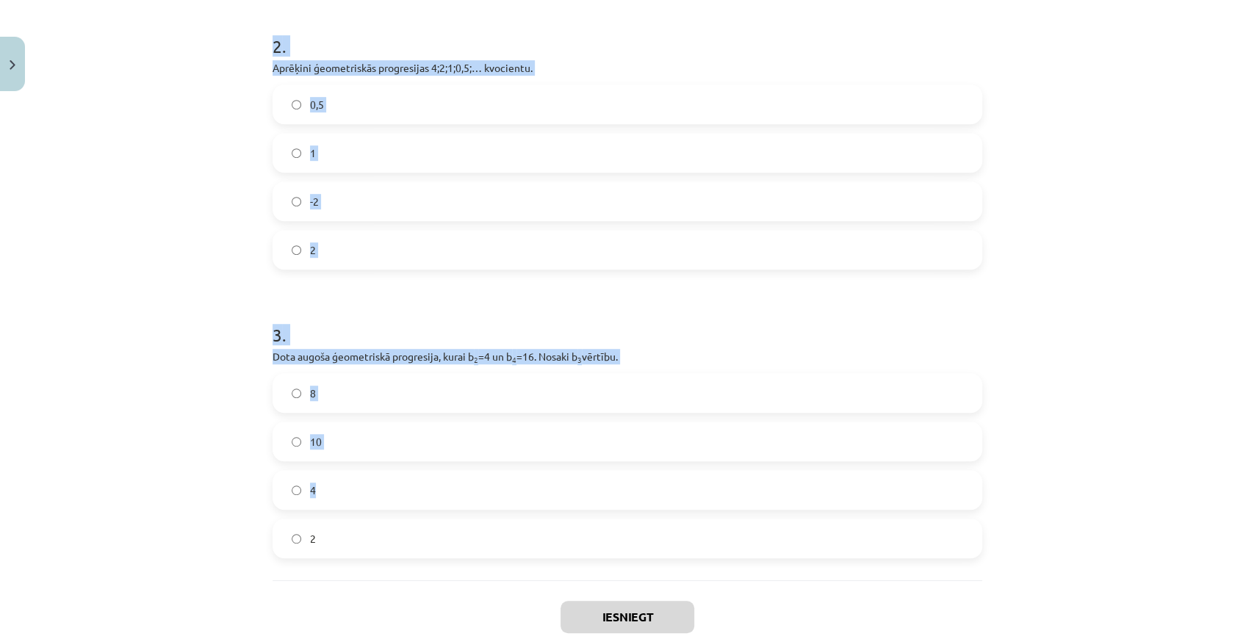
scroll to position [563, 0]
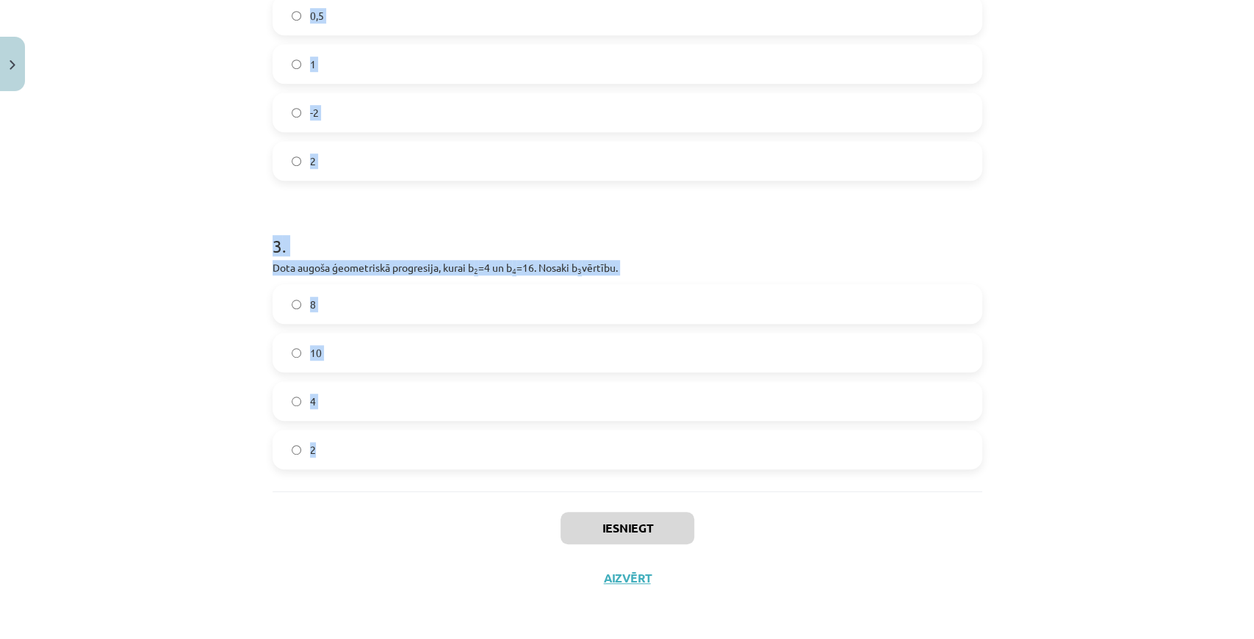
drag, startPoint x: 261, startPoint y: 297, endPoint x: 448, endPoint y: 459, distance: 246.8
click at [448, 459] on div "12 XP Saņemsi Sarežģīts 281 pilda Apraksts Uzdevums Palīdzība 1 . Aprēķini ģeom…" at bounding box center [627, 69] width 727 height 1068
copy form "1 . Aprēķini ģeometriskās progresijas nākamo locekli, ja b 1 = 7 un q=5. 12 35 …"
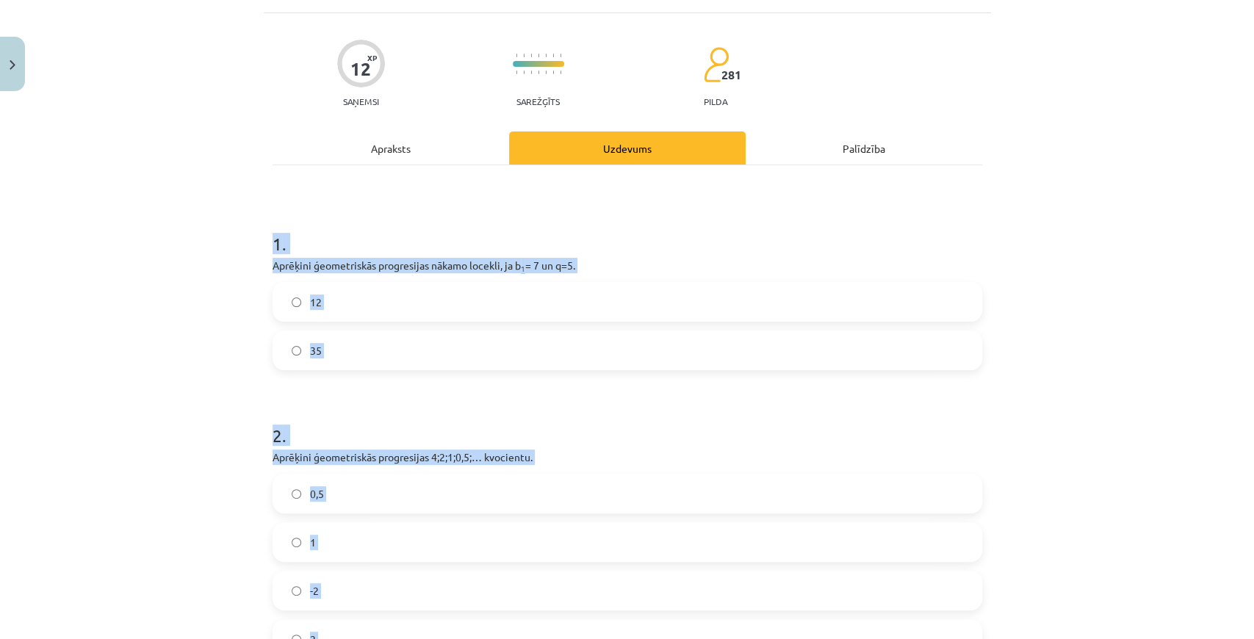
scroll to position [0, 0]
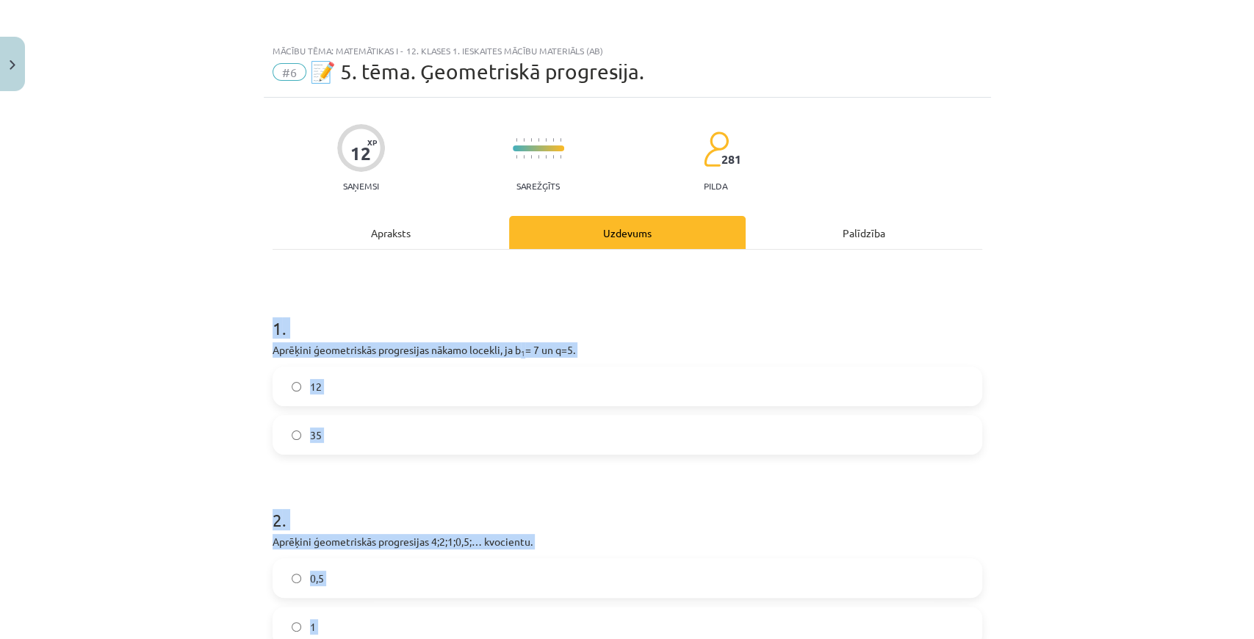
click at [281, 439] on label "35" at bounding box center [627, 434] width 707 height 37
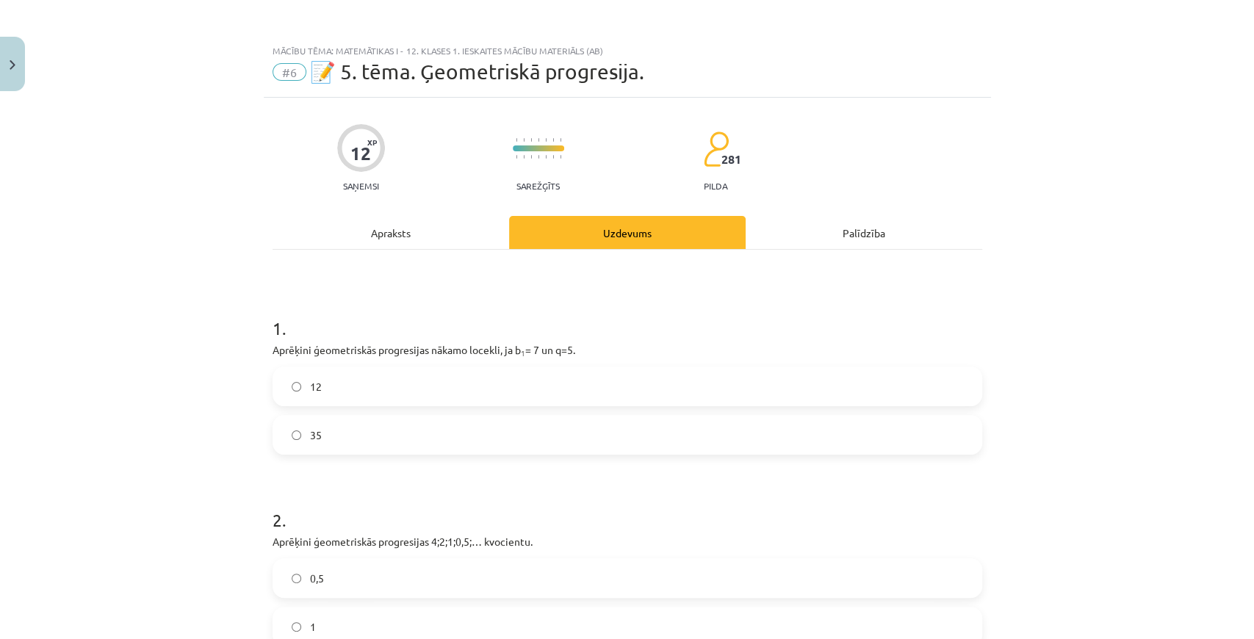
scroll to position [342, 0]
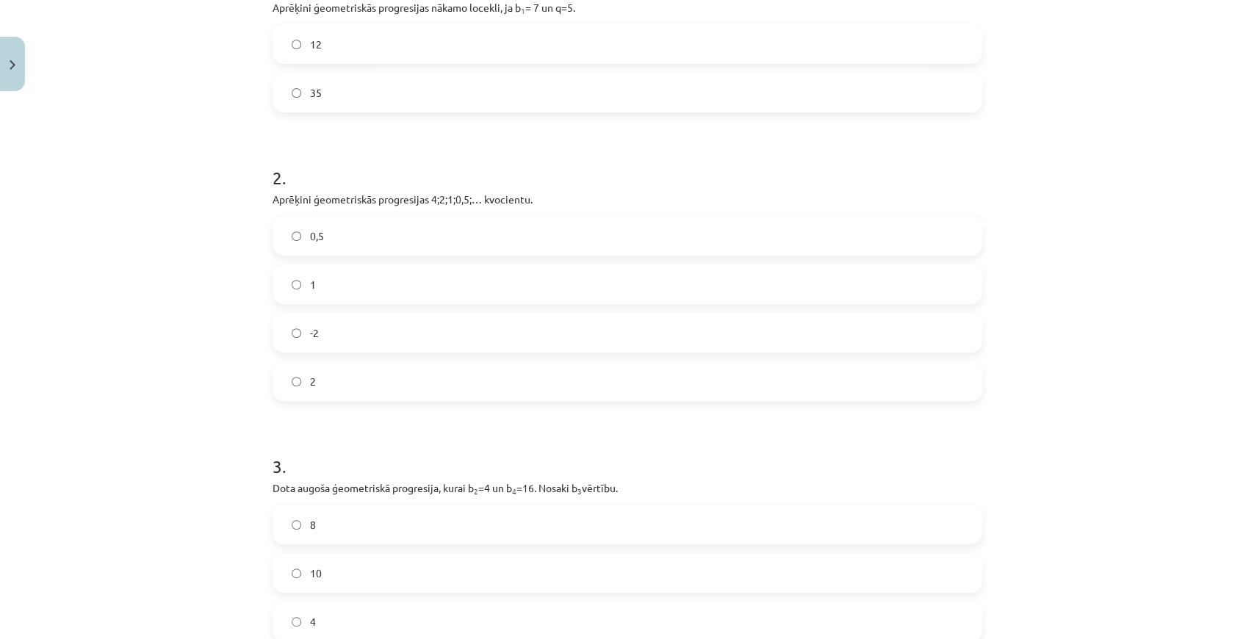
click at [318, 230] on span "0,5" at bounding box center [317, 235] width 14 height 15
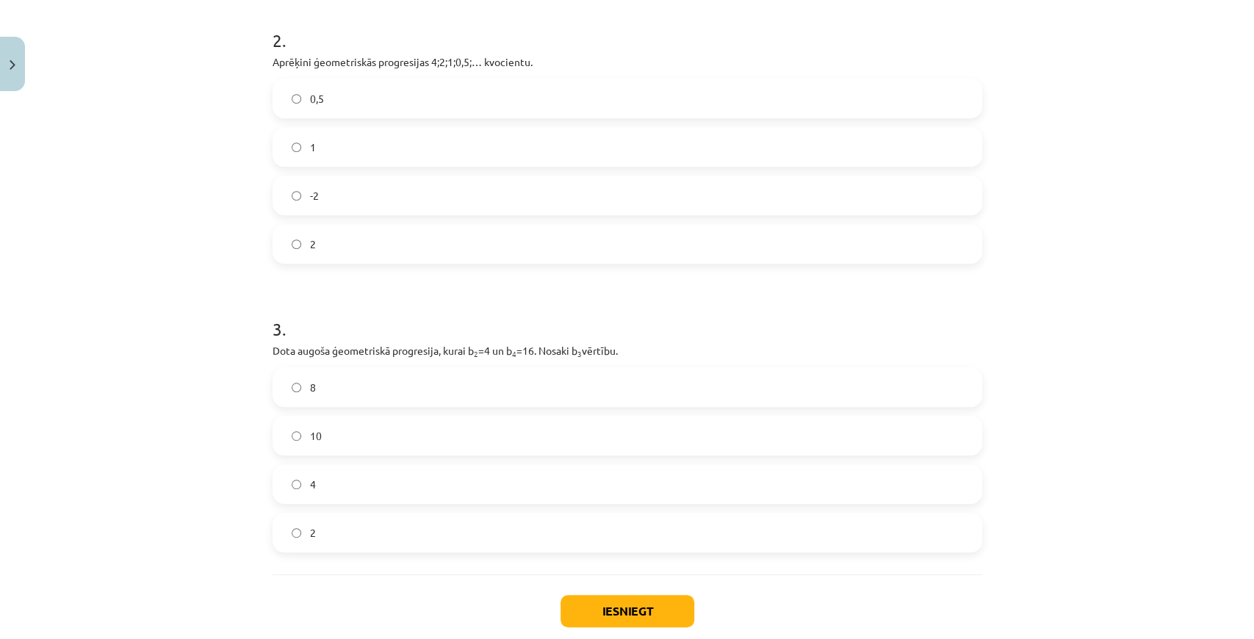
scroll to position [563, 0]
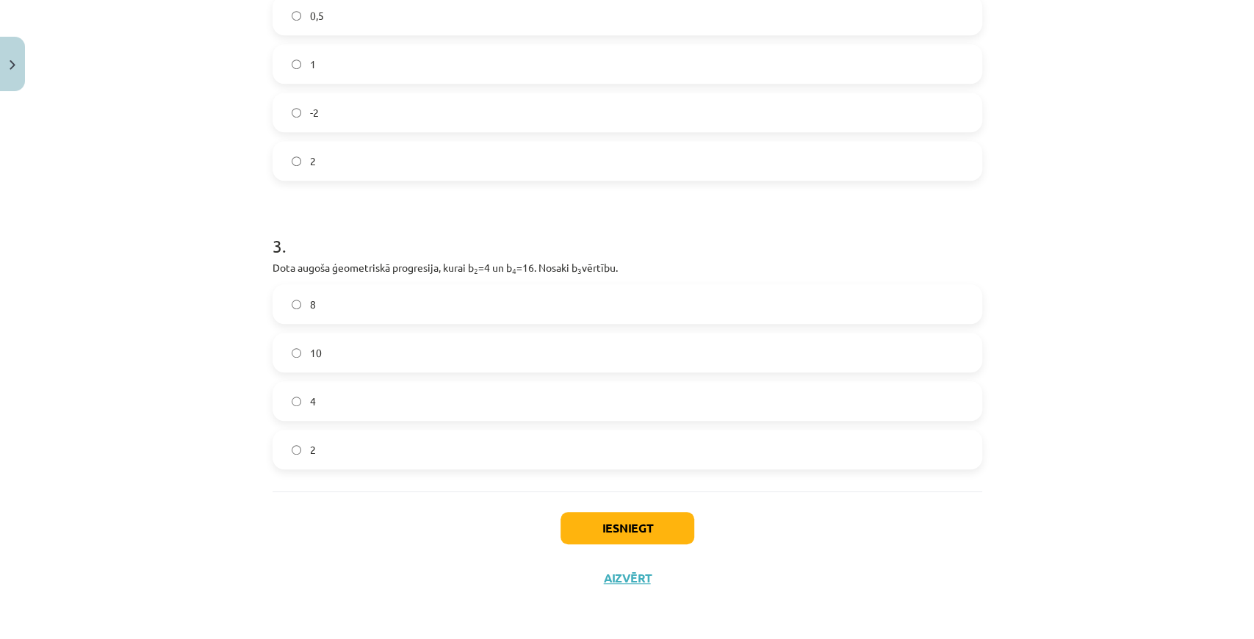
click at [381, 314] on label "8" at bounding box center [627, 304] width 707 height 37
click at [651, 523] on button "Iesniegt" at bounding box center [627, 528] width 134 height 32
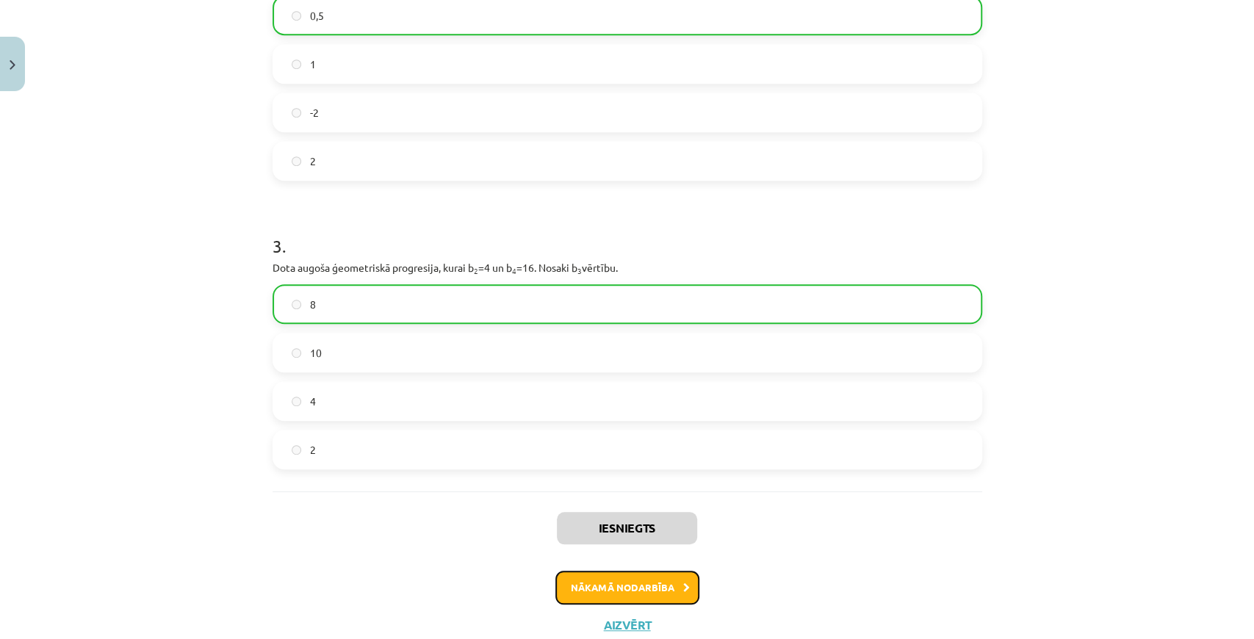
click at [576, 599] on button "Nākamā nodarbība" at bounding box center [627, 588] width 144 height 34
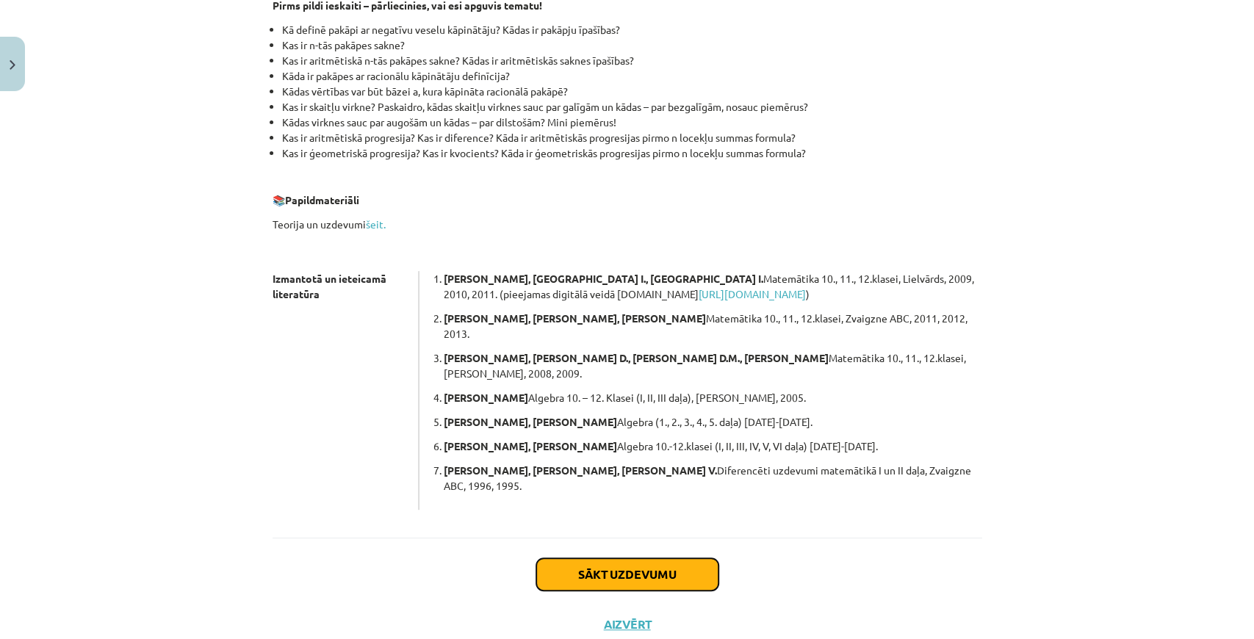
click at [586, 558] on button "Sākt uzdevumu" at bounding box center [627, 574] width 182 height 32
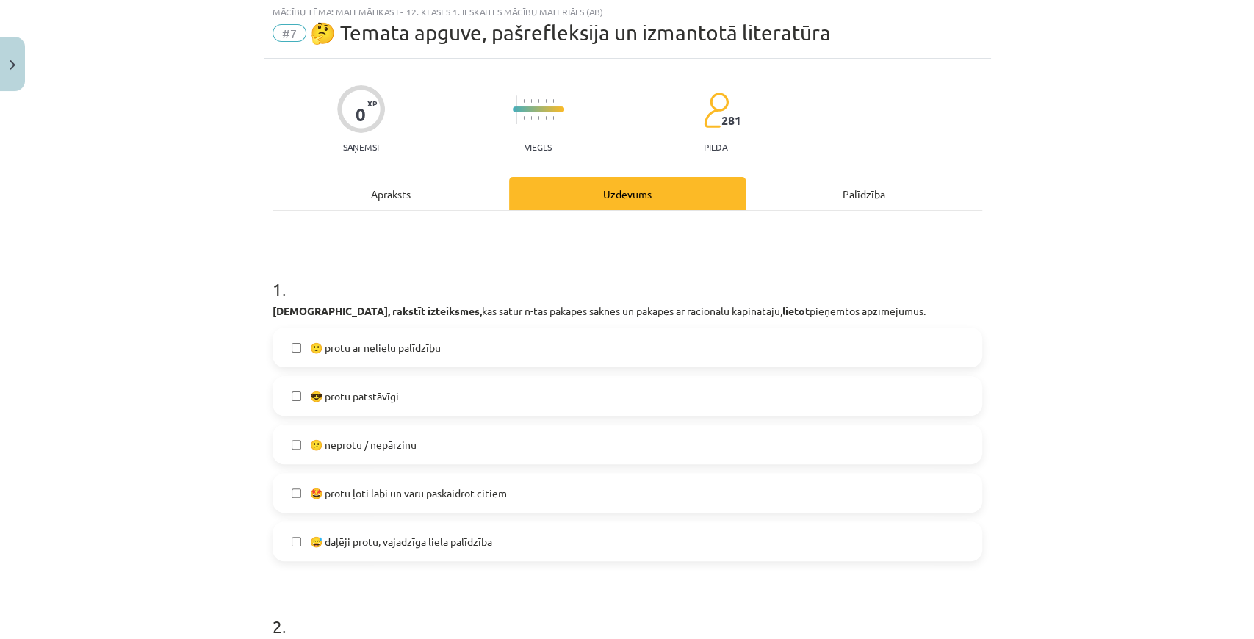
scroll to position [37, 0]
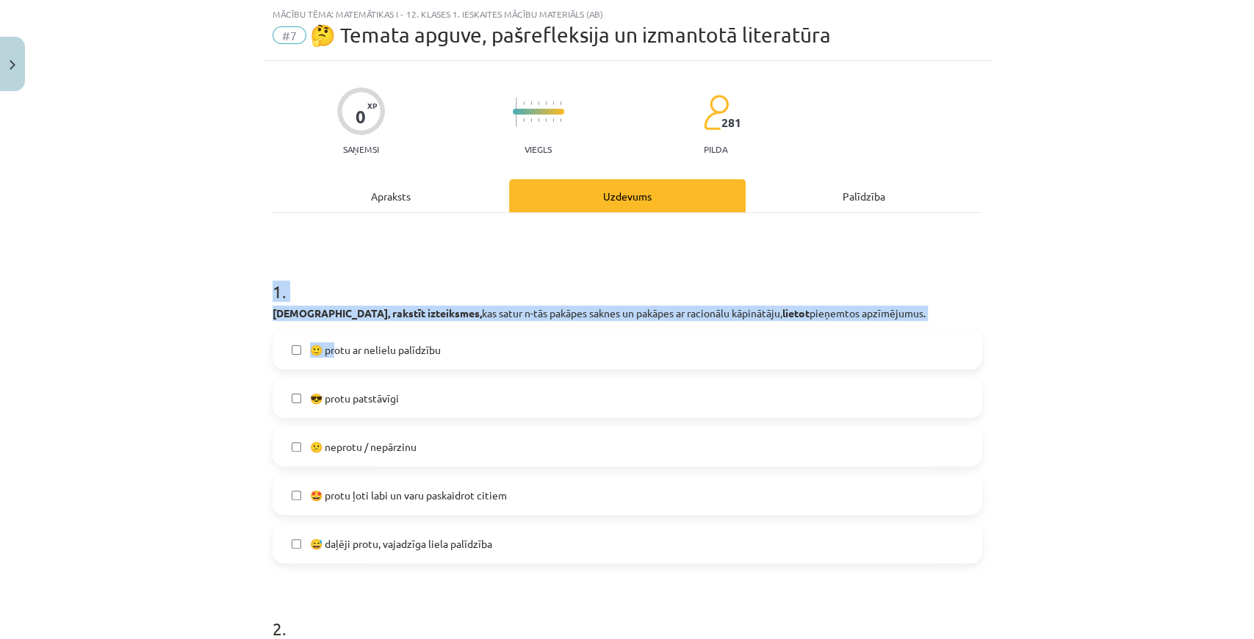
drag, startPoint x: 232, startPoint y: 295, endPoint x: 333, endPoint y: 323, distance: 105.3
click at [333, 323] on div "Mācību tēma: Matemātikas i - 12. klases 1. ieskaites mācību materiāls (ab) #7 🤔…" at bounding box center [627, 319] width 1254 height 639
click at [353, 297] on h1 "1 ." at bounding box center [626, 279] width 709 height 46
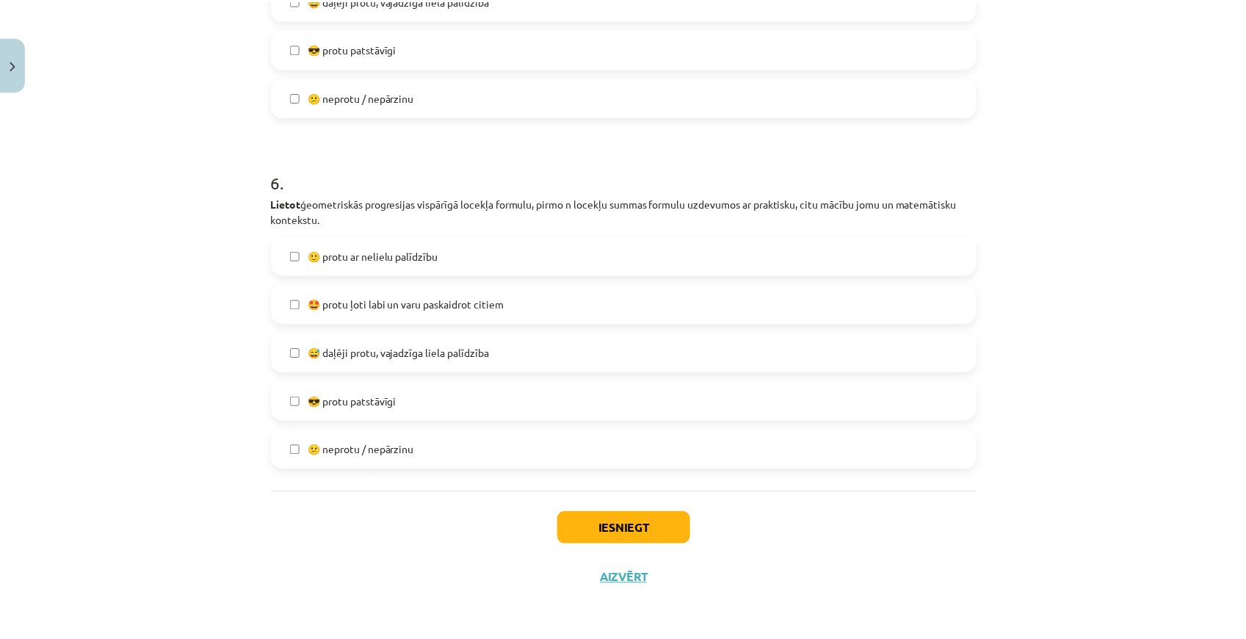
scroll to position [1851, 0]
click at [588, 518] on button "Iesniegt" at bounding box center [627, 528] width 134 height 32
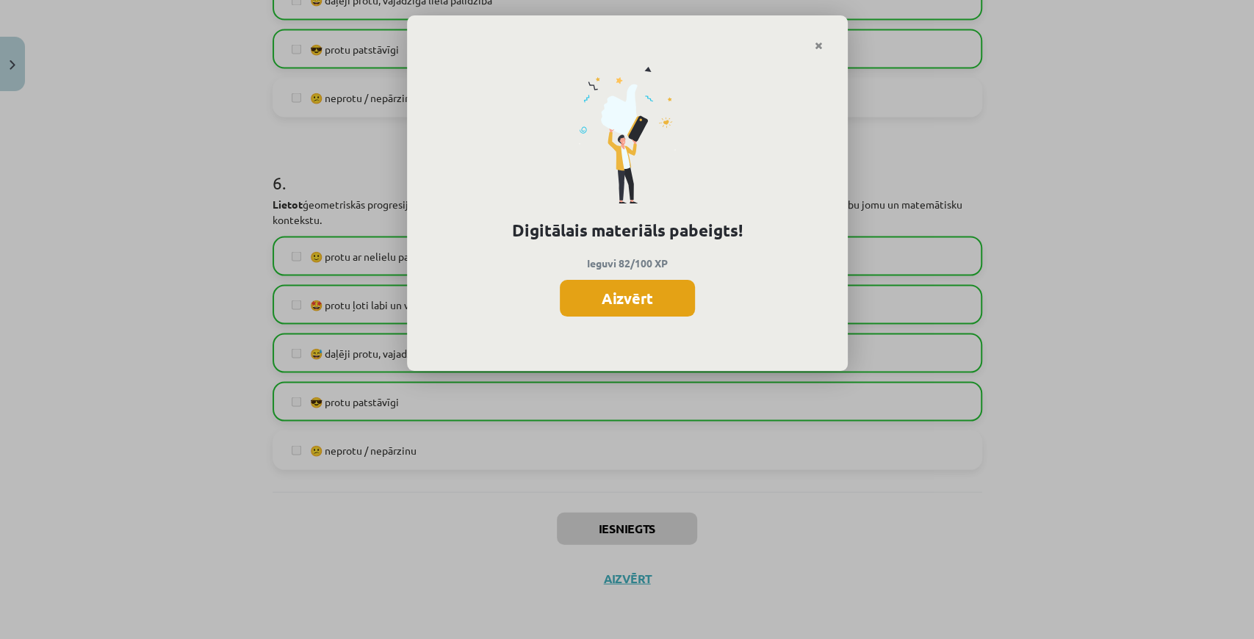
click at [602, 298] on button "Aizvērt" at bounding box center [627, 298] width 135 height 37
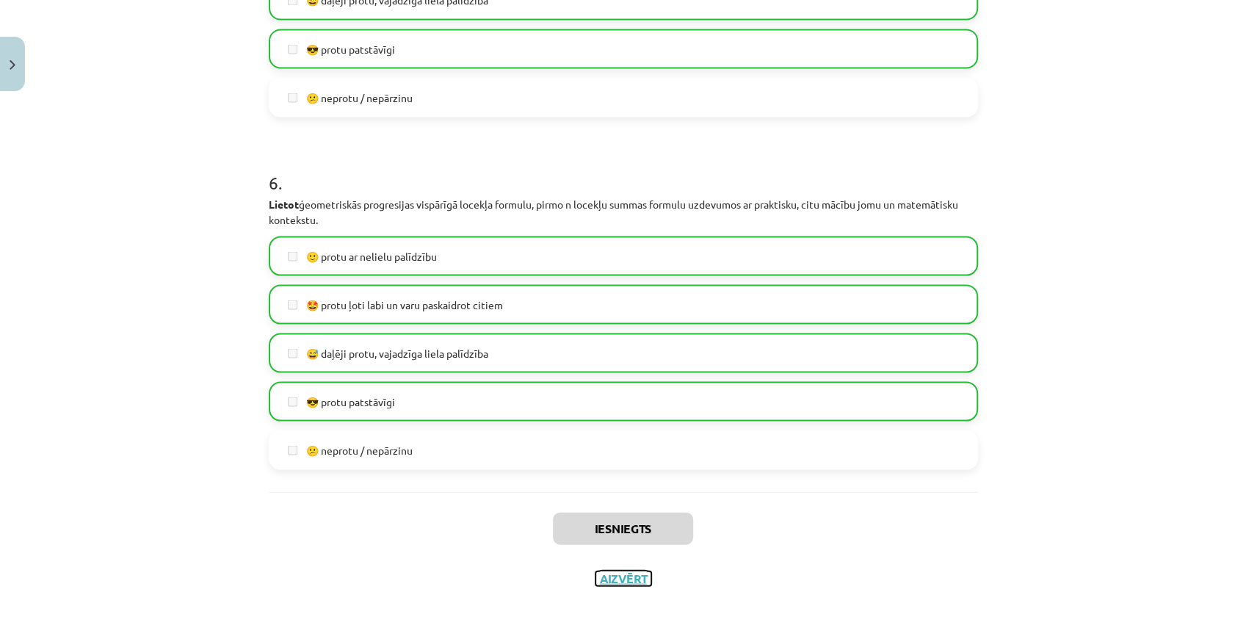
click at [602, 580] on button "Aizvērt" at bounding box center [624, 578] width 56 height 15
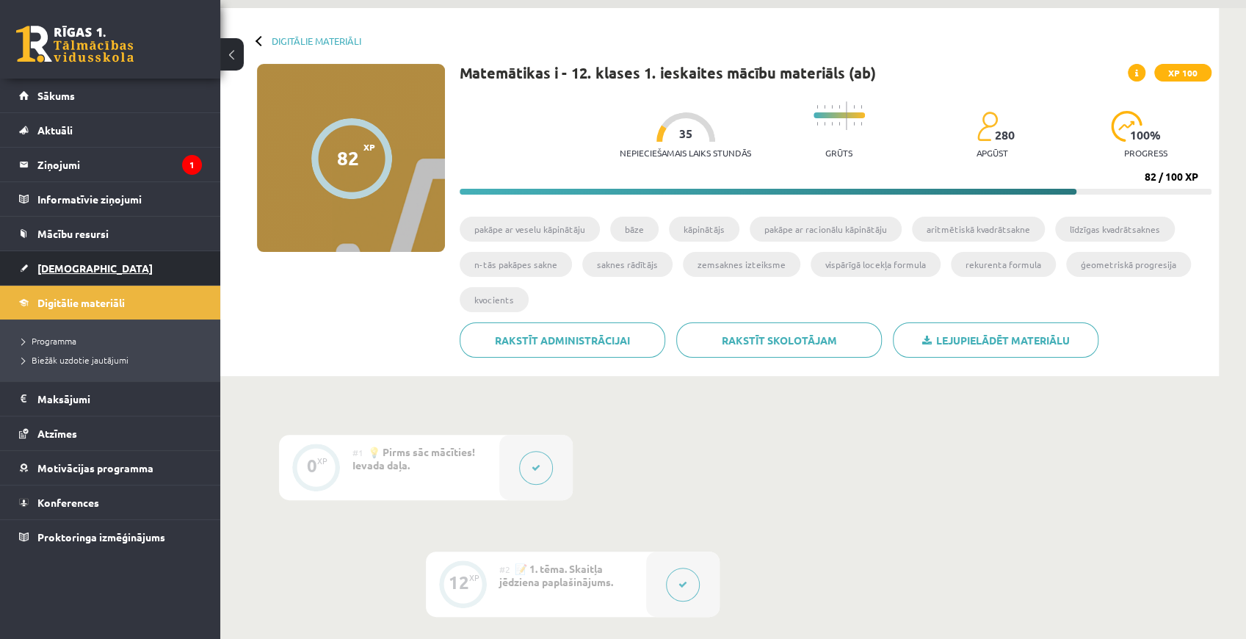
click at [39, 278] on link "[DEMOGRAPHIC_DATA]" at bounding box center [110, 268] width 183 height 34
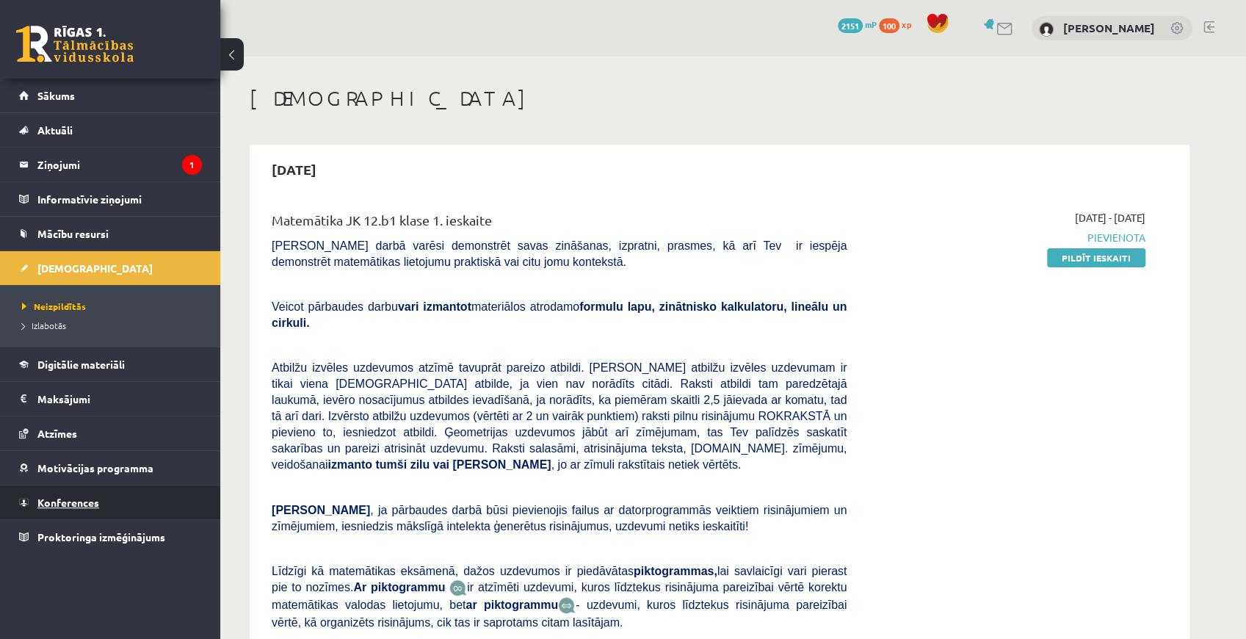
click at [75, 498] on span "Konferences" at bounding box center [68, 502] width 62 height 13
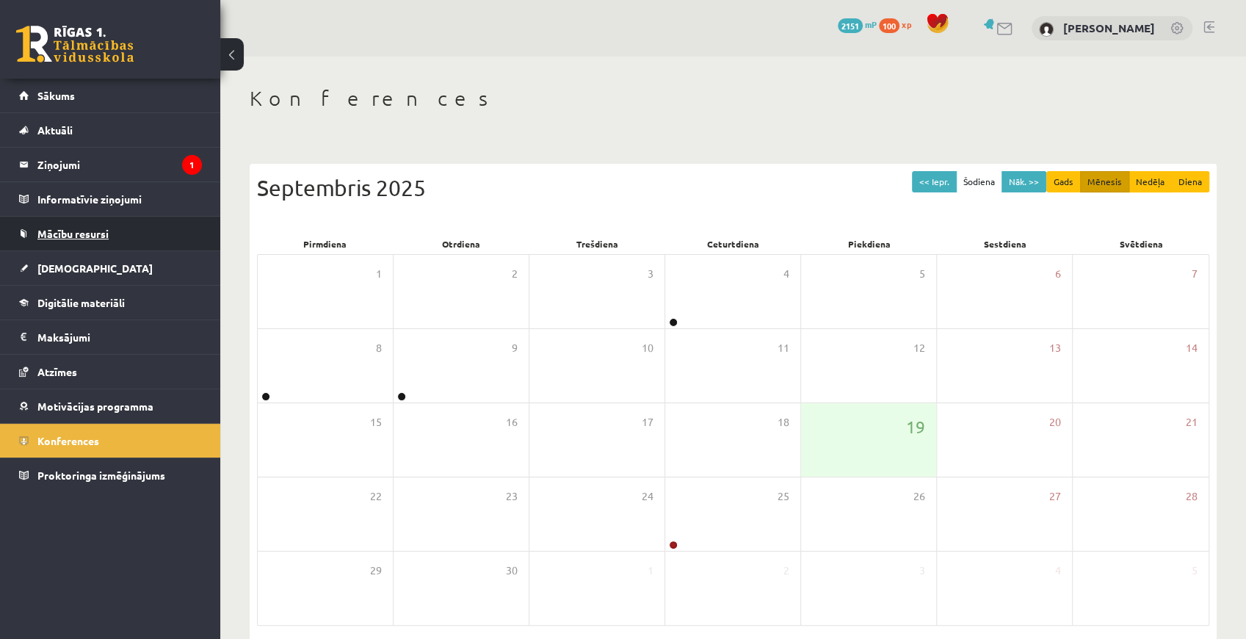
click at [84, 236] on span "Mācību resursi" at bounding box center [72, 233] width 71 height 13
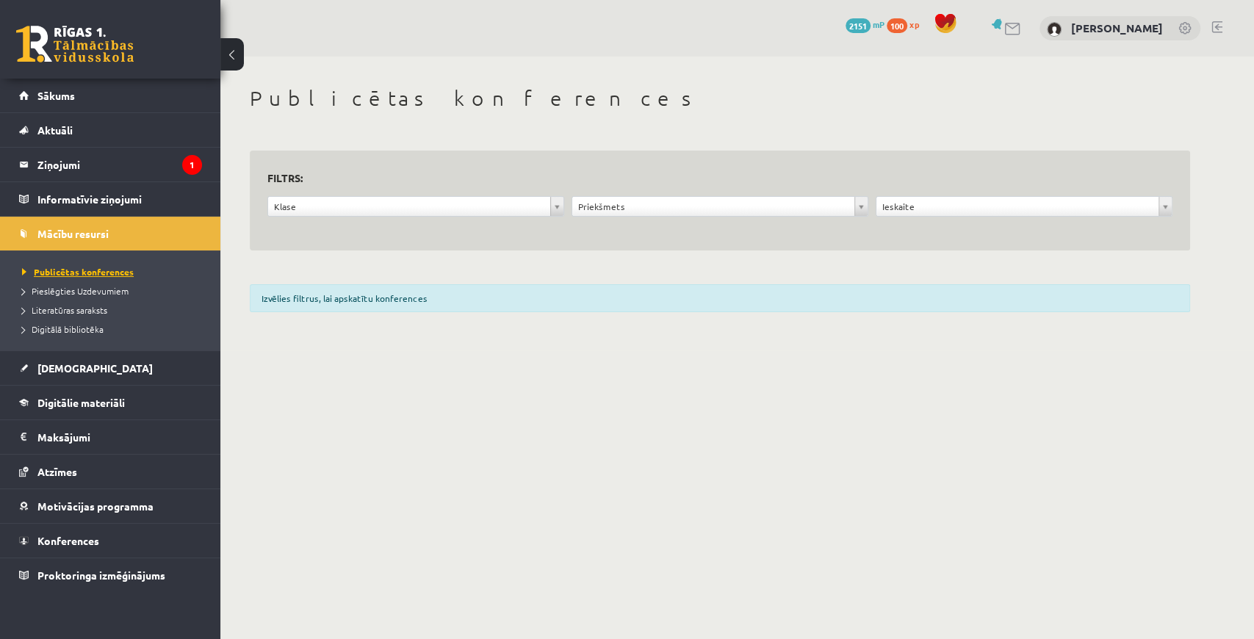
click at [87, 269] on span "Publicētas konferences" at bounding box center [78, 272] width 112 height 12
click at [339, 288] on div "Izvēlies filtrus, lai apskatītu konferences" at bounding box center [720, 298] width 940 height 28
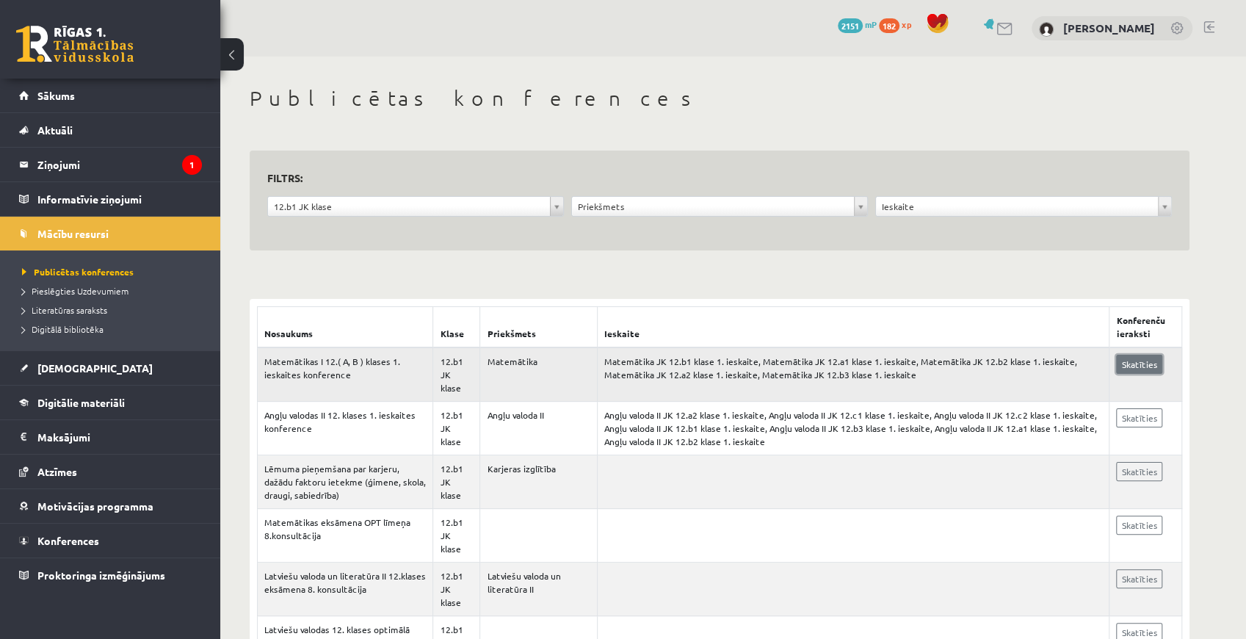
click at [1132, 366] on link "Skatīties" at bounding box center [1139, 364] width 46 height 19
